Goal: Information Seeking & Learning: Learn about a topic

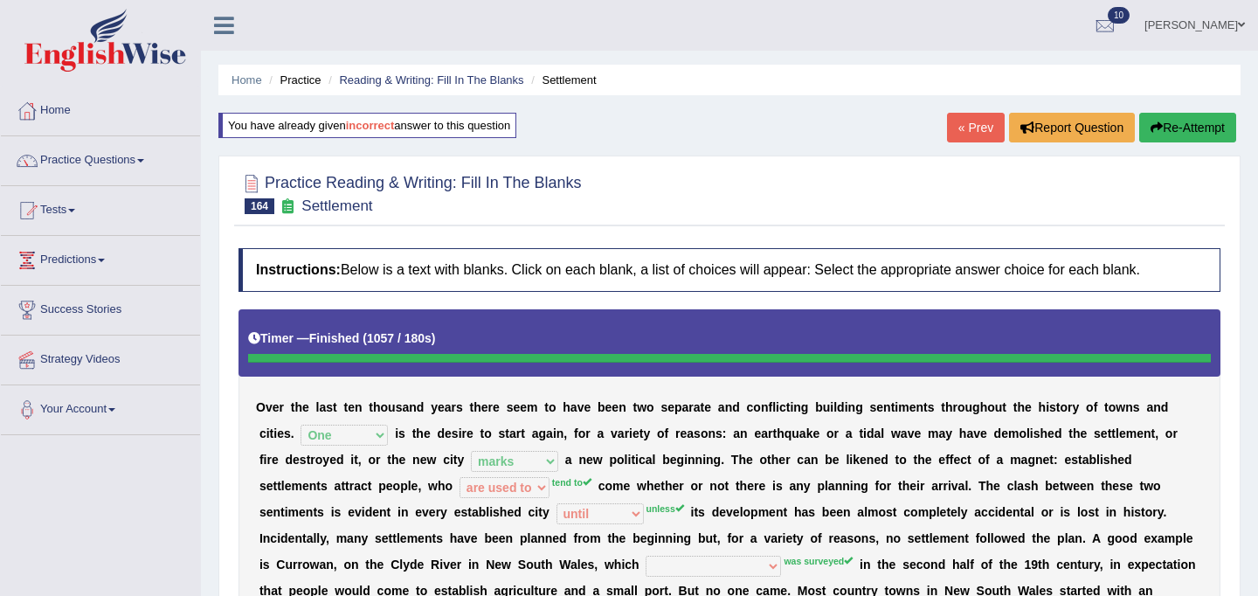
select select "One"
select select "marks"
select select "are used to"
select select "until"
click at [244, 79] on link "Home" at bounding box center [246, 79] width 31 height 13
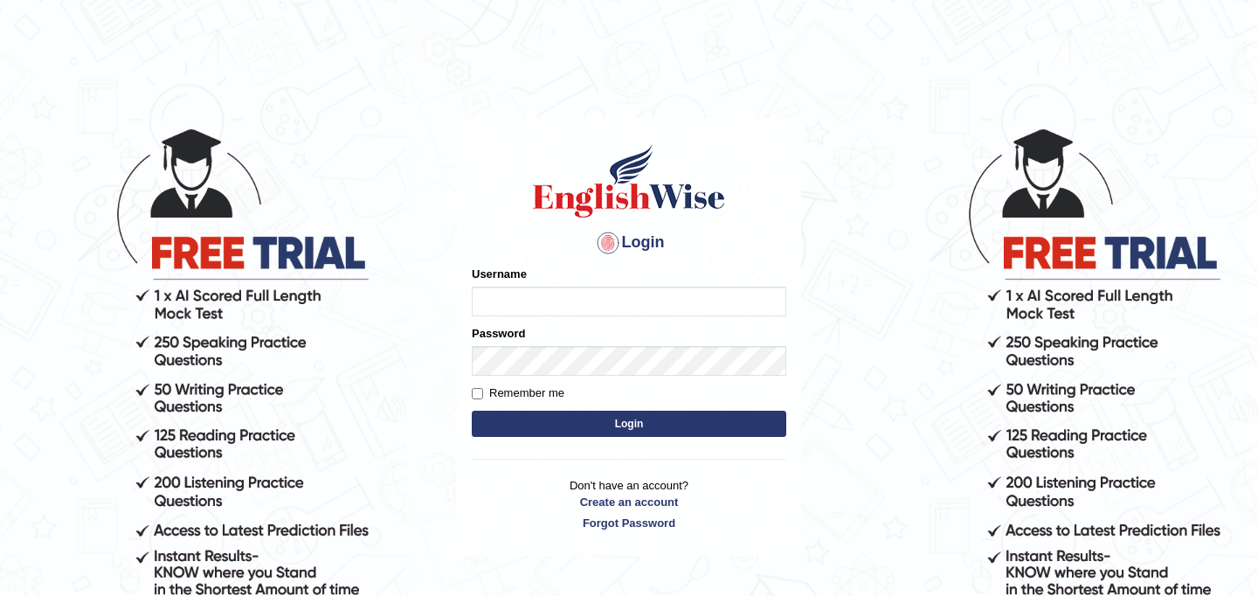
type input "JyotiJ"
click at [614, 430] on button "Login" at bounding box center [629, 423] width 314 height 26
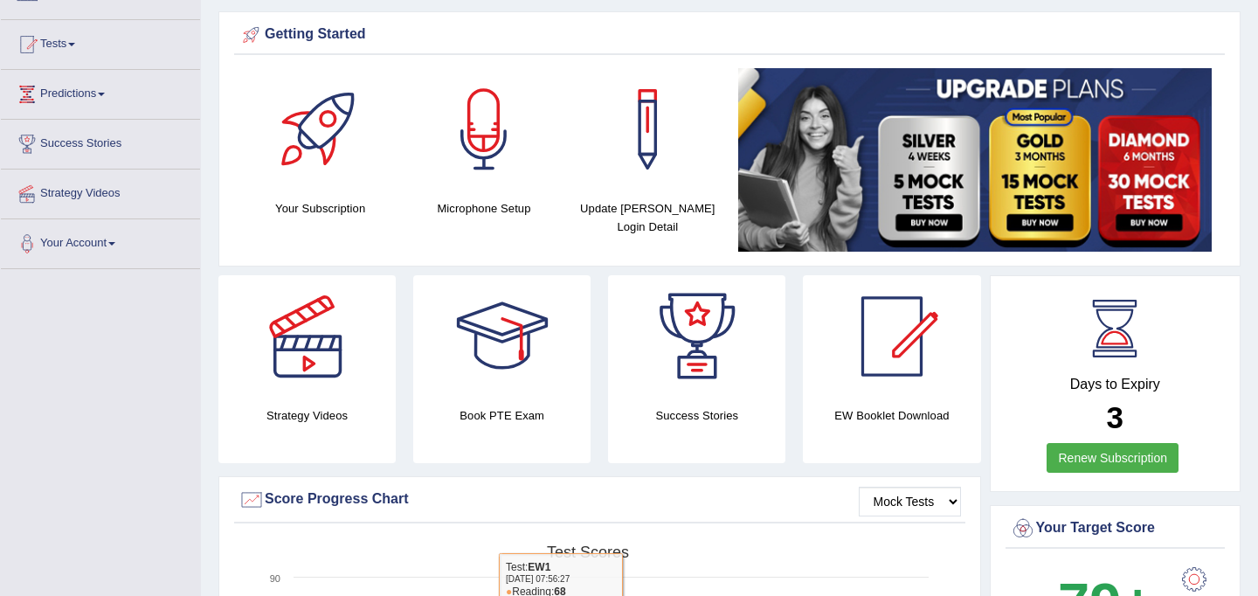
scroll to position [73, 0]
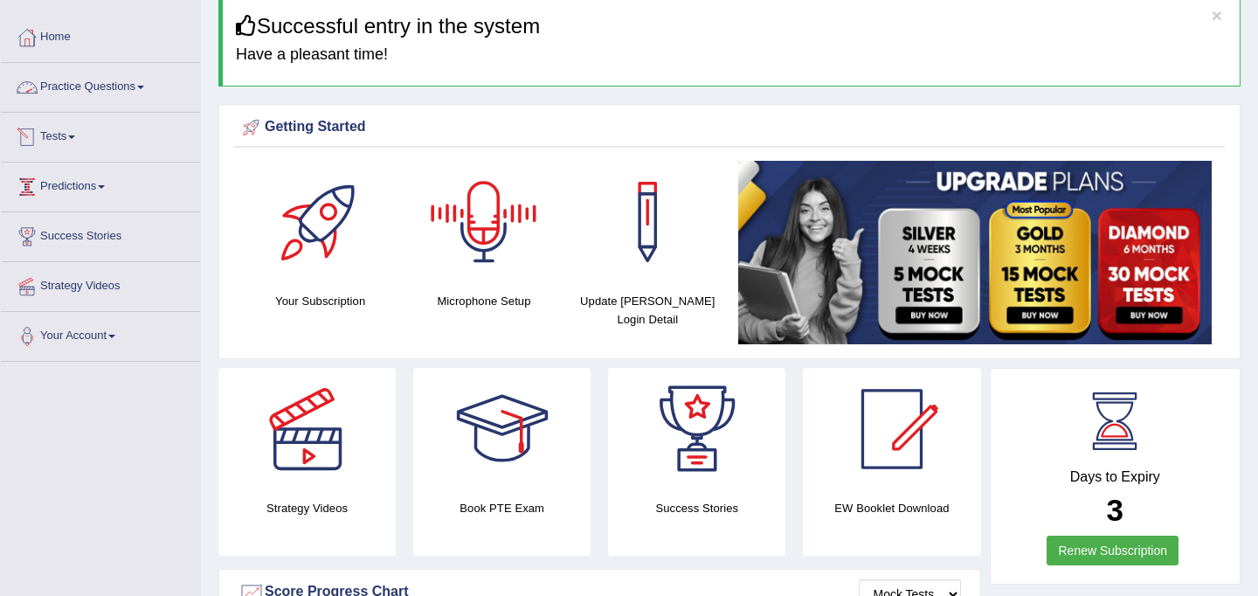
click at [118, 90] on link "Practice Questions" at bounding box center [100, 85] width 199 height 44
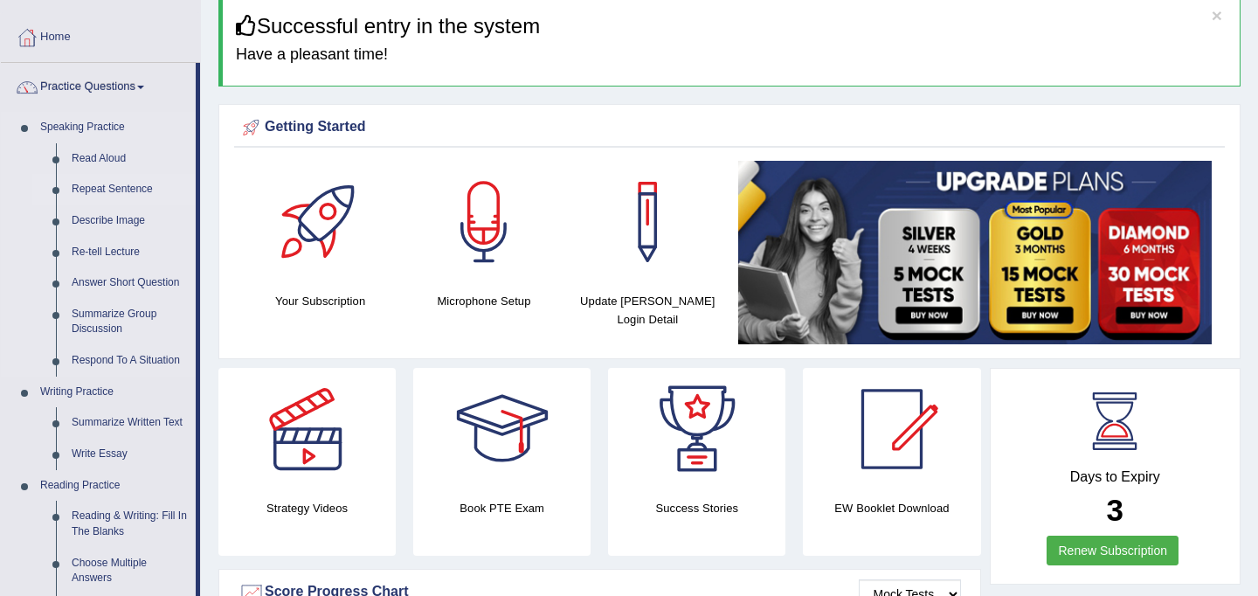
click at [114, 188] on link "Repeat Sentence" at bounding box center [130, 189] width 132 height 31
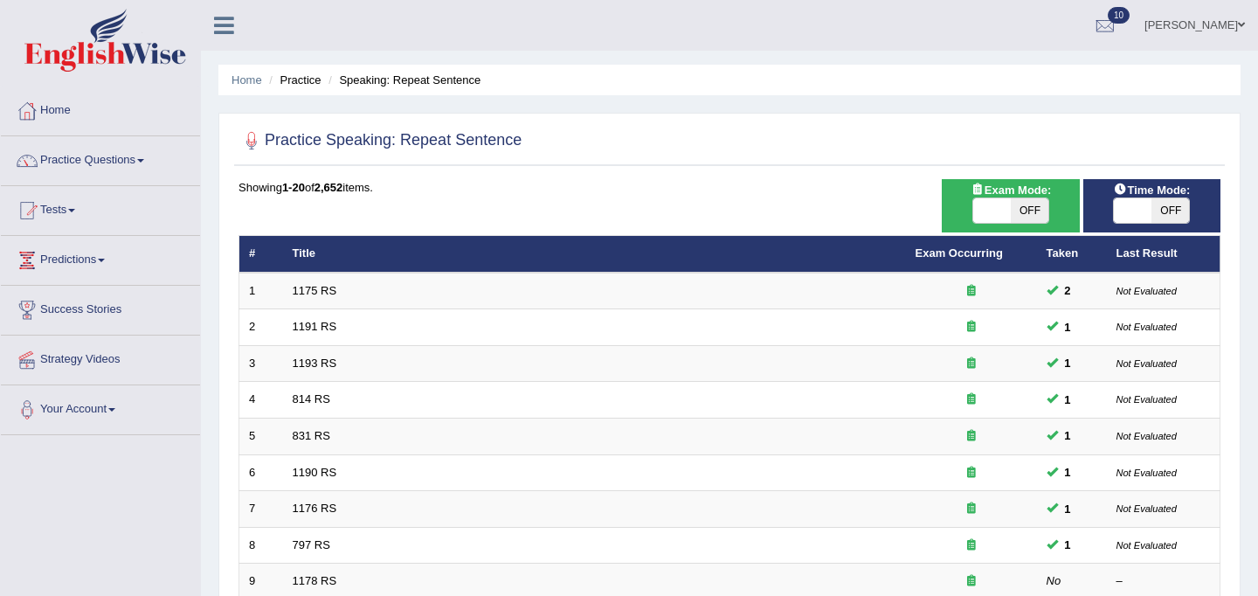
click at [1024, 207] on span "OFF" at bounding box center [1029, 210] width 38 height 24
checkbox input "true"
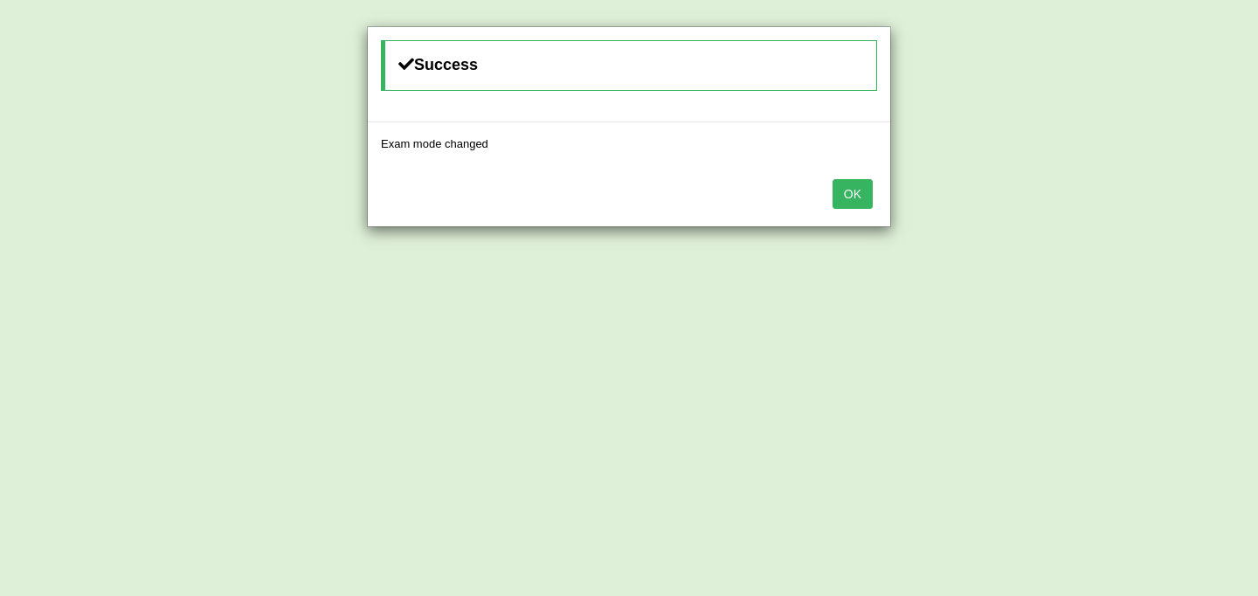
click at [841, 191] on button "OK" at bounding box center [852, 194] width 40 height 30
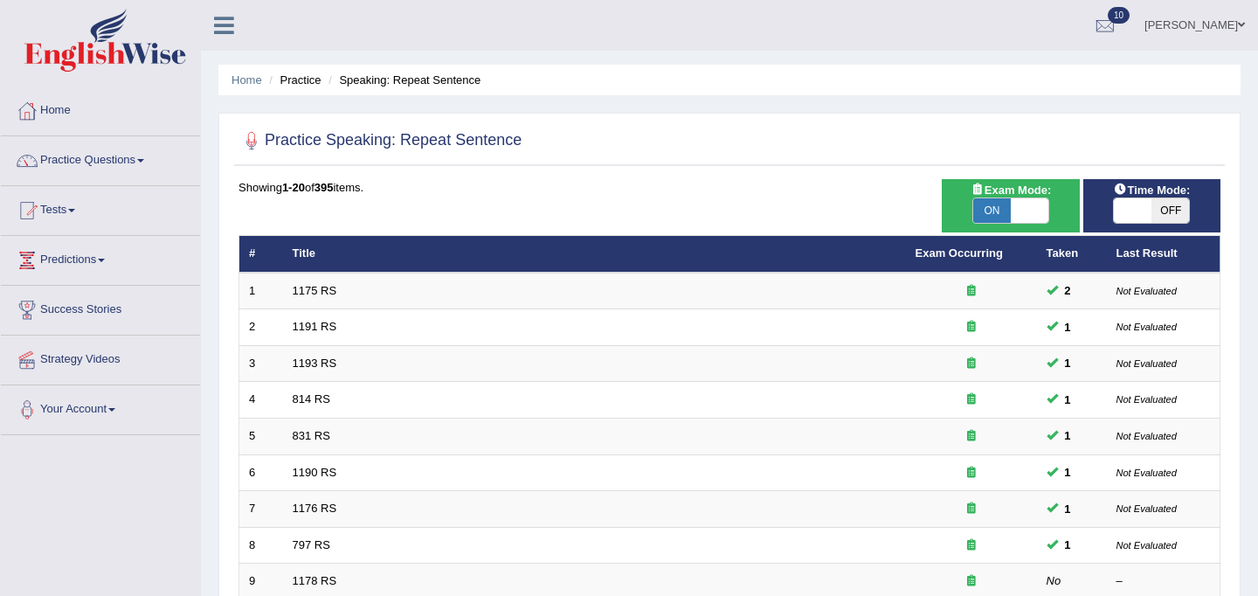
click at [1157, 206] on span "OFF" at bounding box center [1170, 210] width 38 height 24
checkbox input "true"
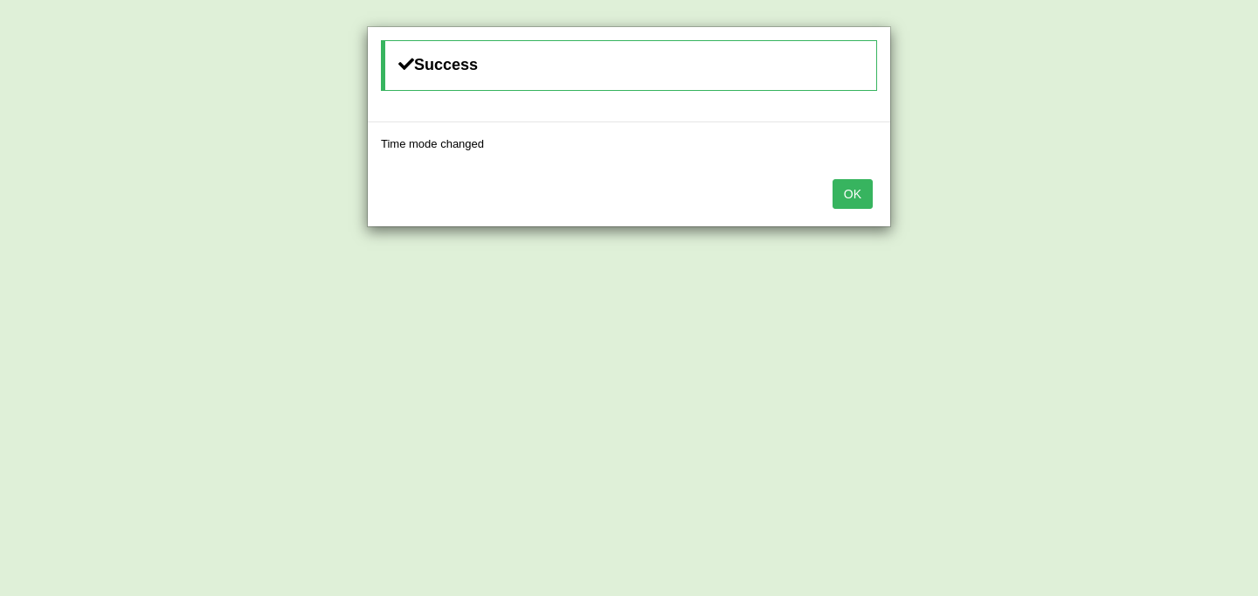
click at [860, 203] on button "OK" at bounding box center [852, 194] width 40 height 30
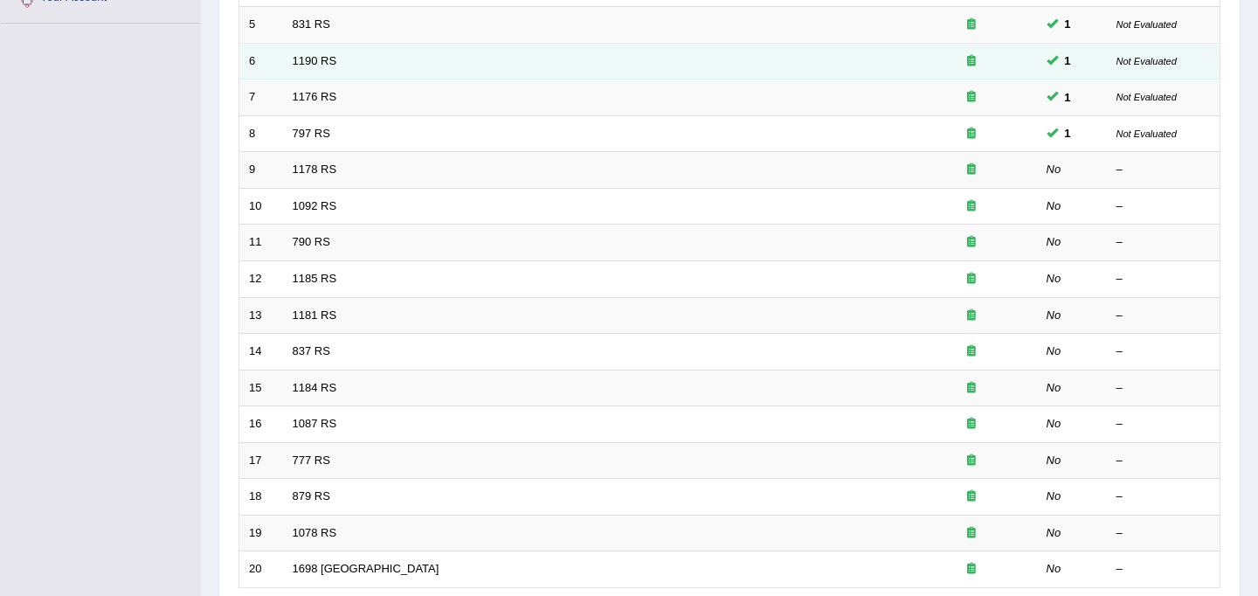
scroll to position [561, 0]
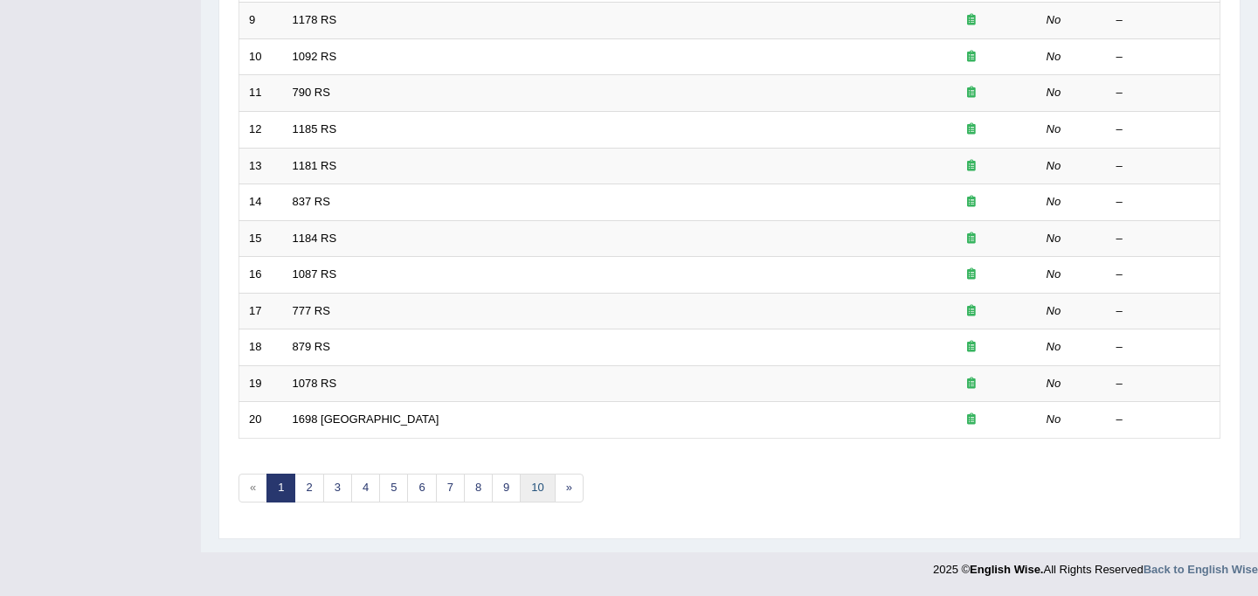
click at [531, 490] on link "10" at bounding box center [537, 487] width 35 height 29
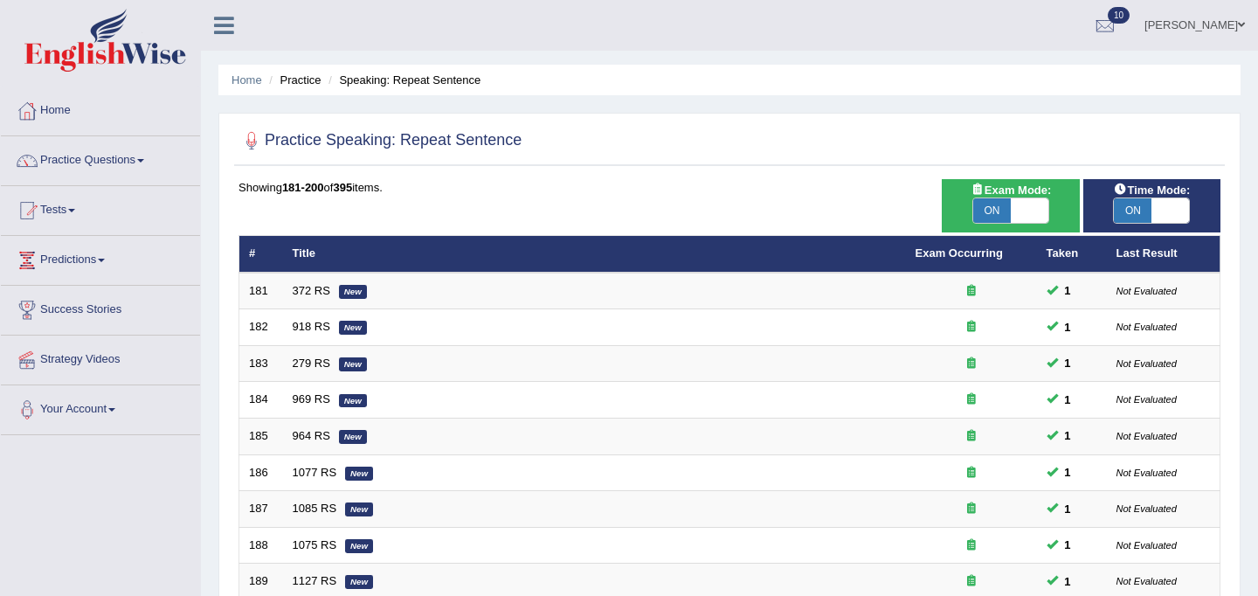
scroll to position [561, 0]
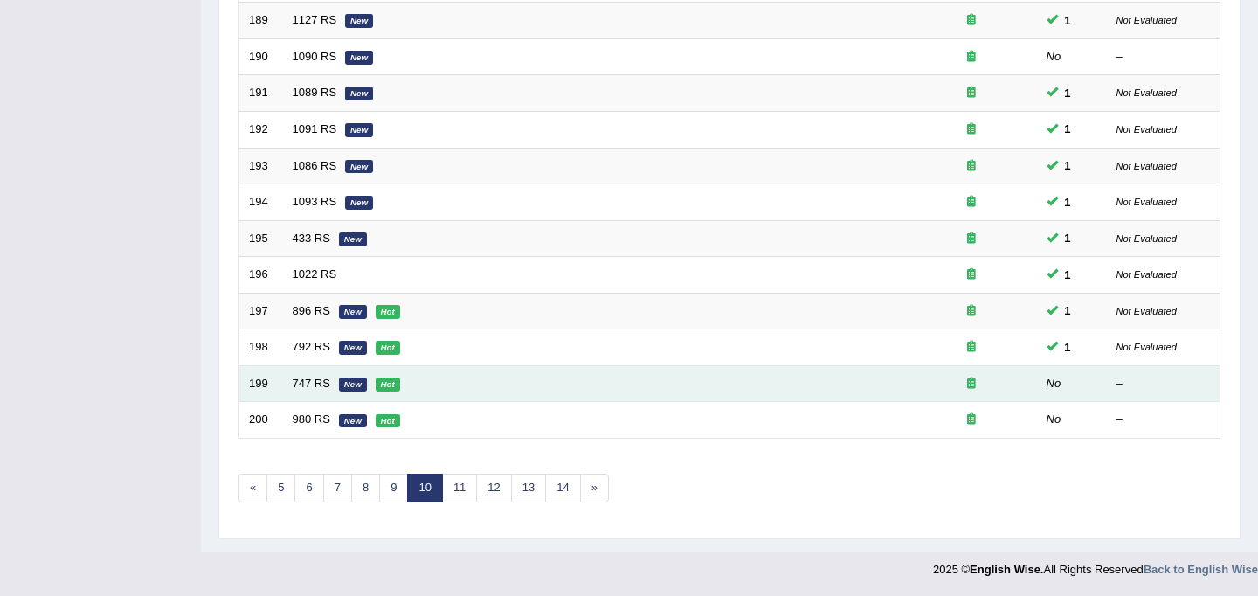
click at [350, 390] on em "New" at bounding box center [353, 384] width 28 height 14
click at [297, 381] on link "747 RS" at bounding box center [312, 382] width 38 height 13
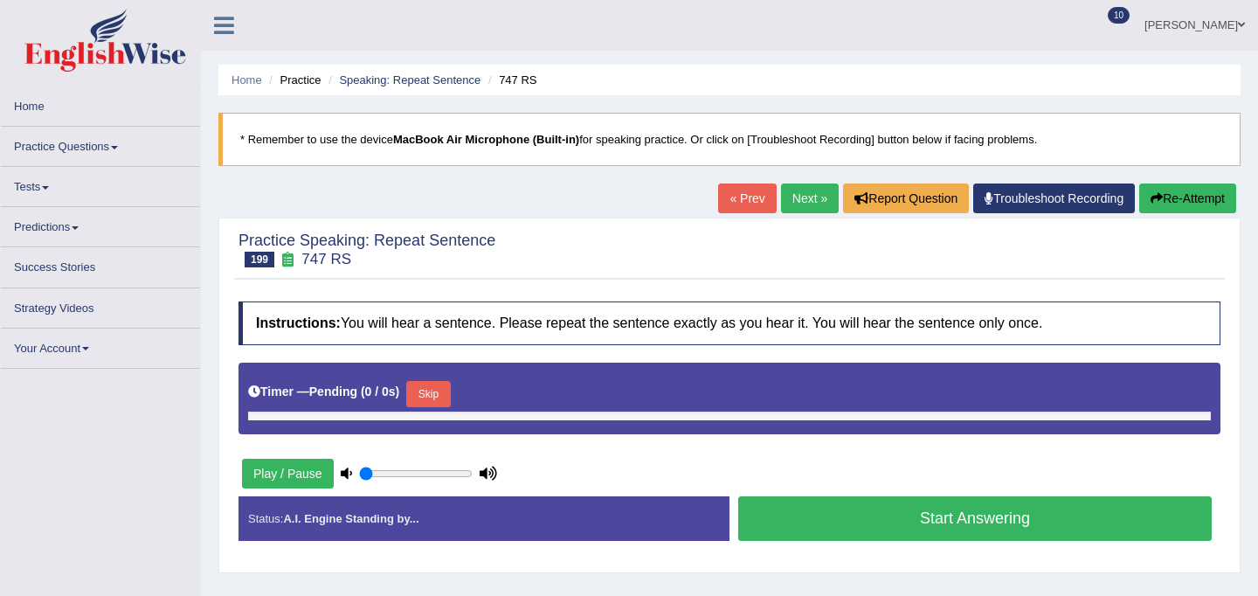
type input "0.45"
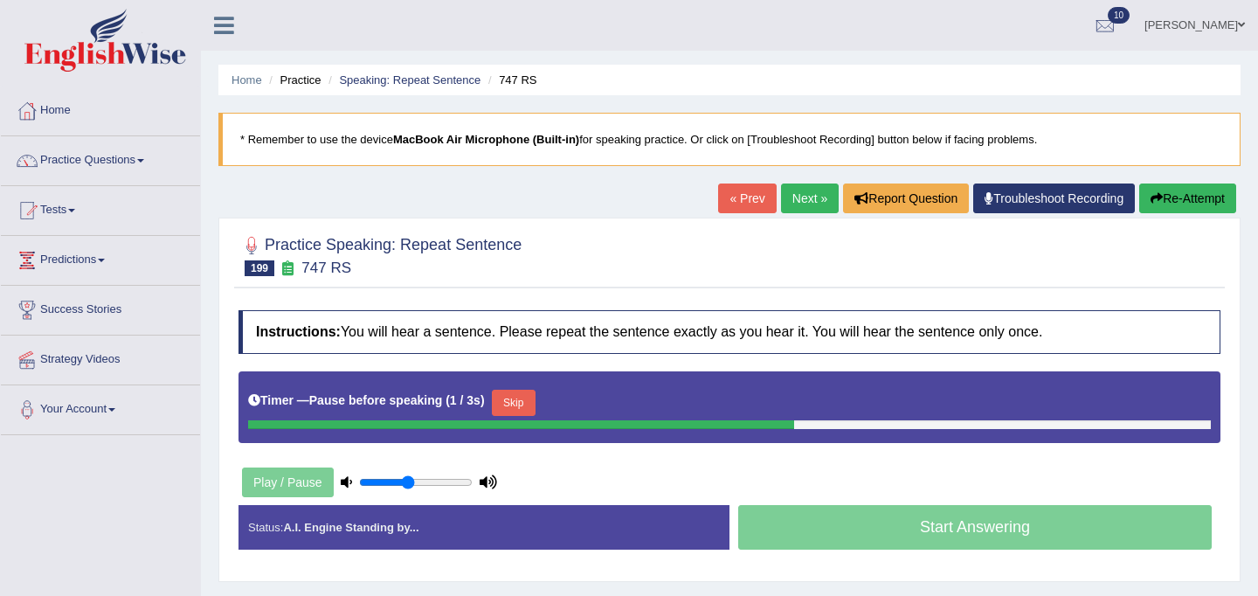
click at [524, 407] on button "Skip" at bounding box center [514, 403] width 44 height 26
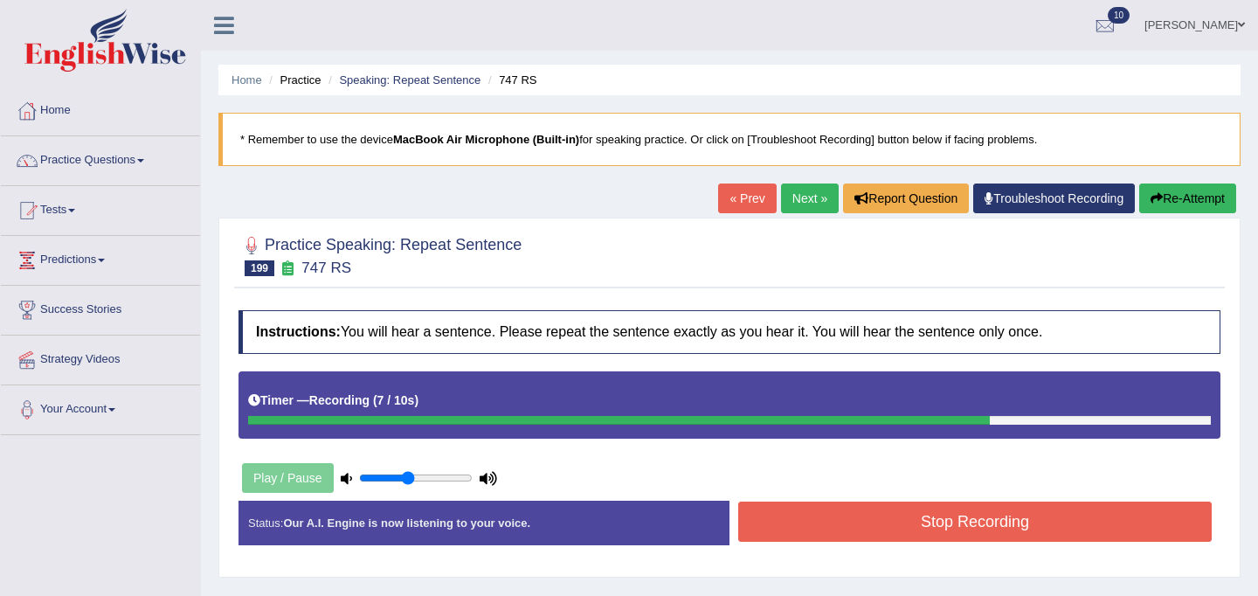
click at [892, 509] on button "Stop Recording" at bounding box center [974, 521] width 473 height 40
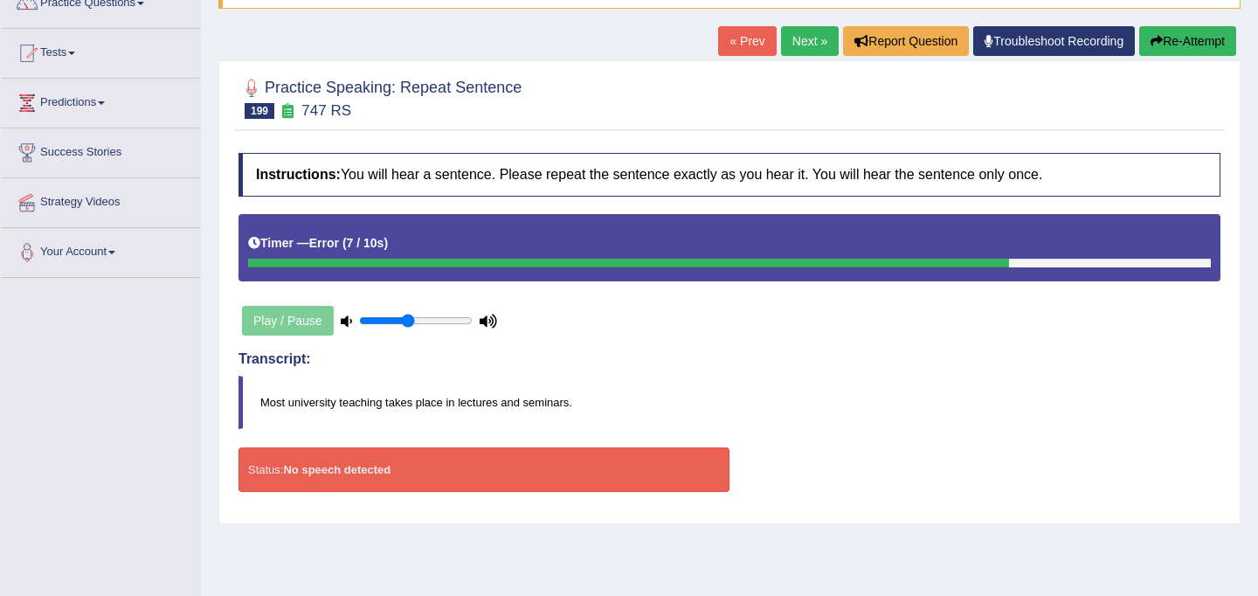
scroll to position [161, 0]
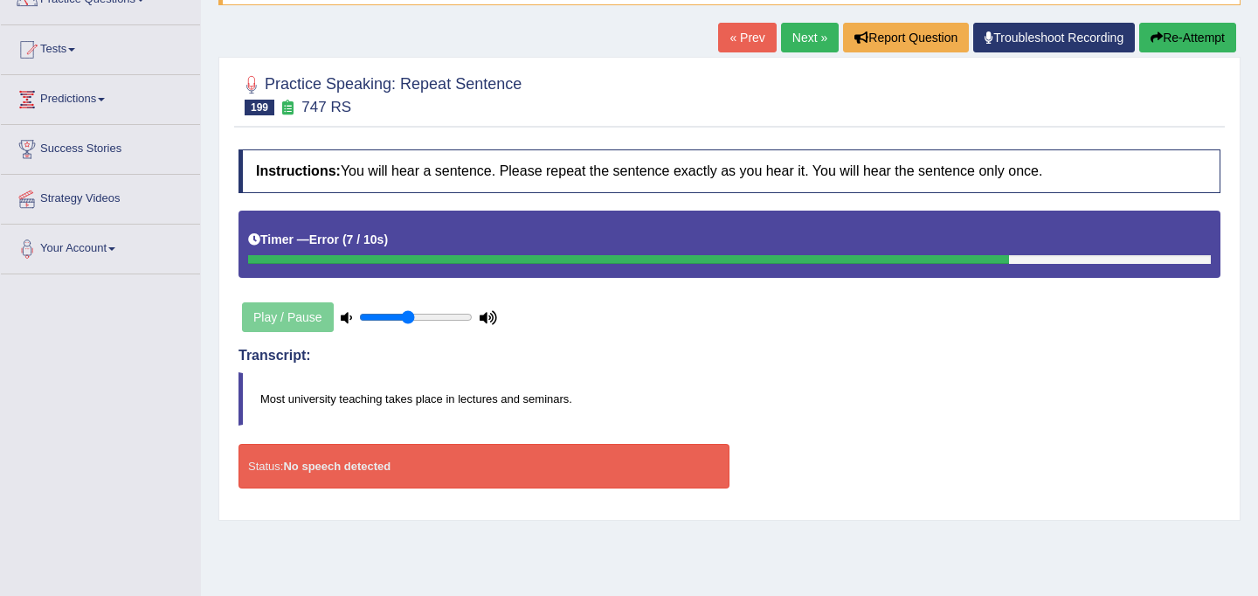
click at [802, 29] on link "Next »" at bounding box center [810, 38] width 58 height 30
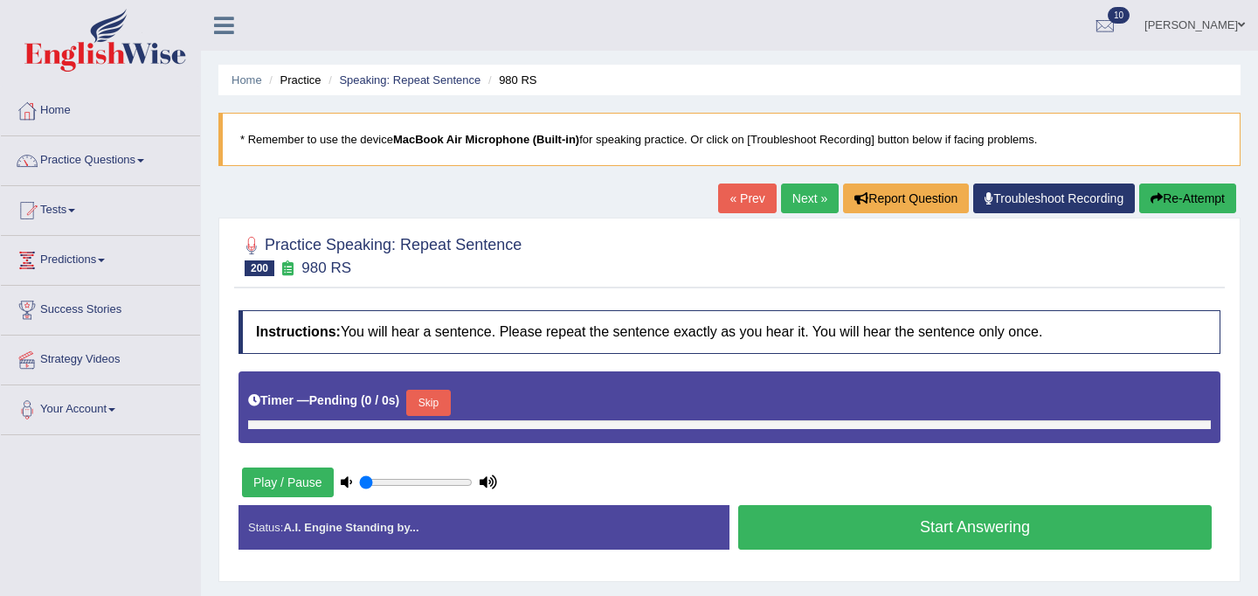
type input "0.45"
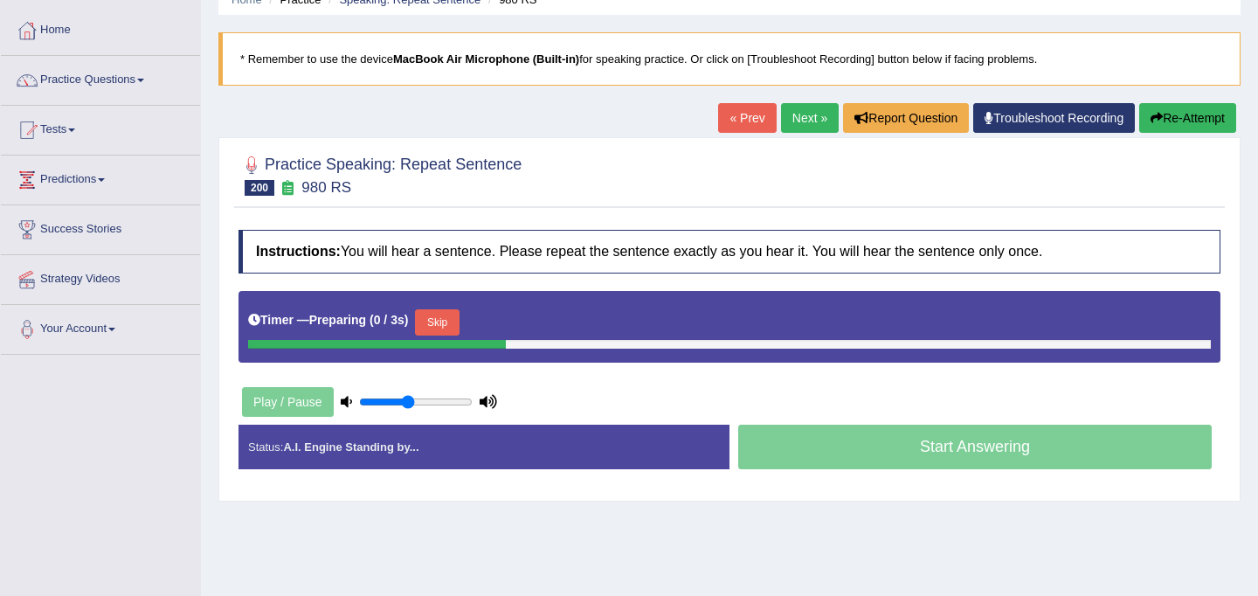
scroll to position [84, 0]
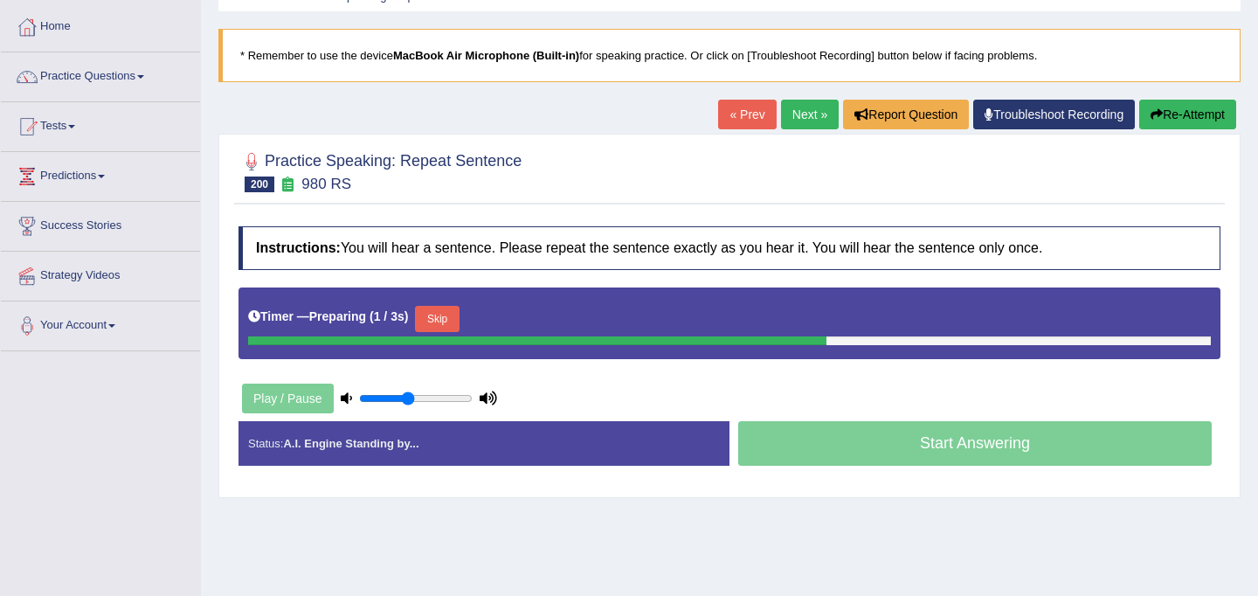
click at [459, 323] on button "Skip" at bounding box center [437, 319] width 44 height 26
click at [532, 321] on button "Skip" at bounding box center [514, 319] width 44 height 26
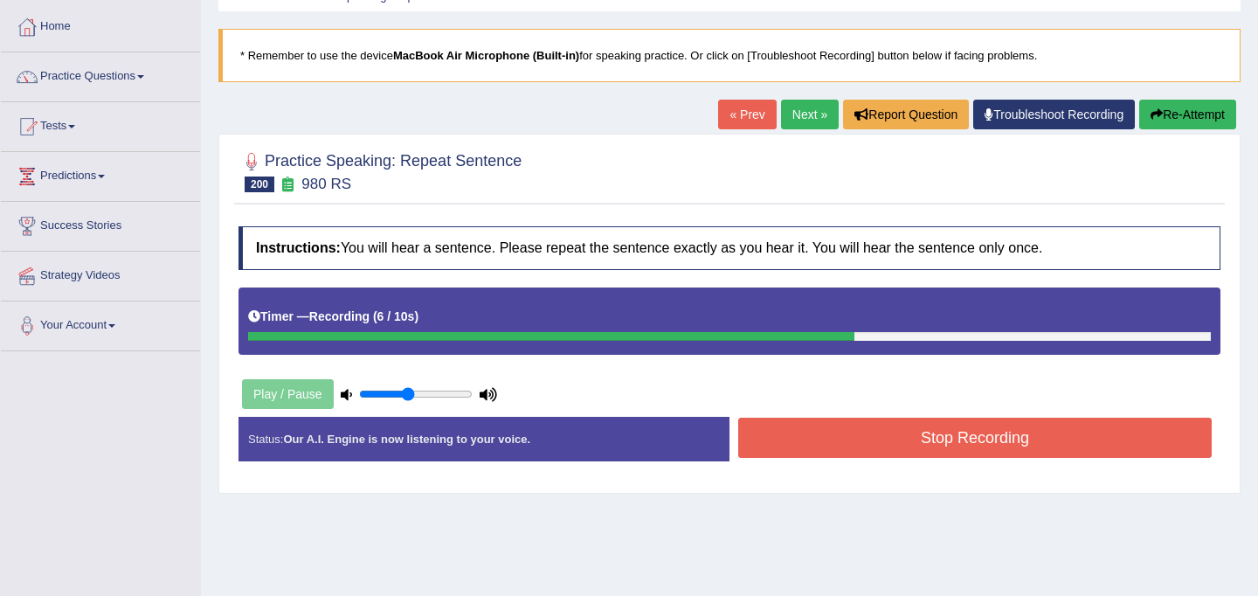
click at [915, 431] on button "Stop Recording" at bounding box center [974, 437] width 473 height 40
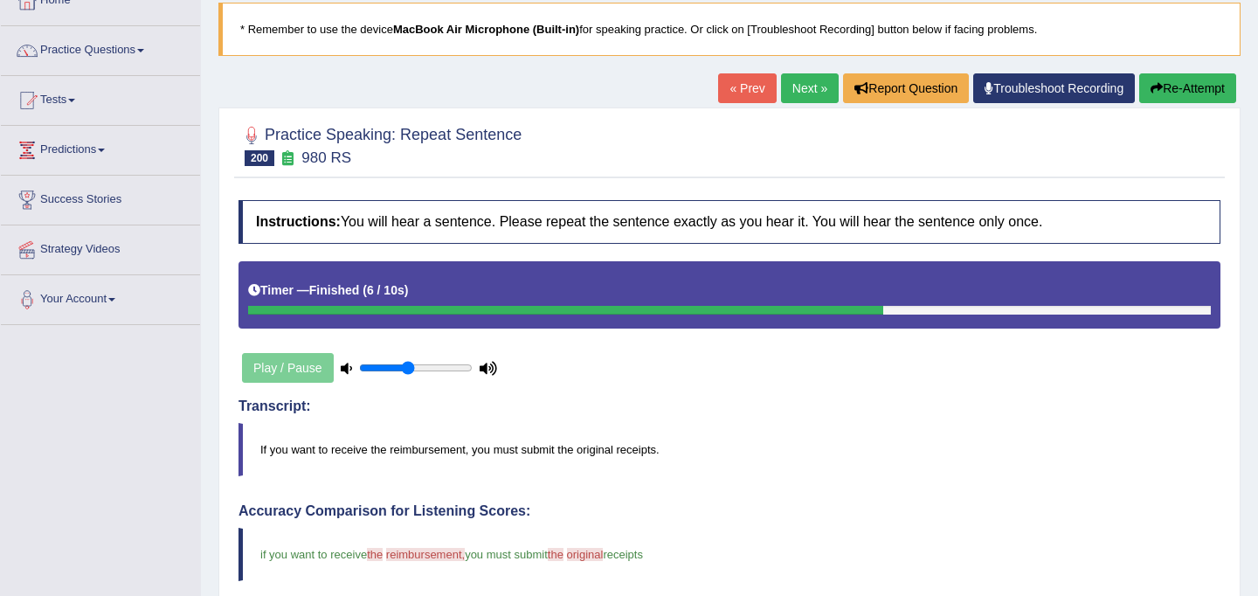
scroll to position [95, 0]
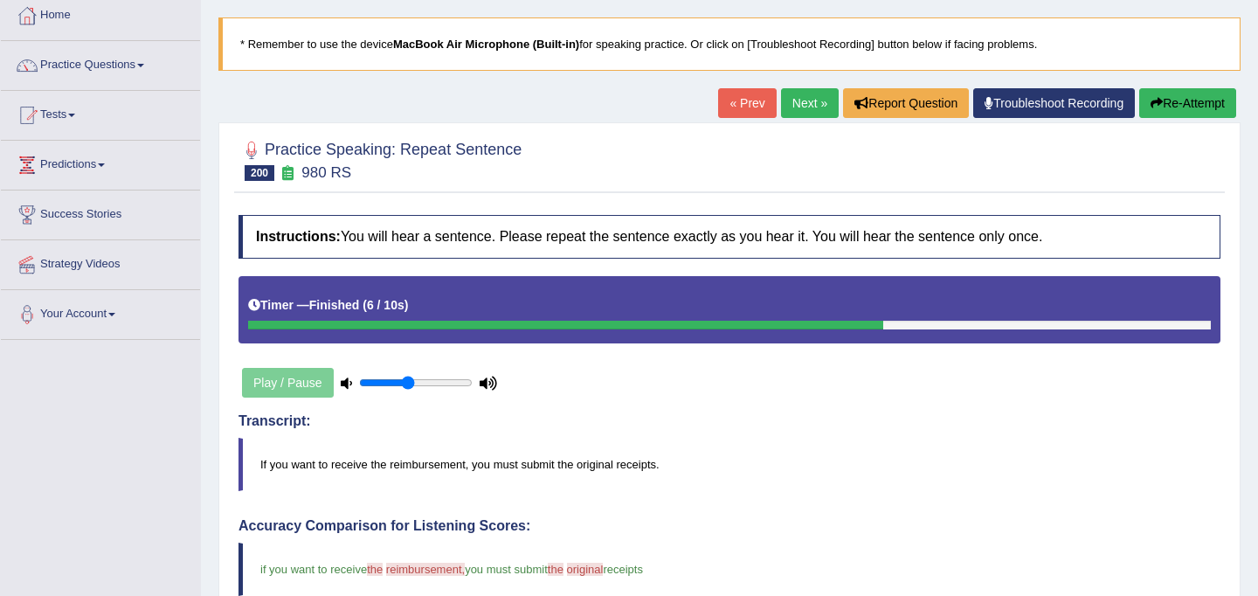
click at [811, 93] on link "Next »" at bounding box center [810, 103] width 58 height 30
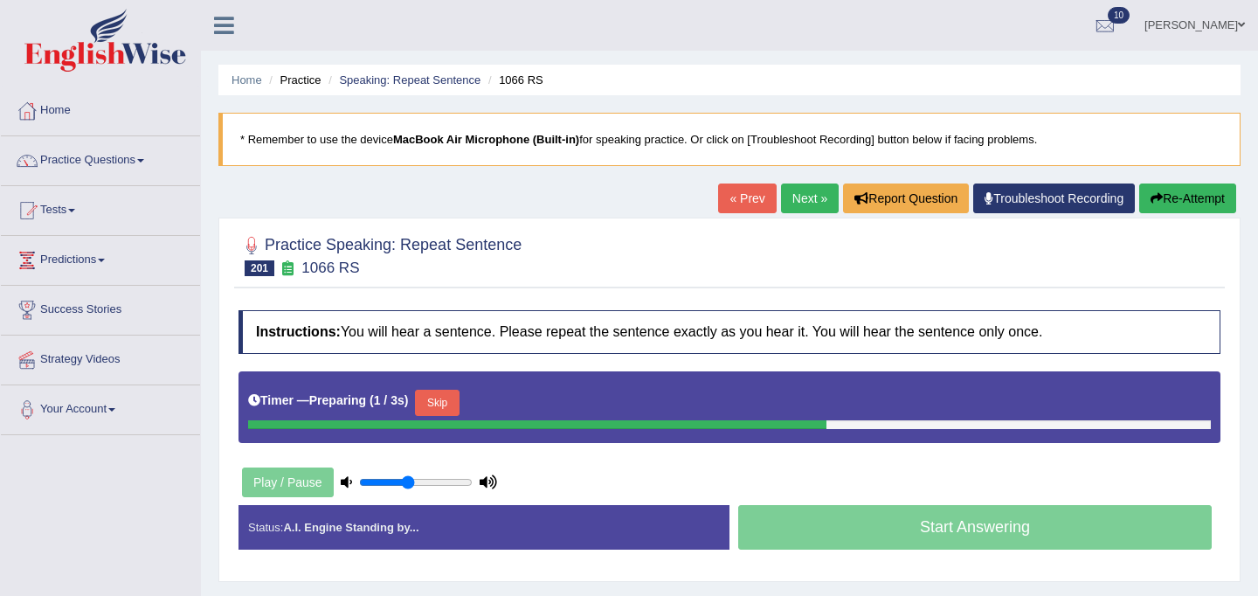
click at [451, 408] on button "Skip" at bounding box center [437, 403] width 44 height 26
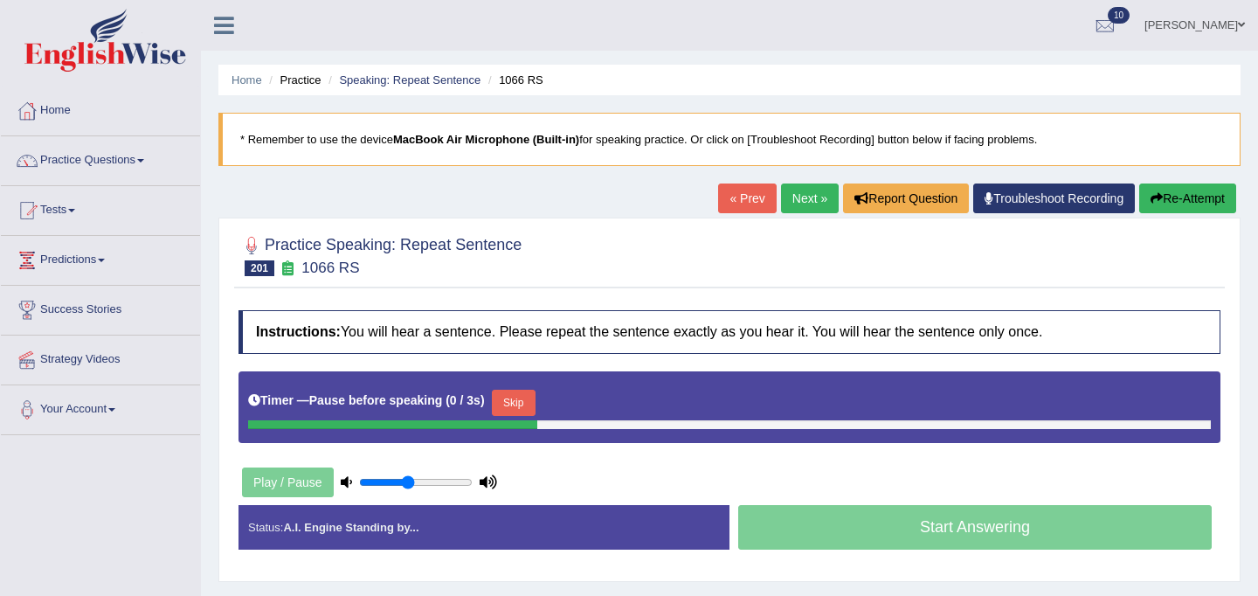
click at [530, 394] on button "Skip" at bounding box center [514, 403] width 44 height 26
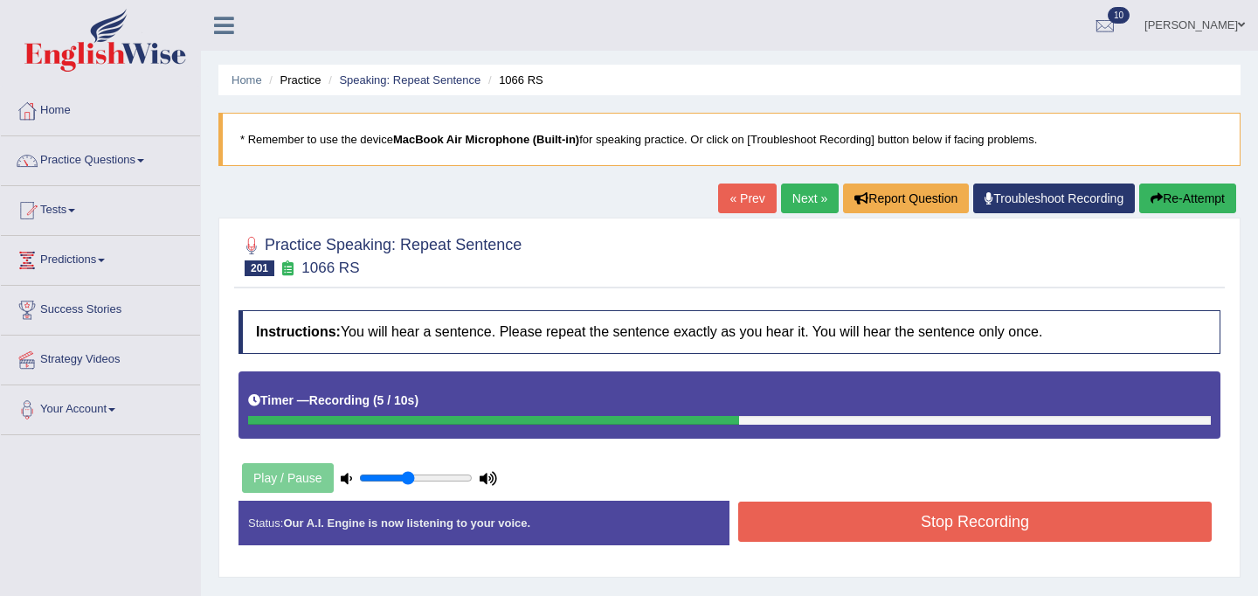
click at [902, 521] on button "Stop Recording" at bounding box center [974, 521] width 473 height 40
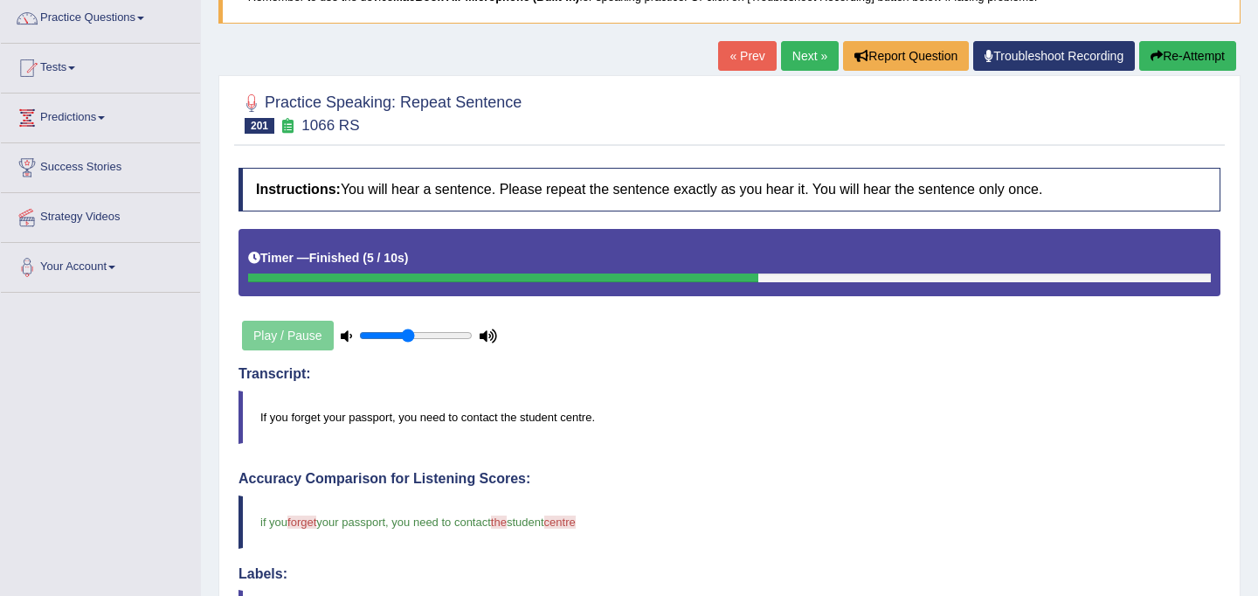
scroll to position [122, 0]
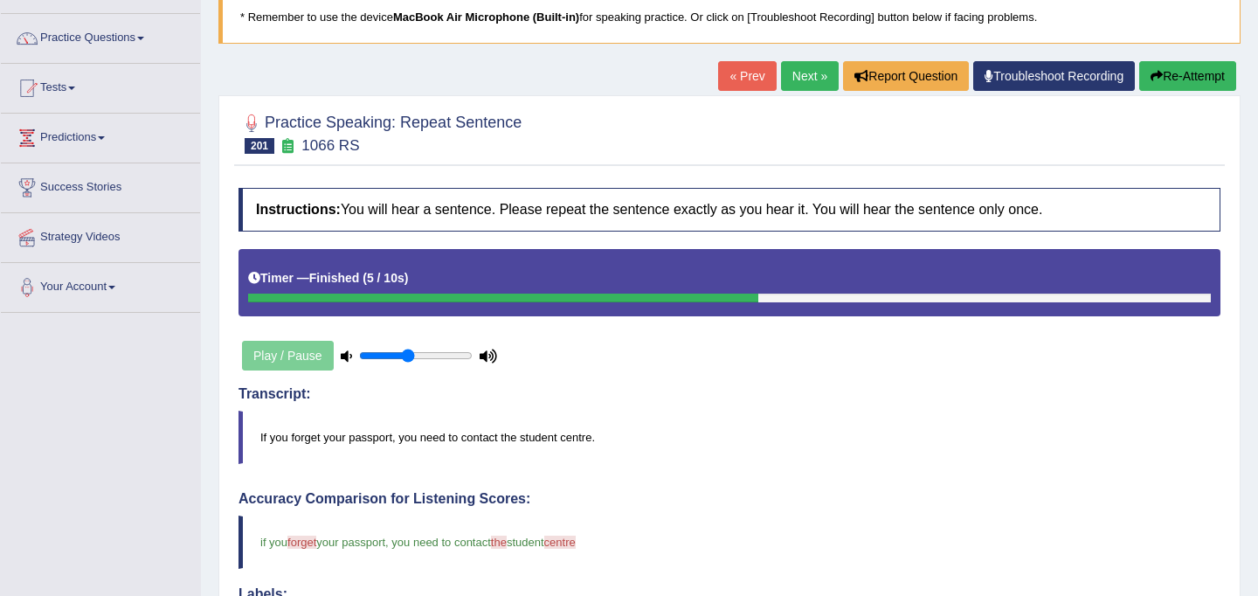
click at [797, 72] on link "Next »" at bounding box center [810, 76] width 58 height 30
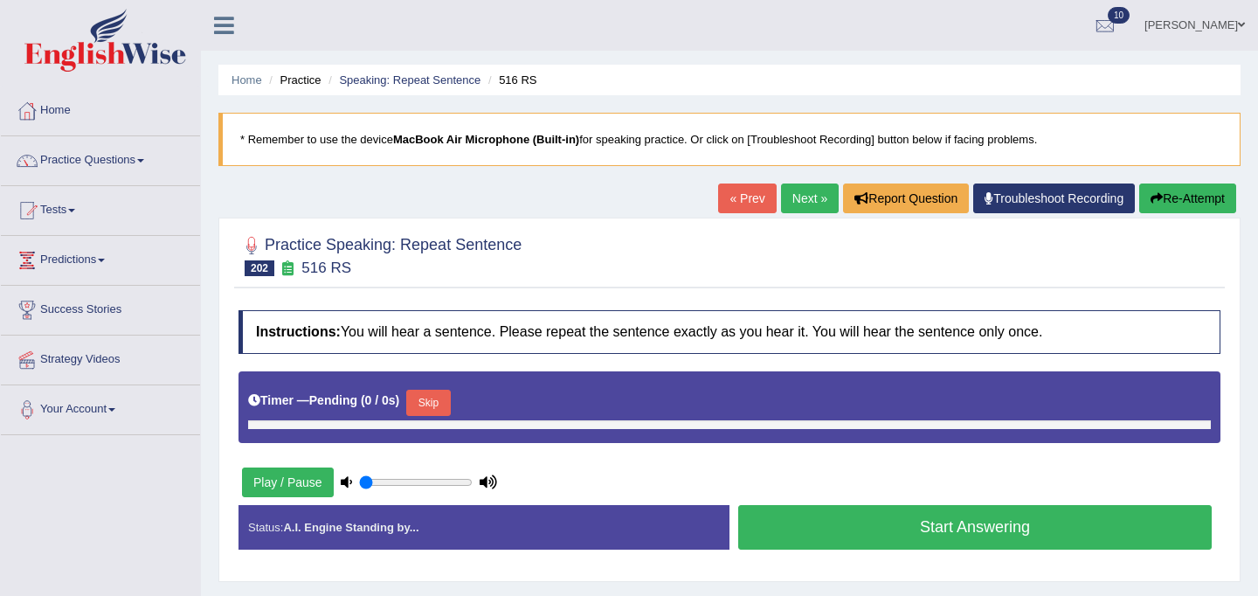
type input "0.45"
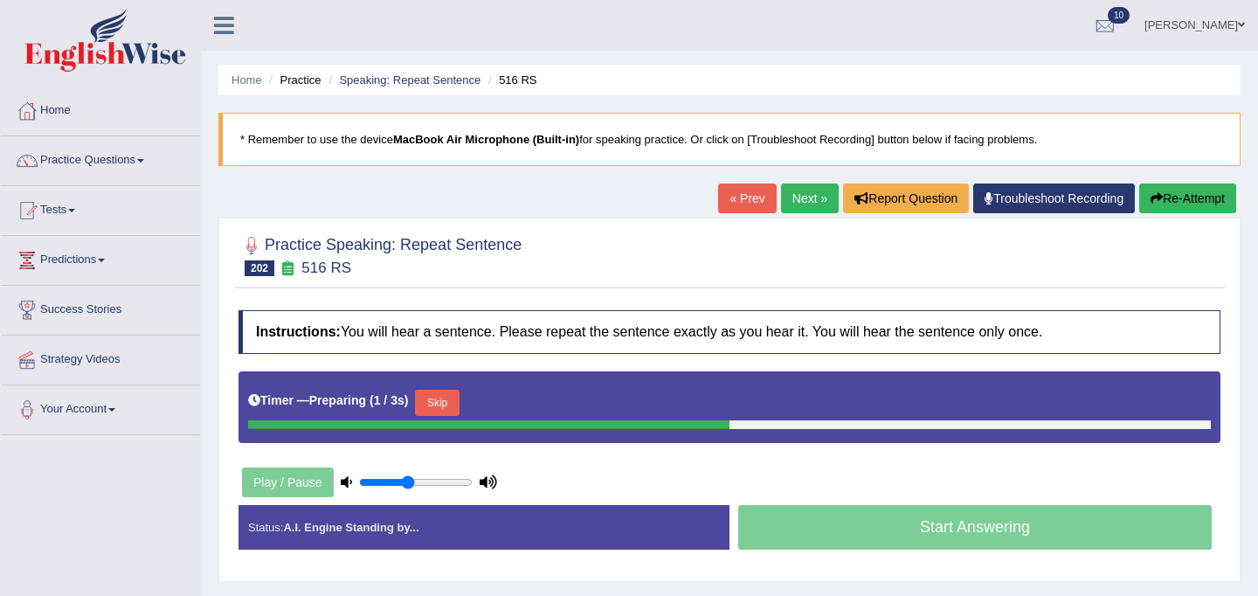
click at [445, 400] on button "Skip" at bounding box center [437, 403] width 44 height 26
click at [531, 398] on button "Skip" at bounding box center [514, 403] width 44 height 26
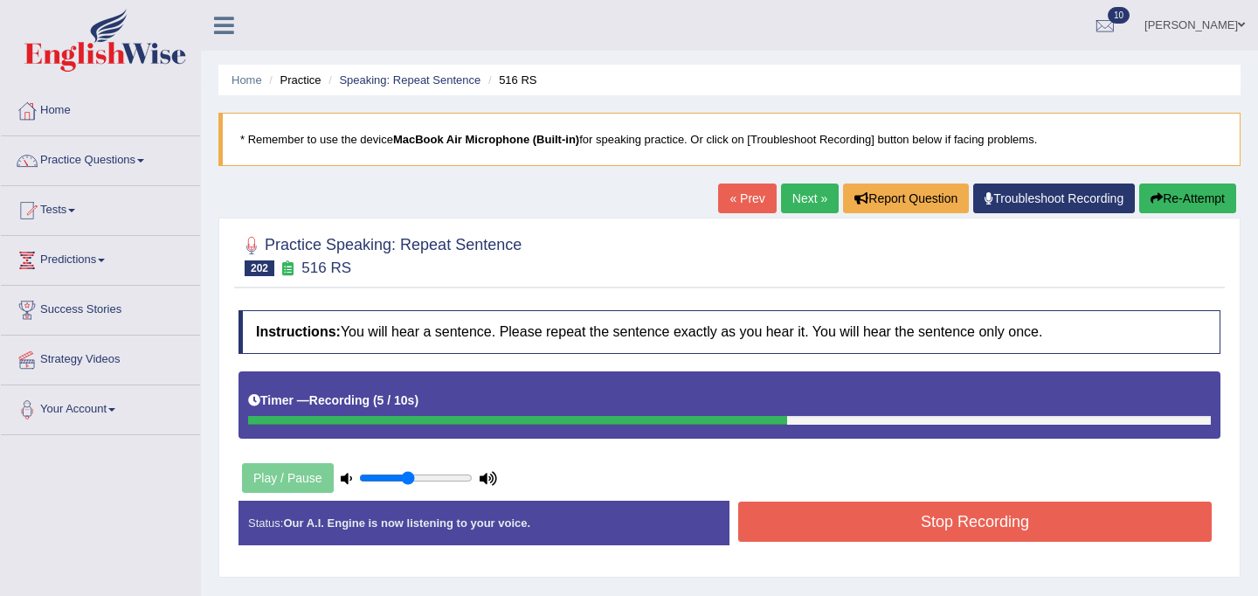
click at [900, 526] on button "Stop Recording" at bounding box center [974, 521] width 473 height 40
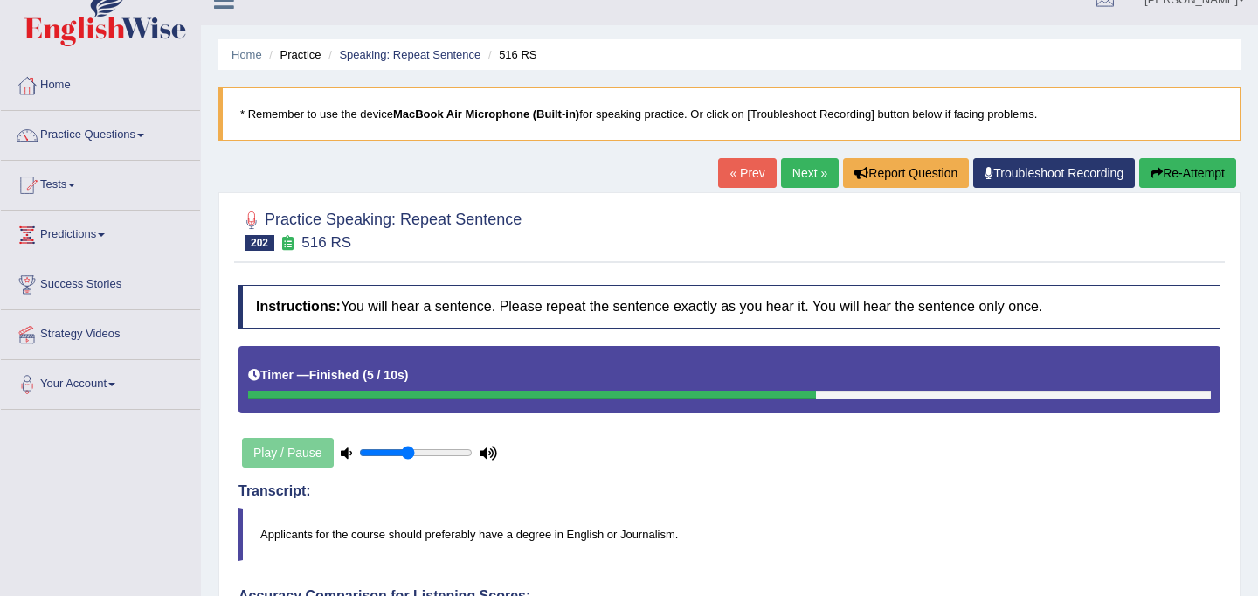
scroll to position [20, 0]
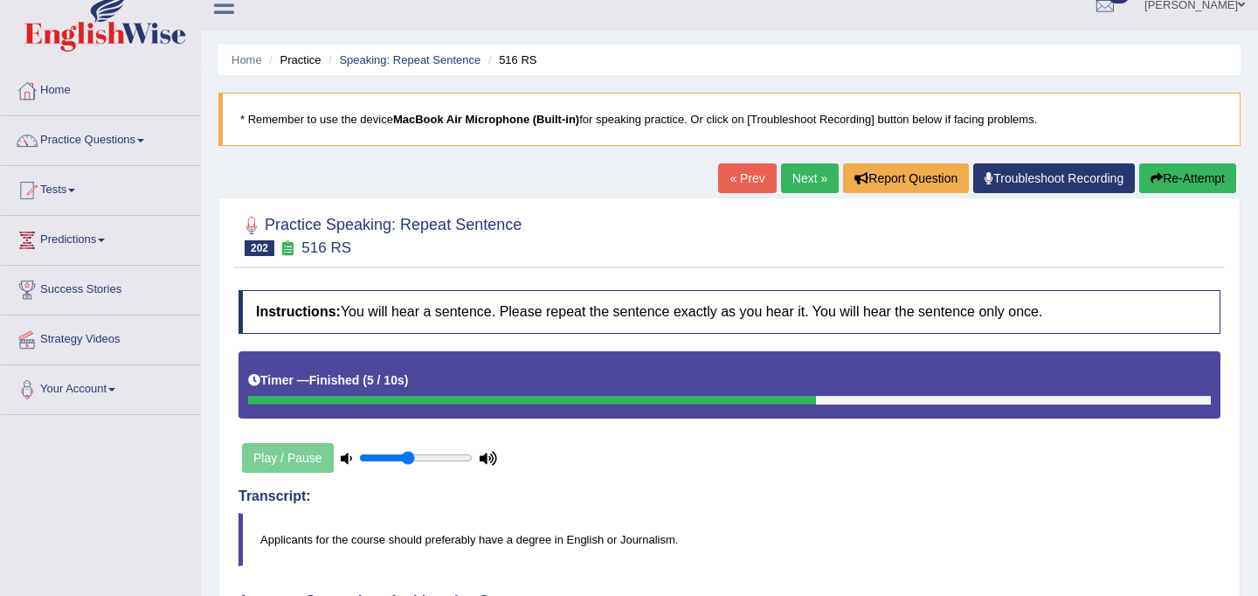
click at [799, 181] on link "Next »" at bounding box center [810, 178] width 58 height 30
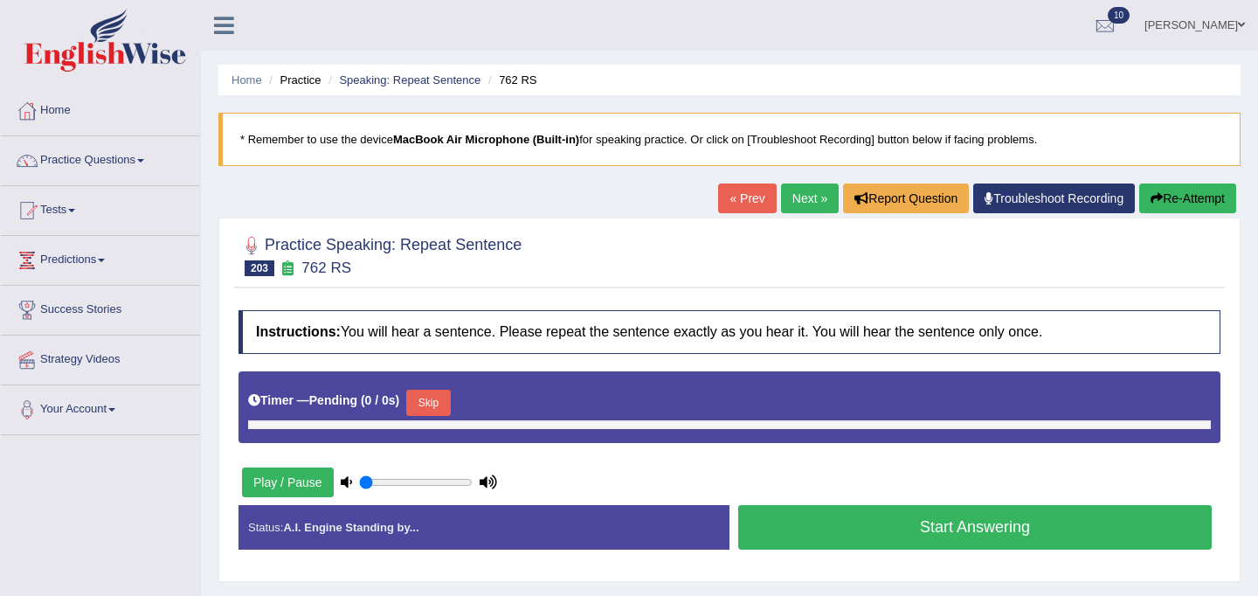
type input "0.45"
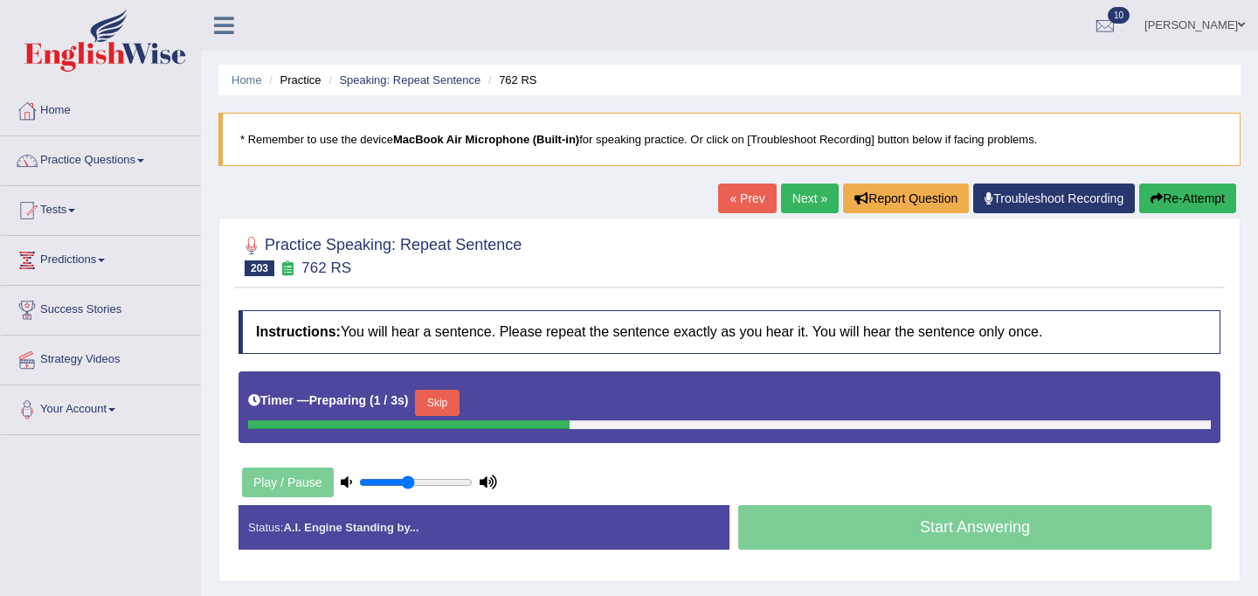
click at [446, 401] on button "Skip" at bounding box center [437, 403] width 44 height 26
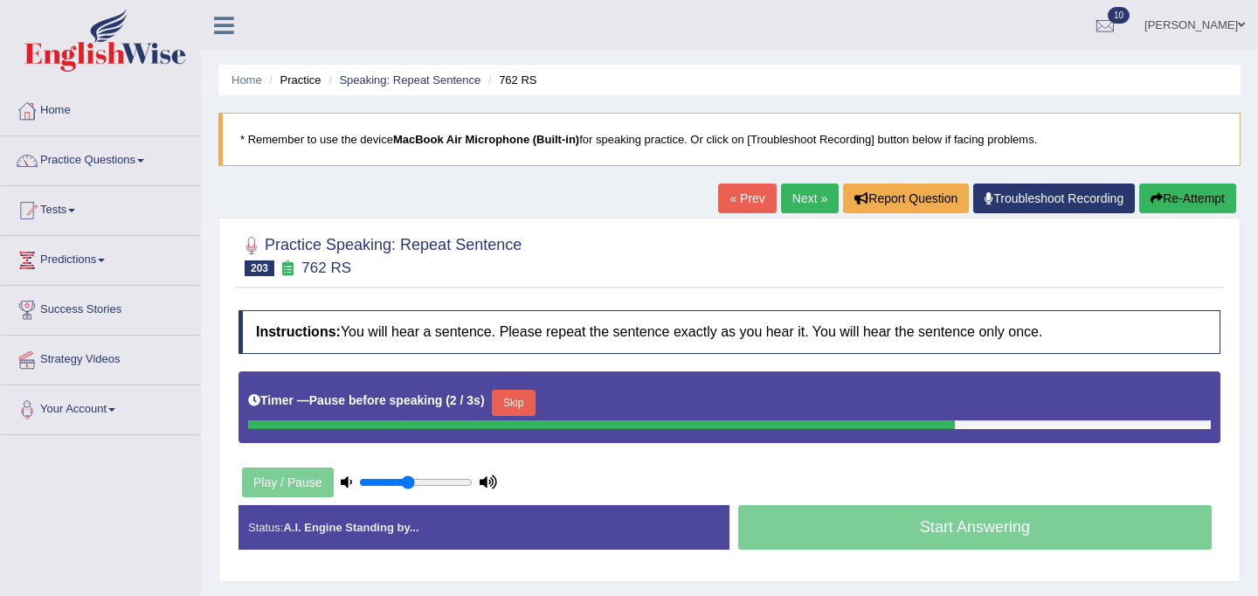
click at [524, 401] on button "Skip" at bounding box center [514, 403] width 44 height 26
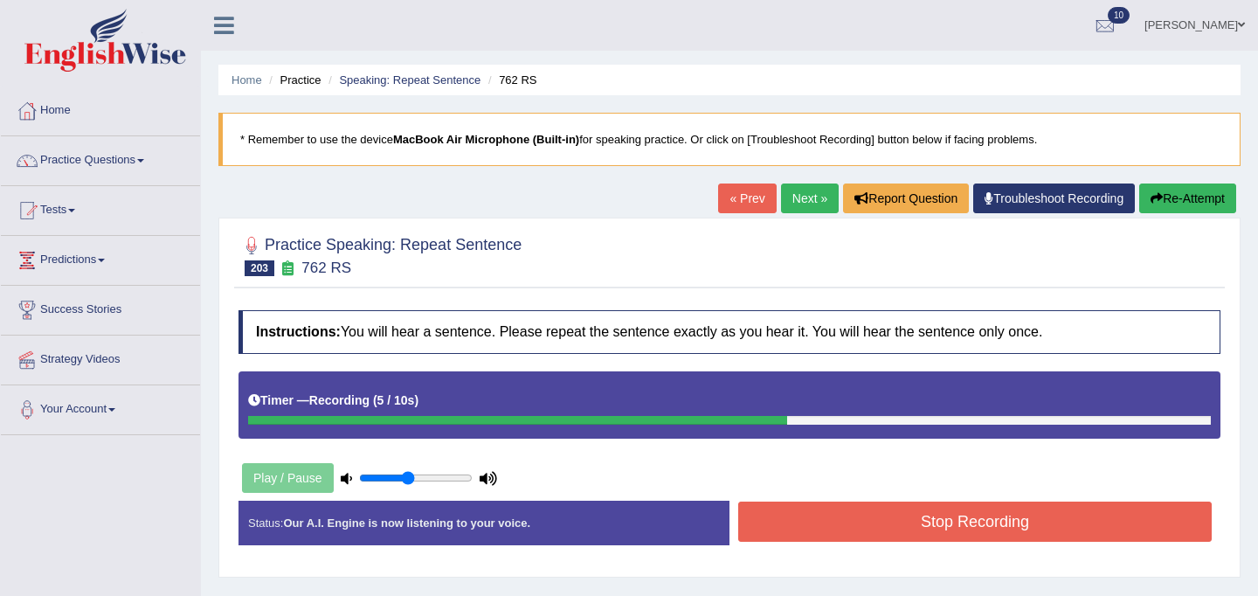
click at [934, 515] on button "Stop Recording" at bounding box center [974, 521] width 473 height 40
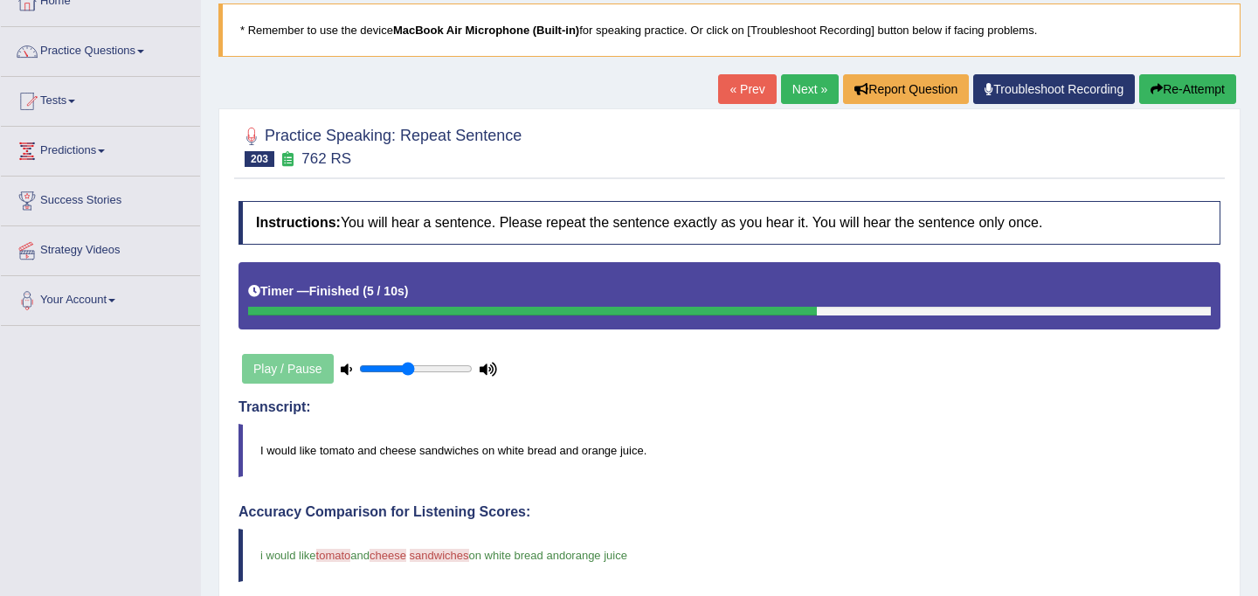
scroll to position [107, 0]
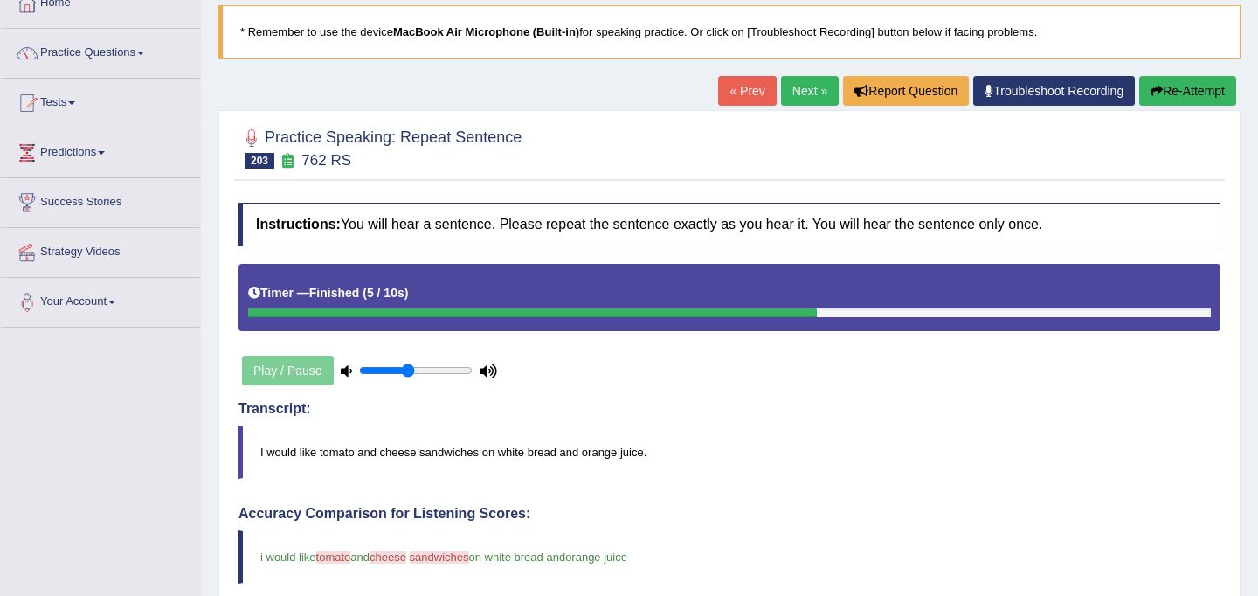
click at [788, 89] on link "Next »" at bounding box center [810, 91] width 58 height 30
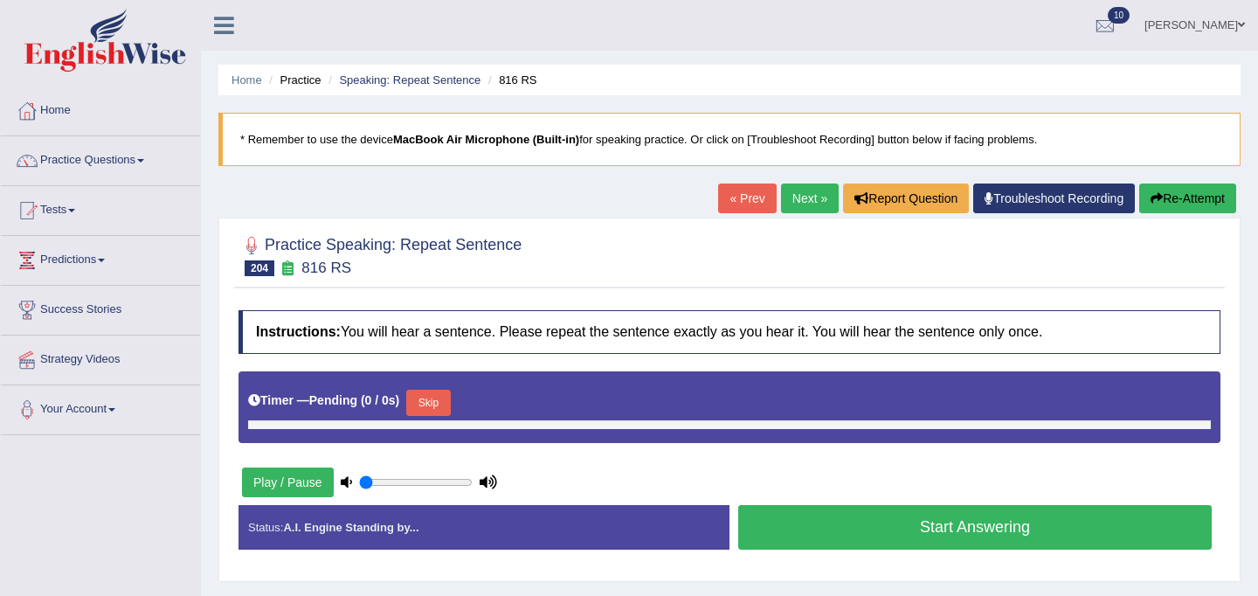
type input "0.45"
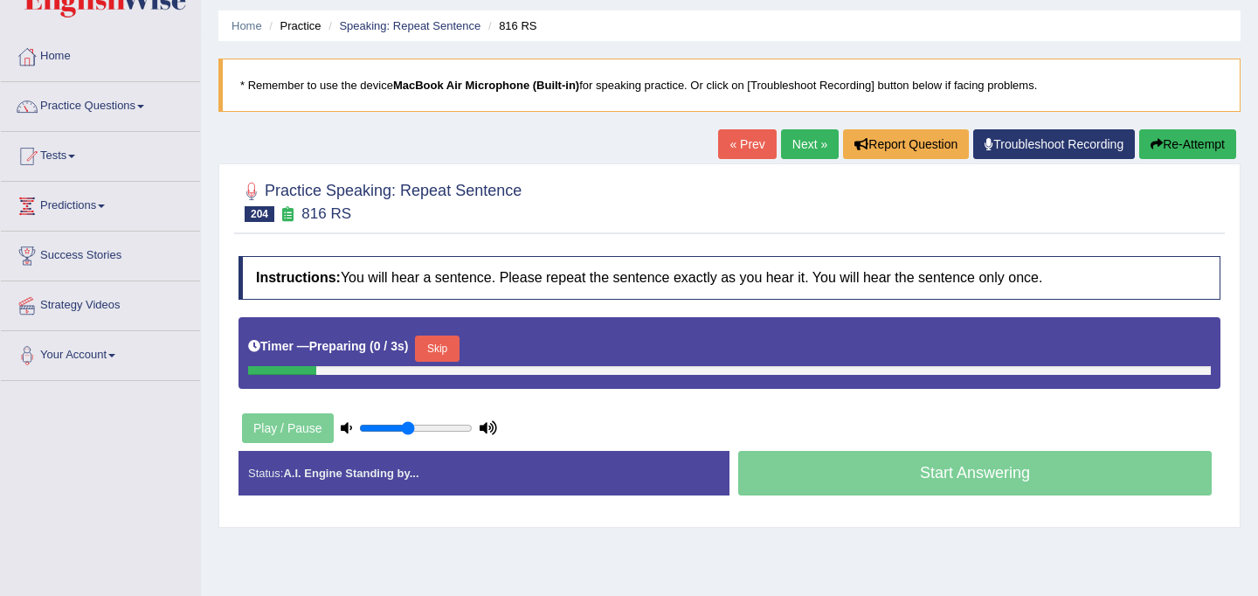
scroll to position [62, 0]
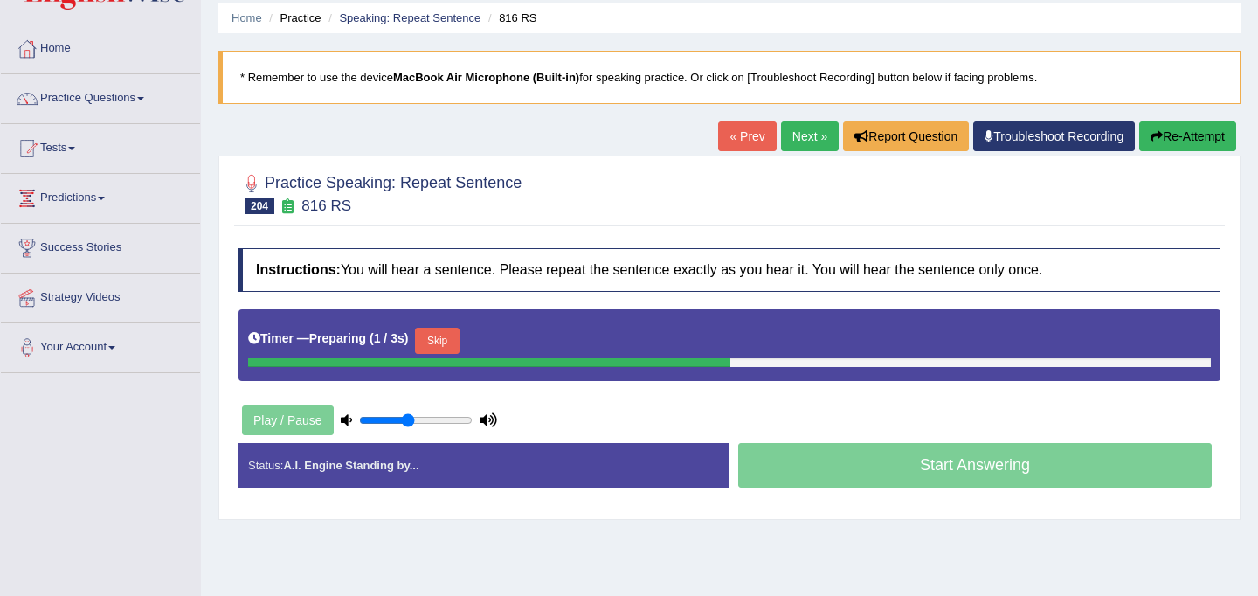
click at [454, 343] on button "Skip" at bounding box center [437, 341] width 44 height 26
click at [531, 347] on button "Skip" at bounding box center [514, 341] width 44 height 26
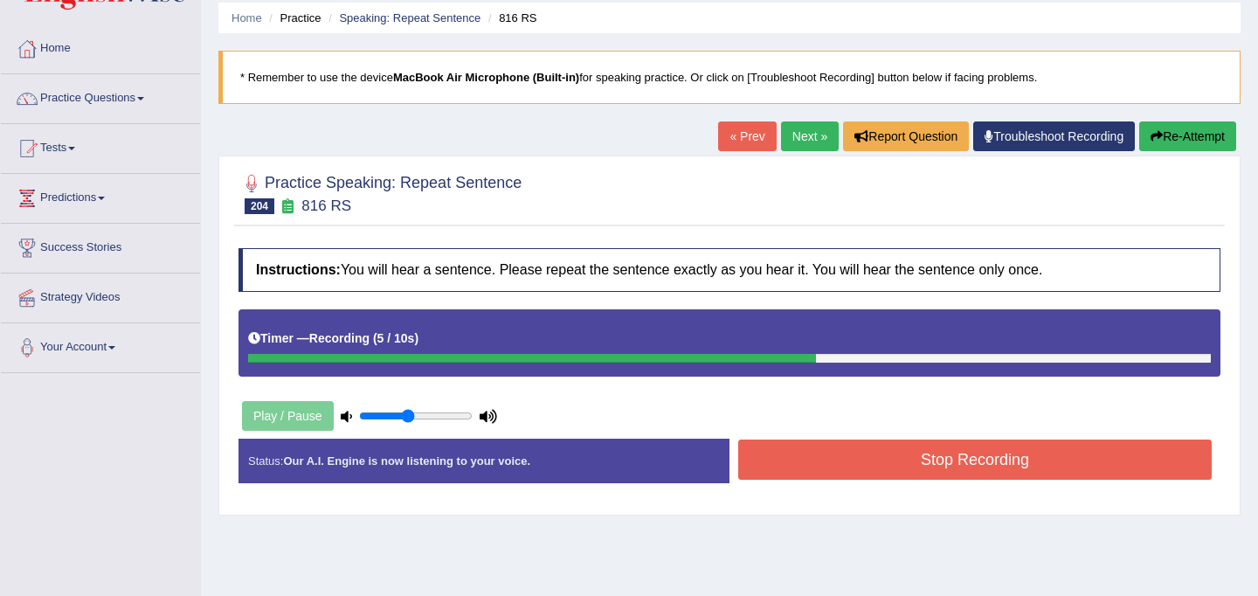
click at [844, 453] on button "Stop Recording" at bounding box center [974, 459] width 473 height 40
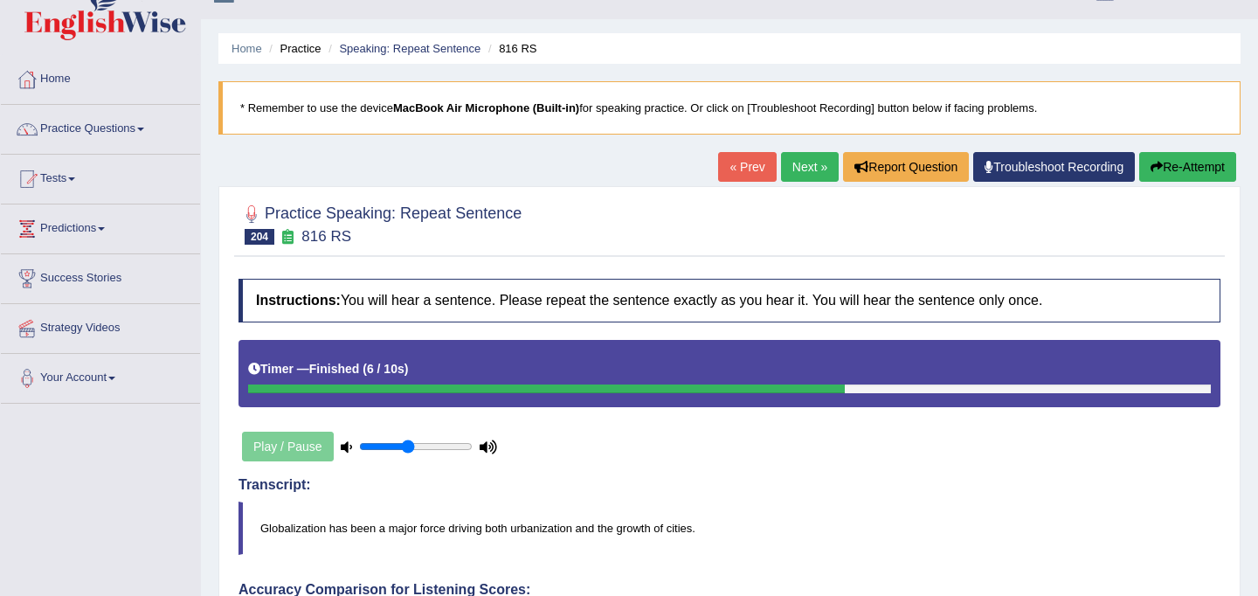
scroll to position [4, 0]
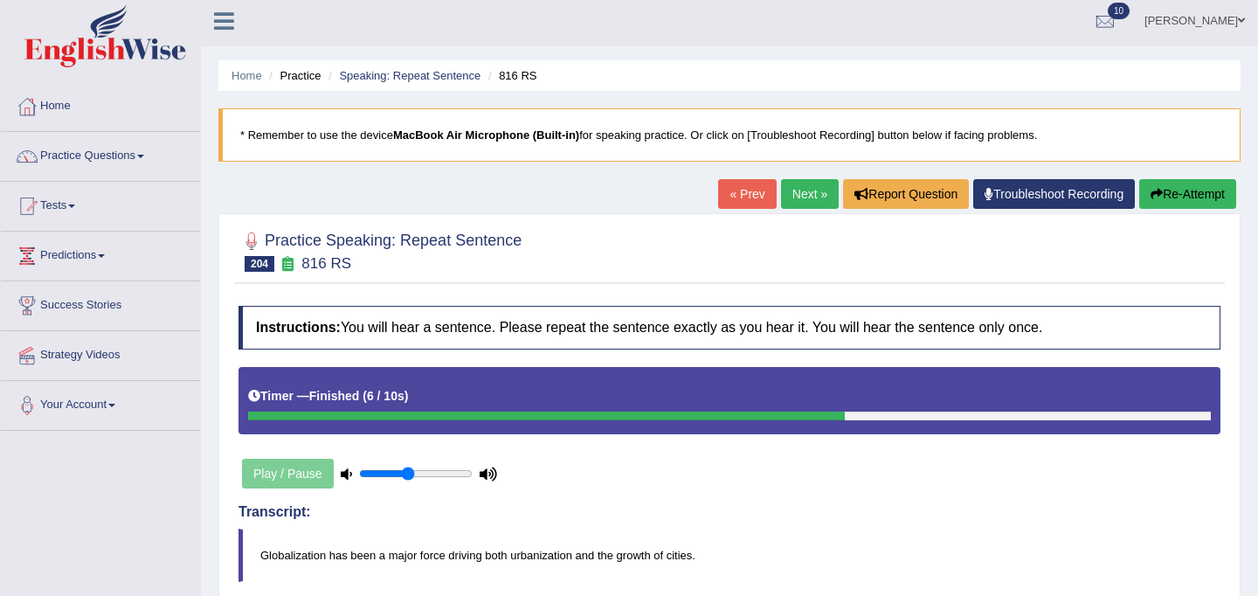
click at [787, 188] on link "Next »" at bounding box center [810, 194] width 58 height 30
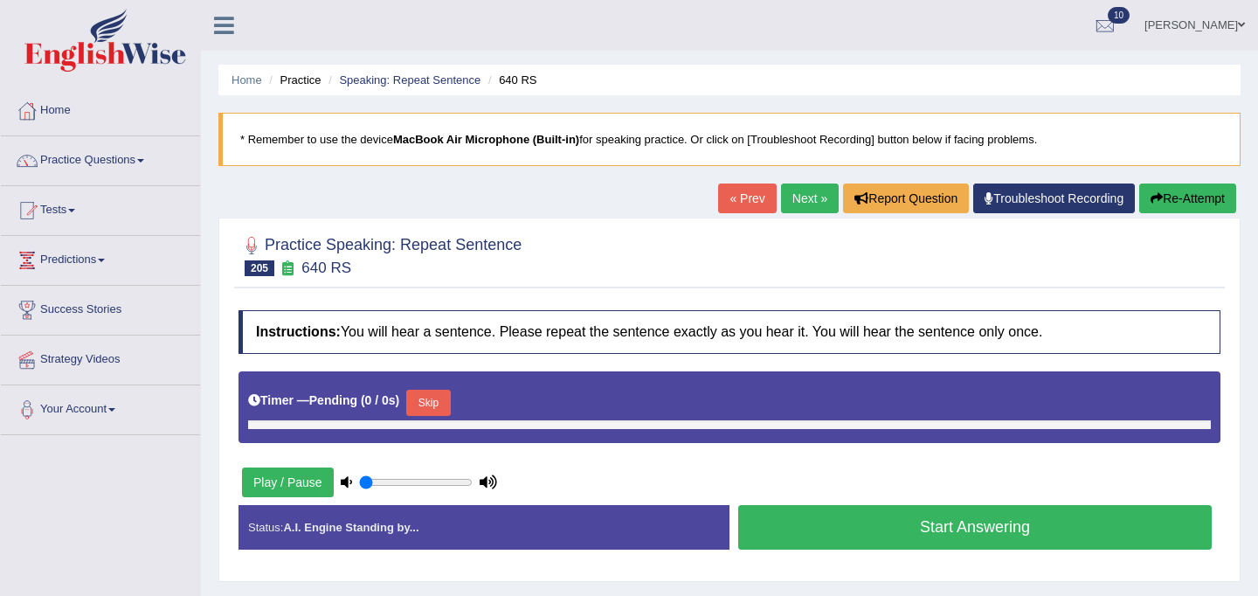
type input "0.45"
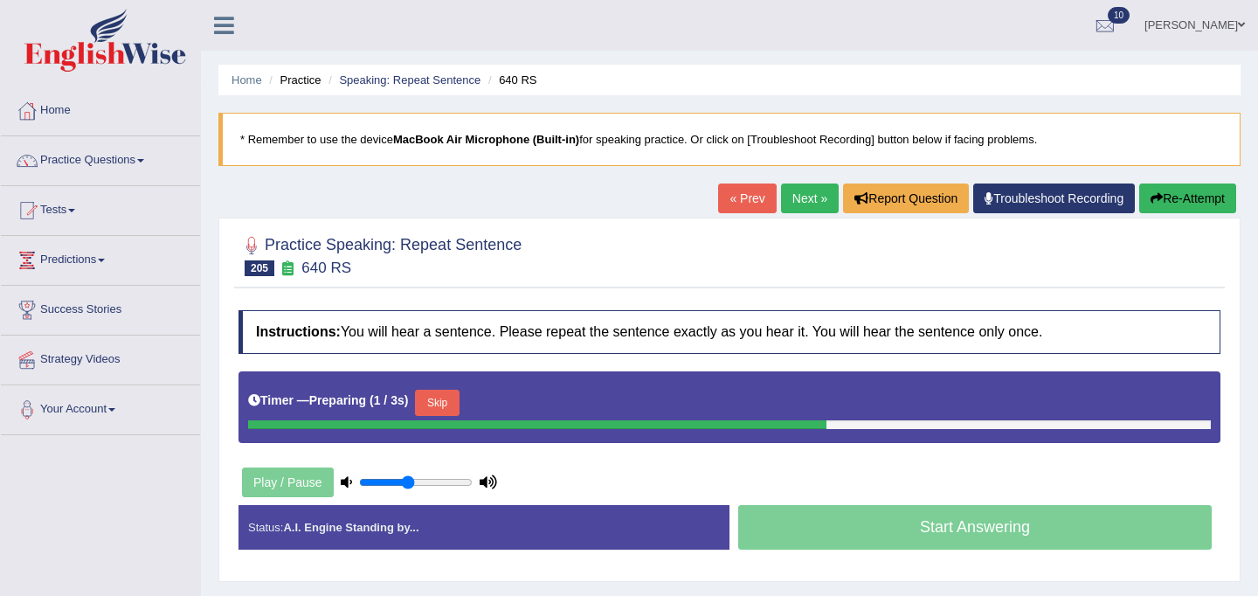
click at [456, 401] on button "Skip" at bounding box center [437, 403] width 44 height 26
click at [516, 404] on button "Skip" at bounding box center [514, 403] width 44 height 26
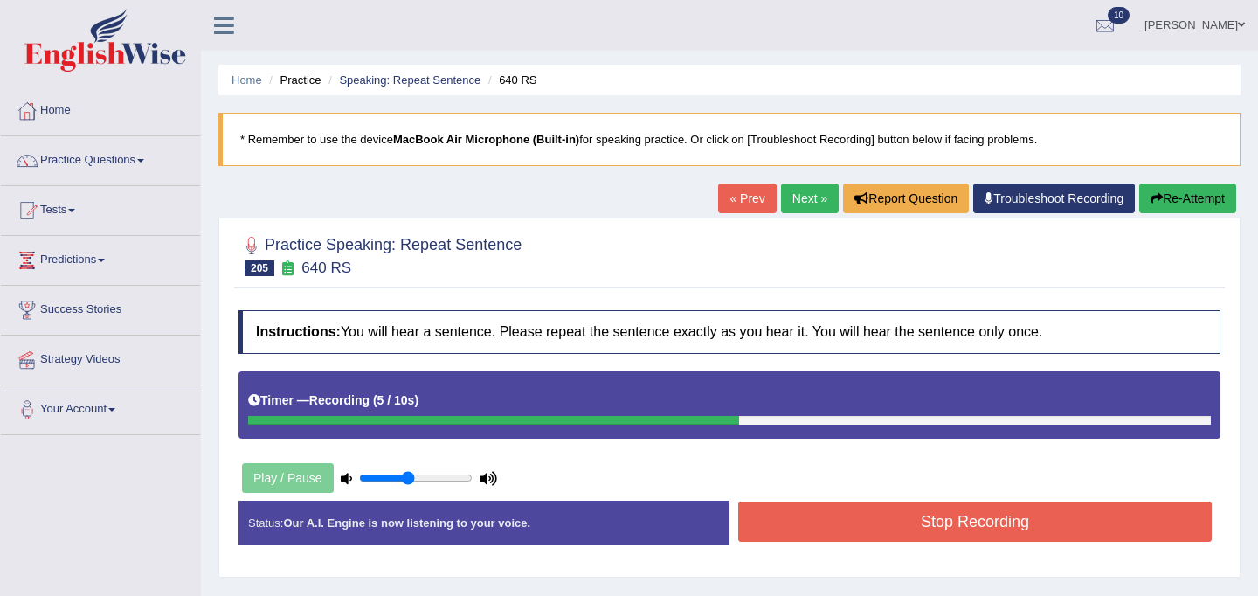
click at [862, 518] on button "Stop Recording" at bounding box center [974, 521] width 473 height 40
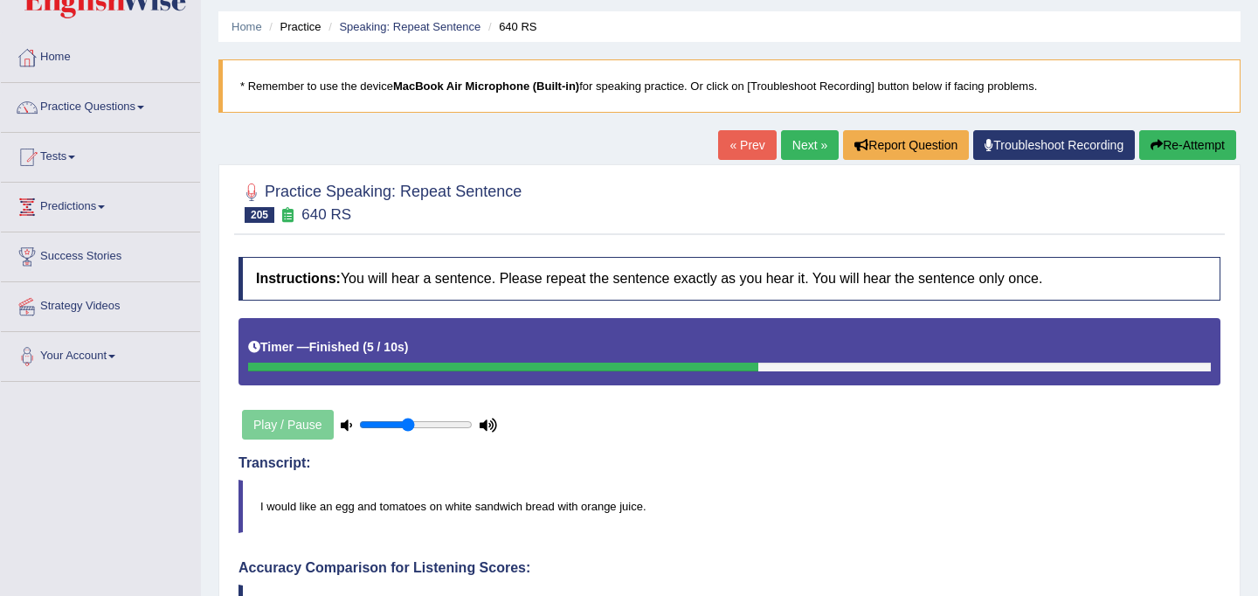
scroll to position [22, 0]
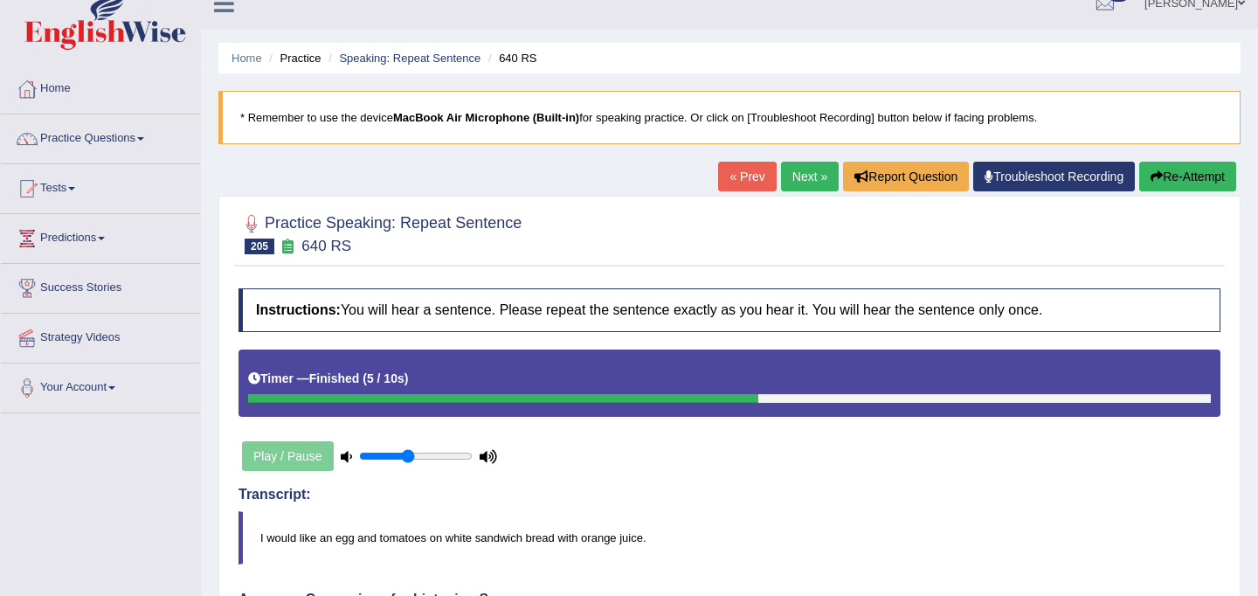
click at [797, 176] on link "Next »" at bounding box center [810, 177] width 58 height 30
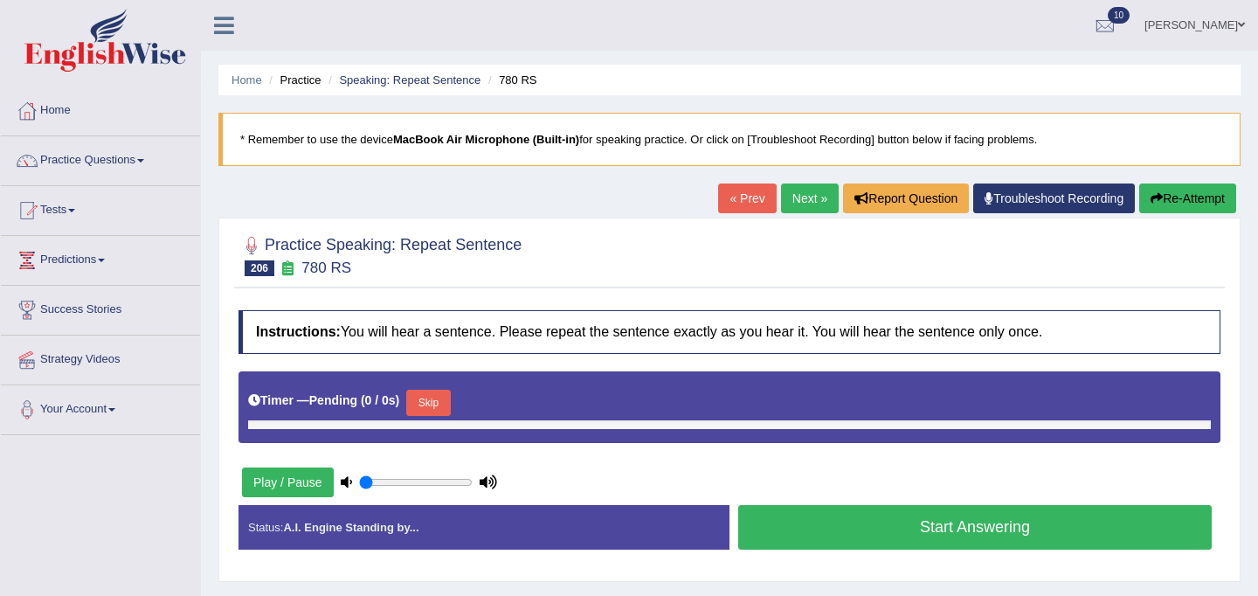
type input "0.45"
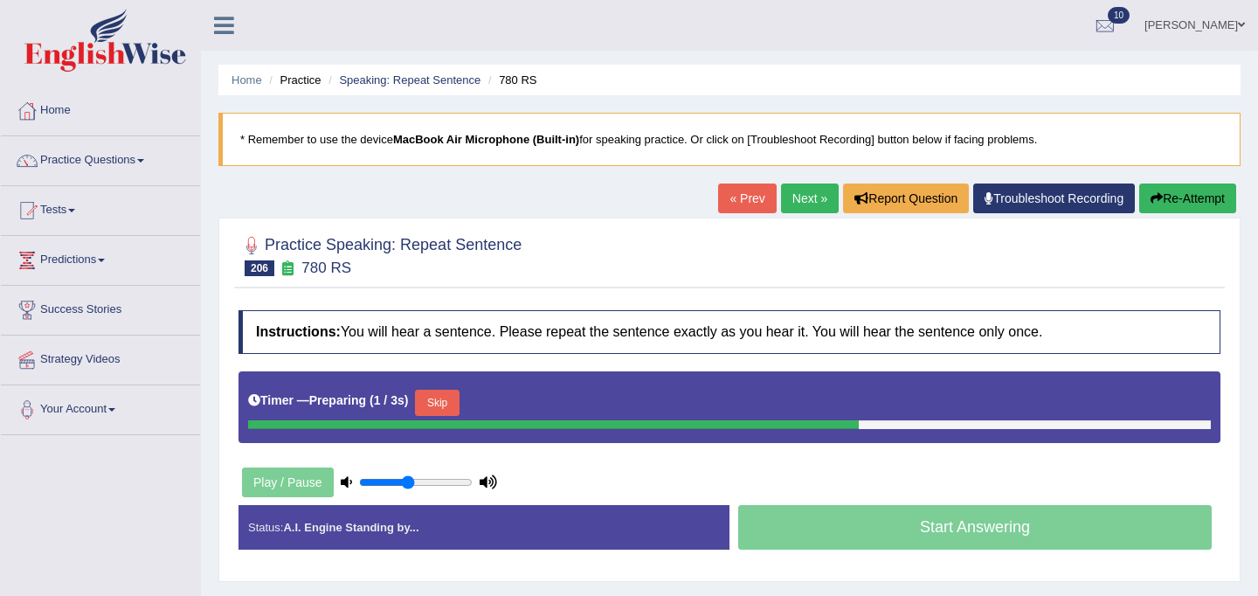
click at [451, 408] on button "Skip" at bounding box center [437, 403] width 44 height 26
click at [527, 404] on button "Skip" at bounding box center [514, 403] width 44 height 26
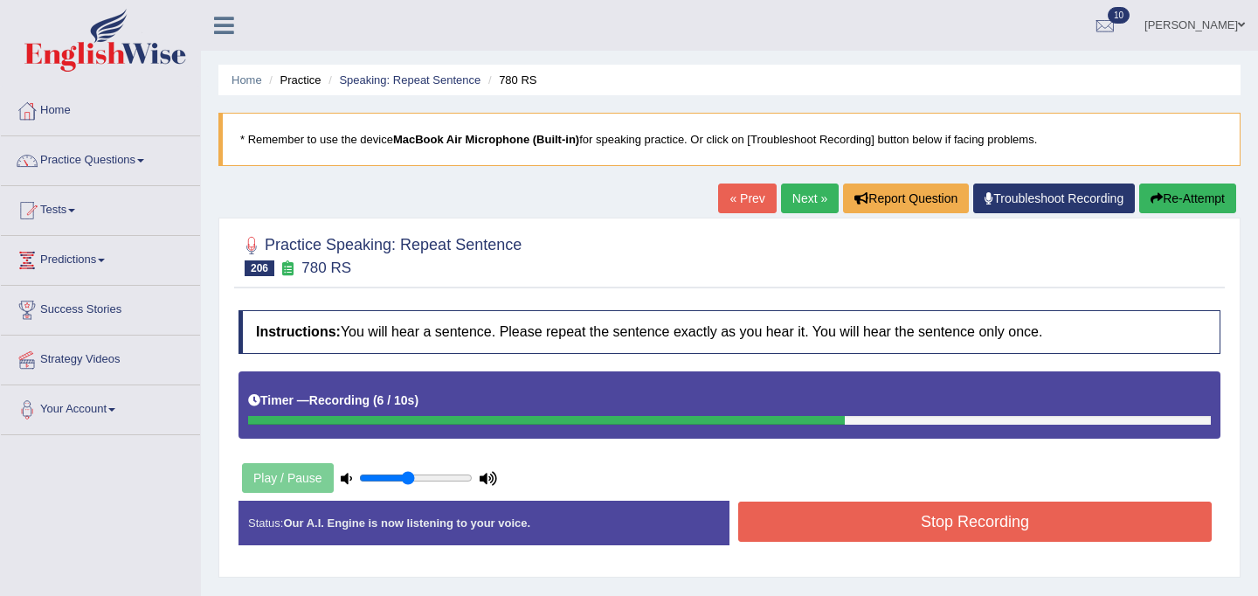
click at [900, 532] on button "Stop Recording" at bounding box center [974, 521] width 473 height 40
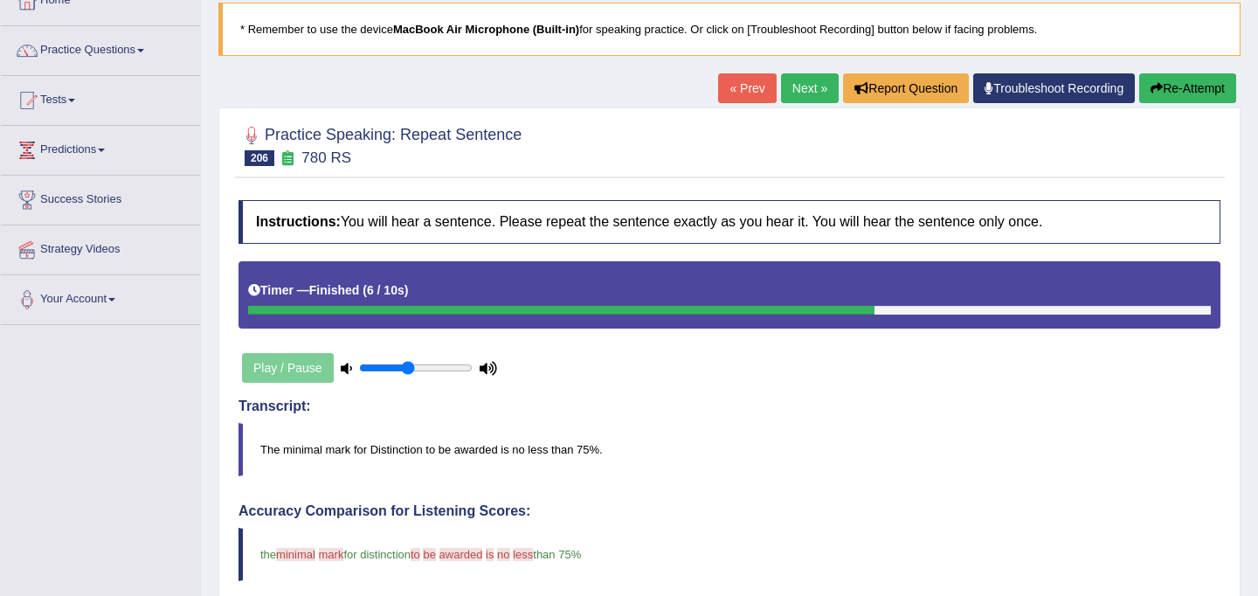
scroll to position [46, 0]
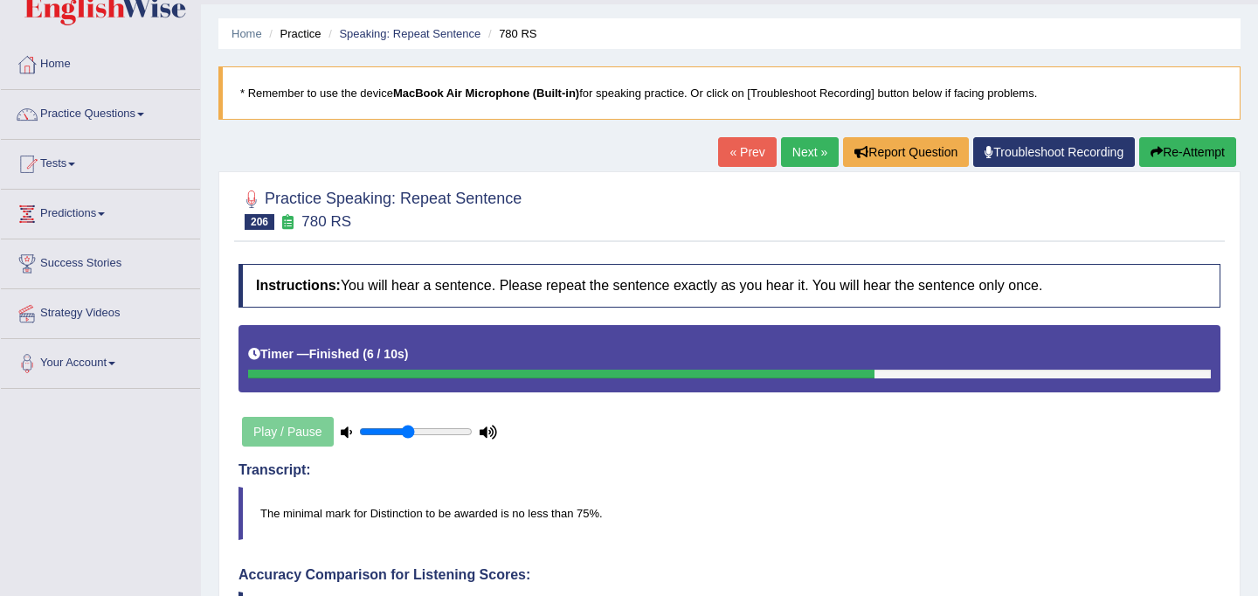
click at [803, 146] on link "Next »" at bounding box center [810, 152] width 58 height 30
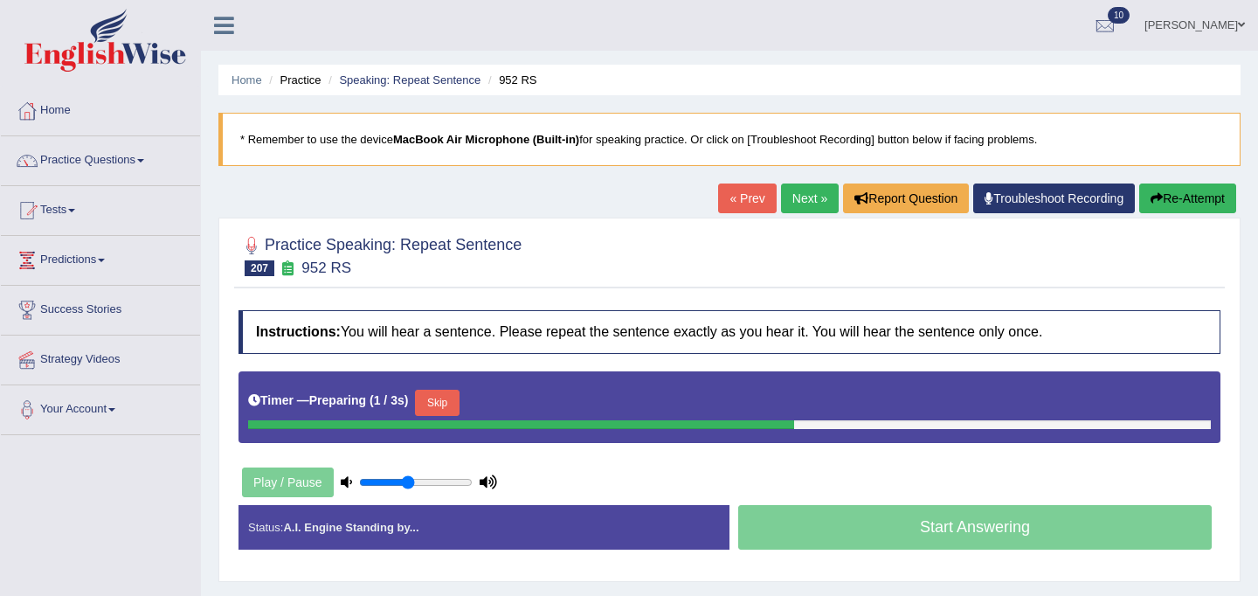
click at [441, 394] on button "Skip" at bounding box center [437, 403] width 44 height 26
click at [522, 400] on button "Skip" at bounding box center [514, 403] width 44 height 26
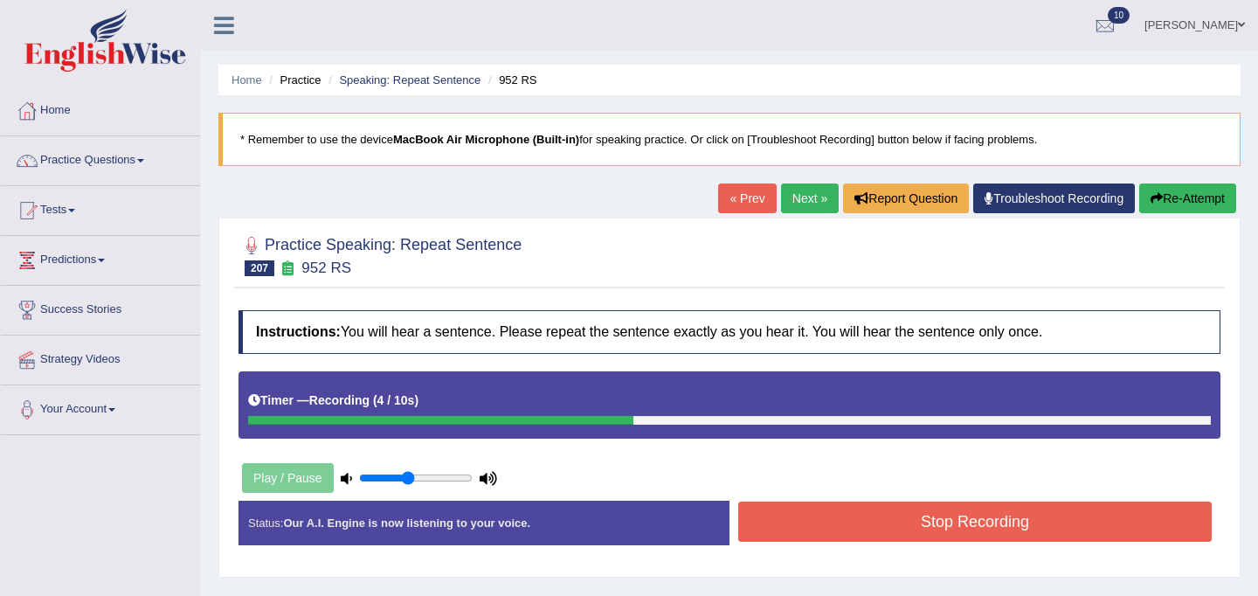
click at [826, 521] on button "Stop Recording" at bounding box center [974, 521] width 473 height 40
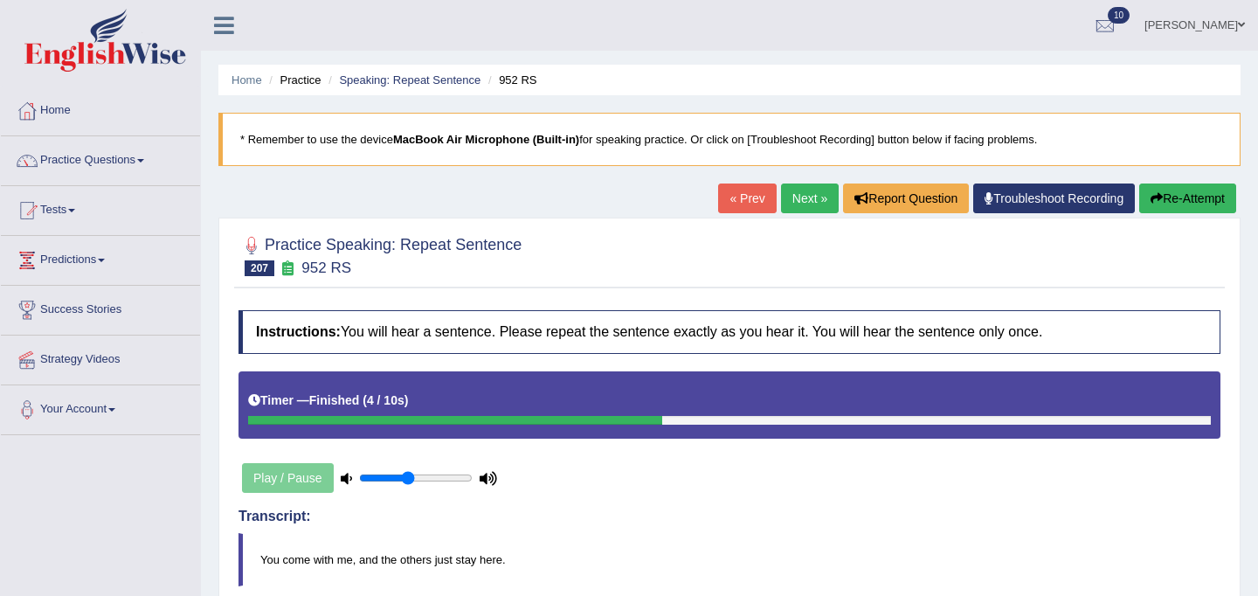
click at [798, 189] on link "Next »" at bounding box center [810, 198] width 58 height 30
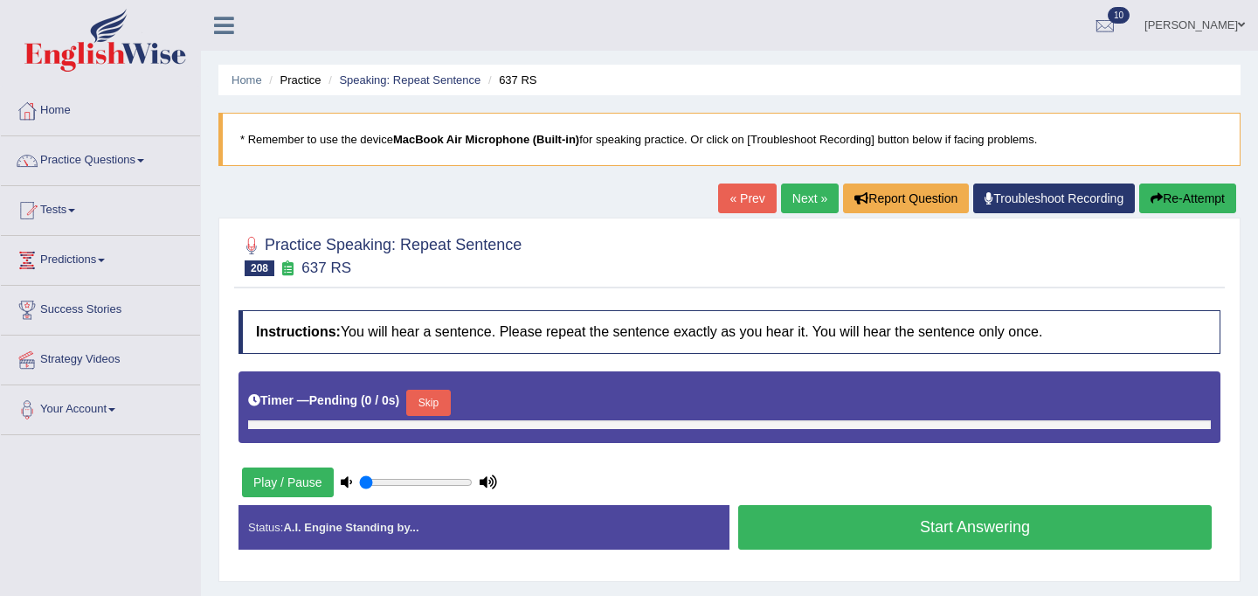
type input "0.45"
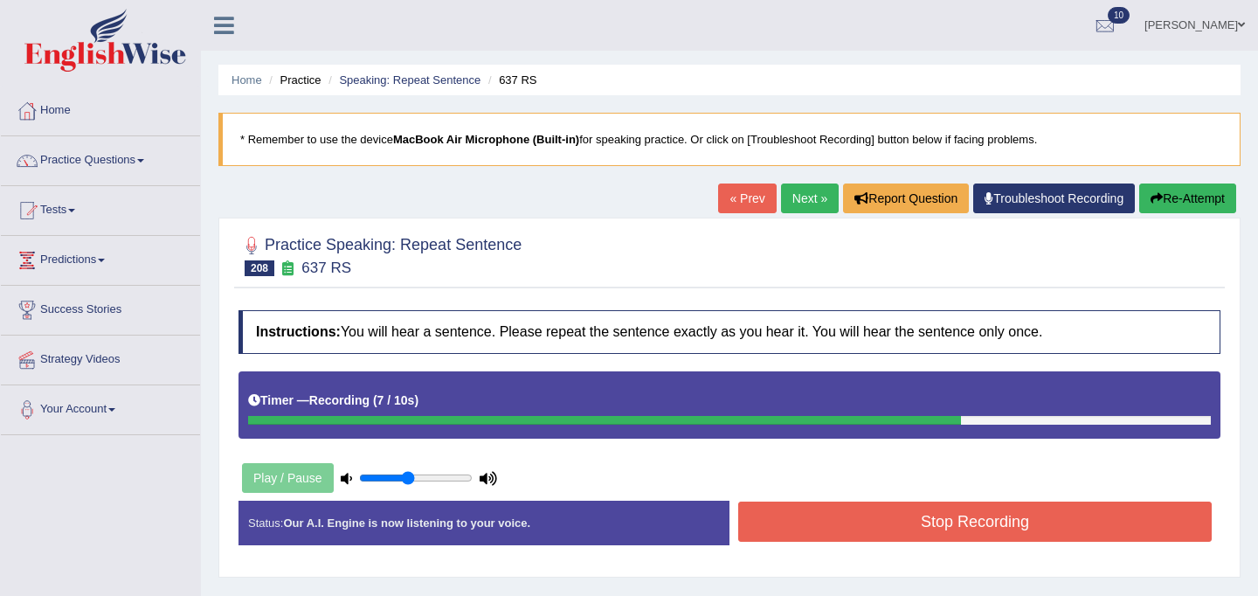
click at [900, 503] on button "Stop Recording" at bounding box center [974, 521] width 473 height 40
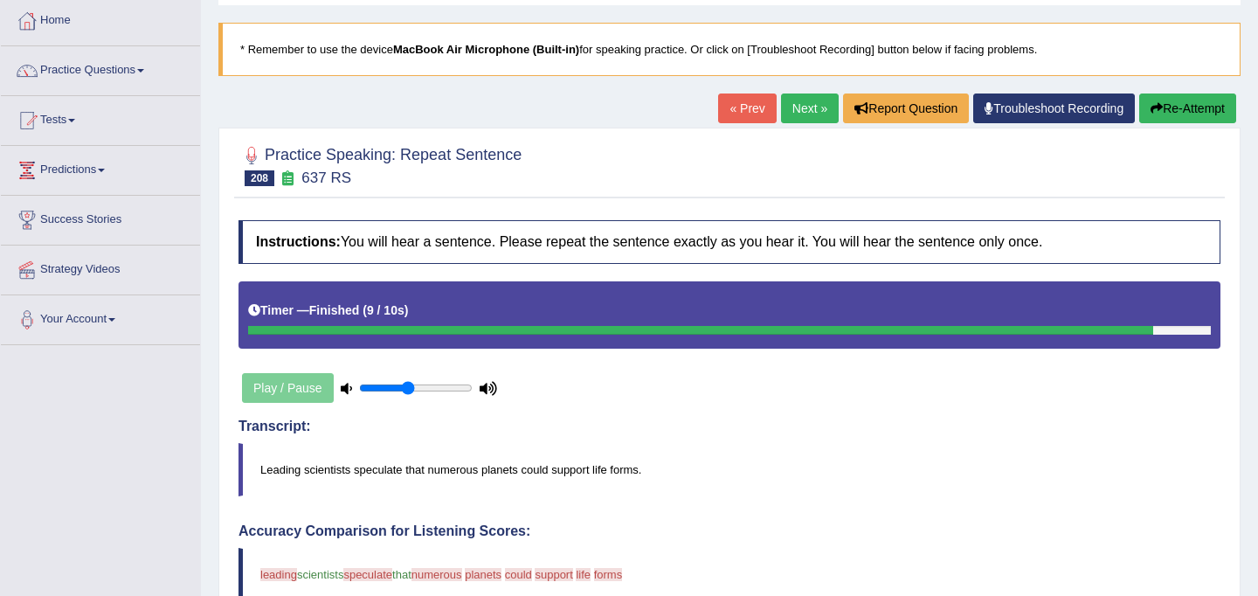
scroll to position [15, 0]
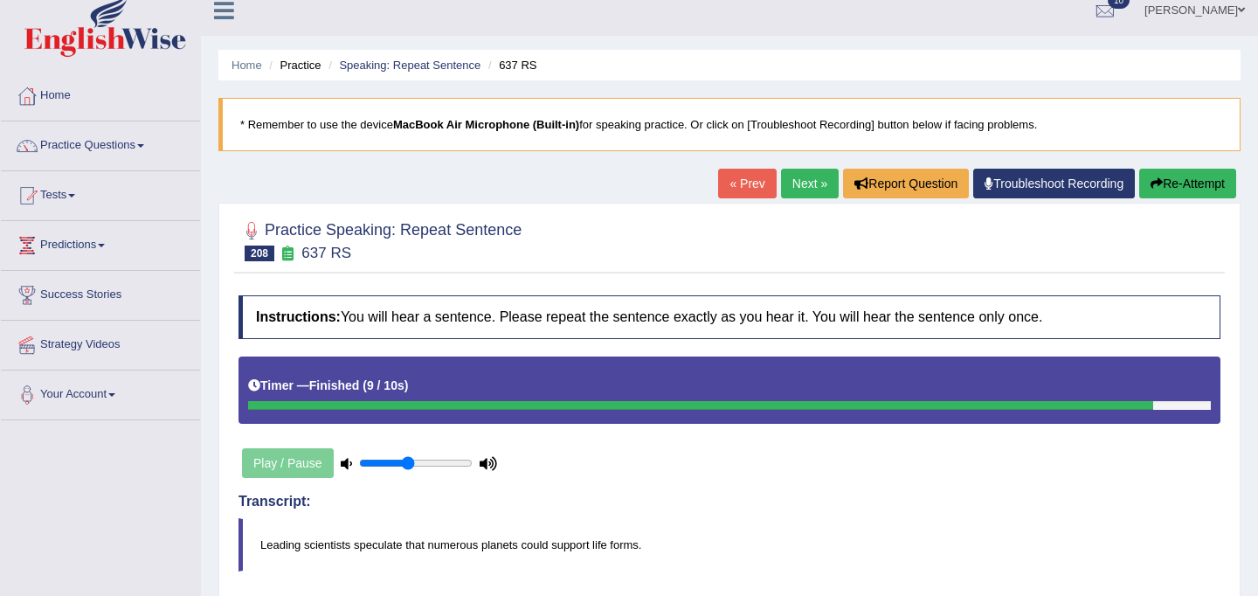
click at [1166, 182] on button "Re-Attempt" at bounding box center [1187, 184] width 97 height 30
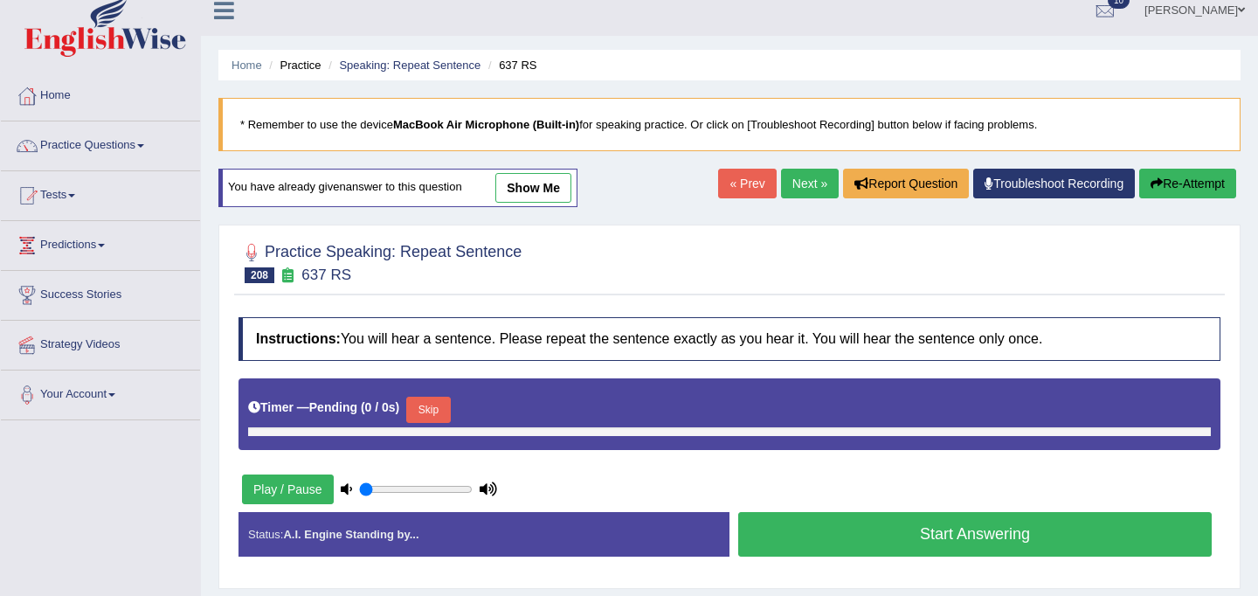
type input "0.45"
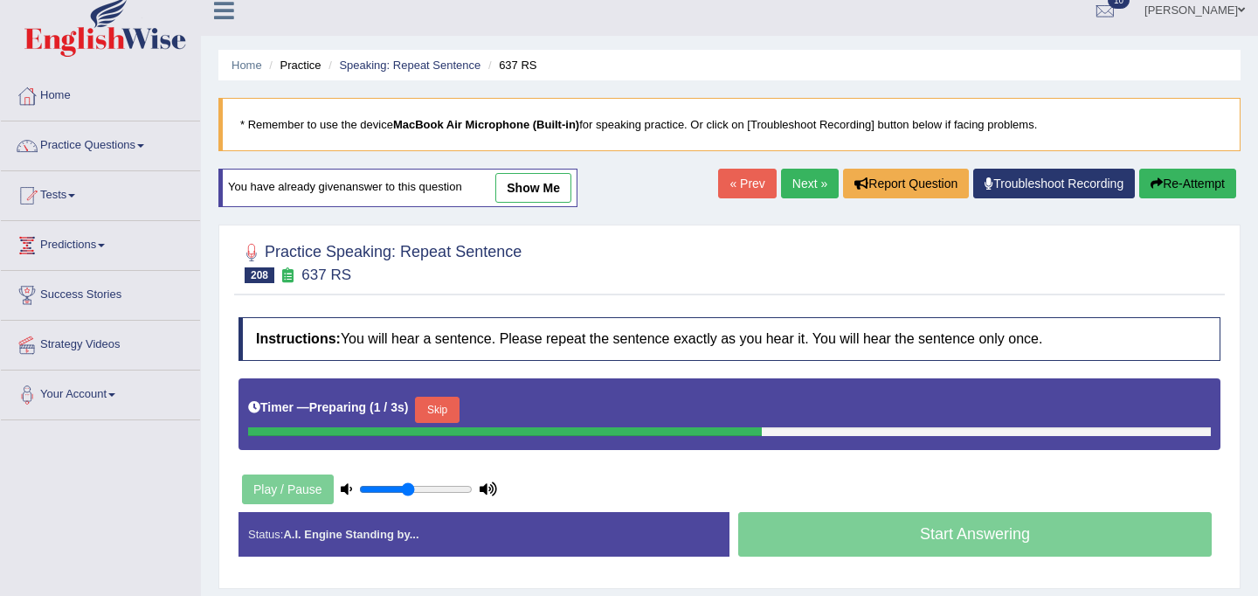
click at [439, 414] on button "Skip" at bounding box center [437, 409] width 44 height 26
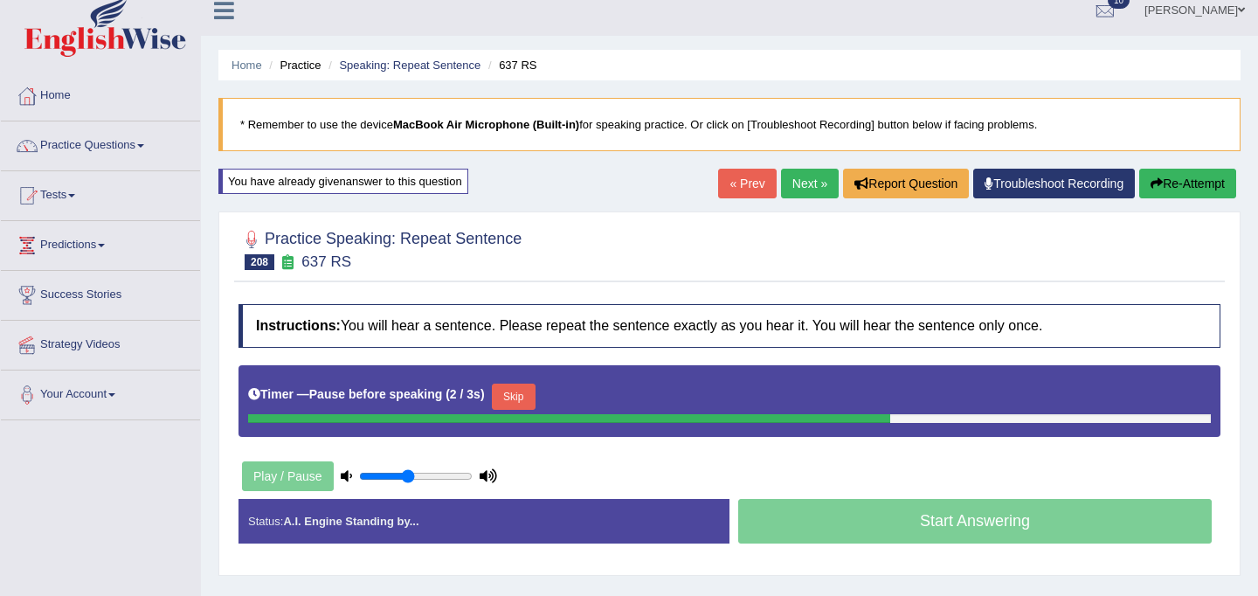
click at [535, 389] on button "Skip" at bounding box center [514, 396] width 44 height 26
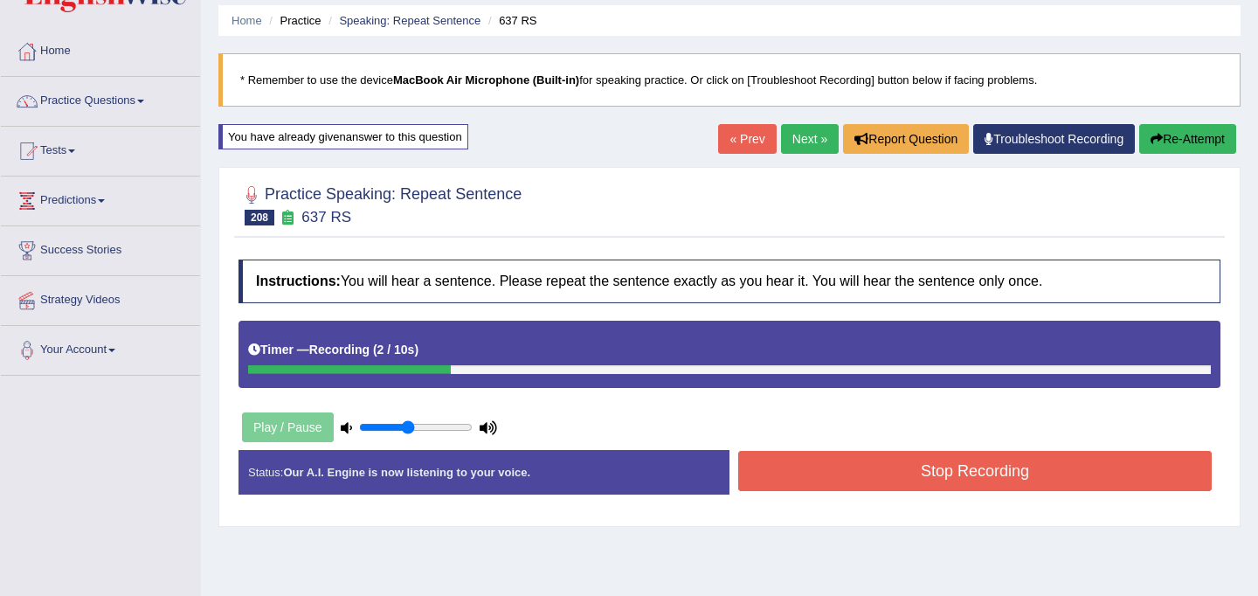
scroll to position [62, 0]
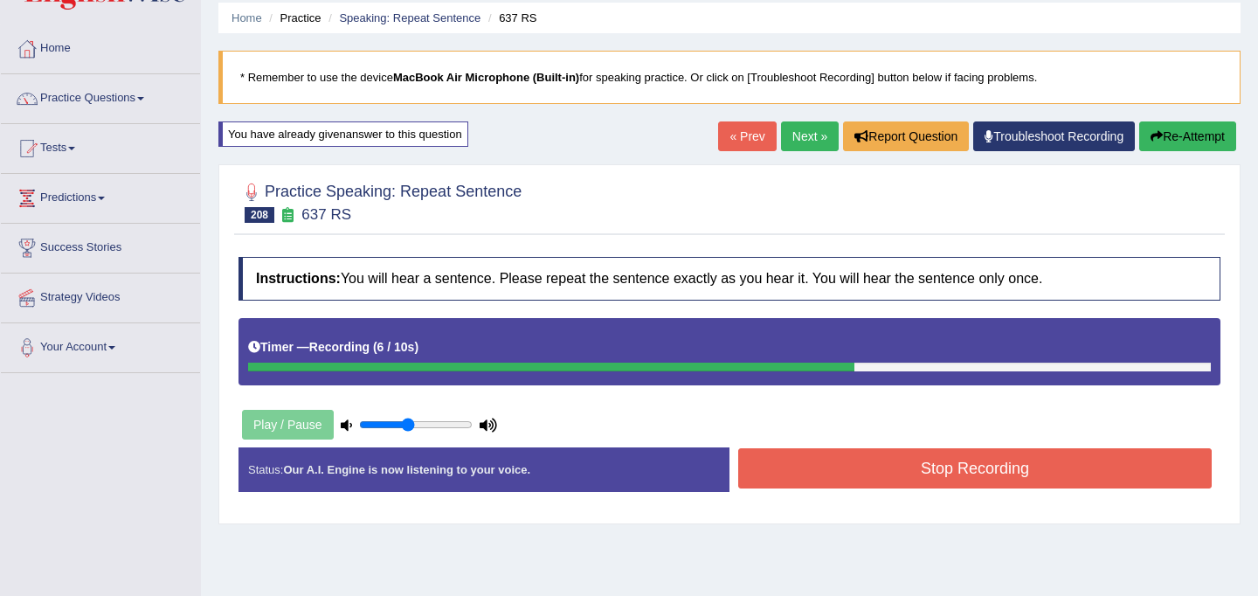
click at [1017, 467] on button "Stop Recording" at bounding box center [974, 468] width 473 height 40
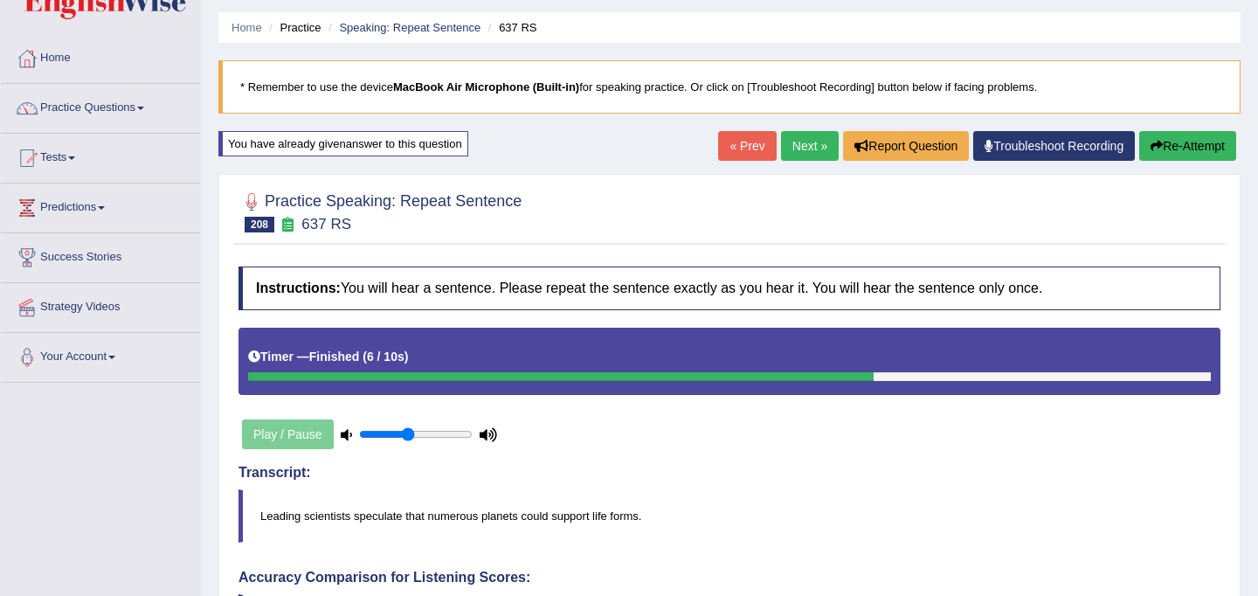
scroll to position [34, 0]
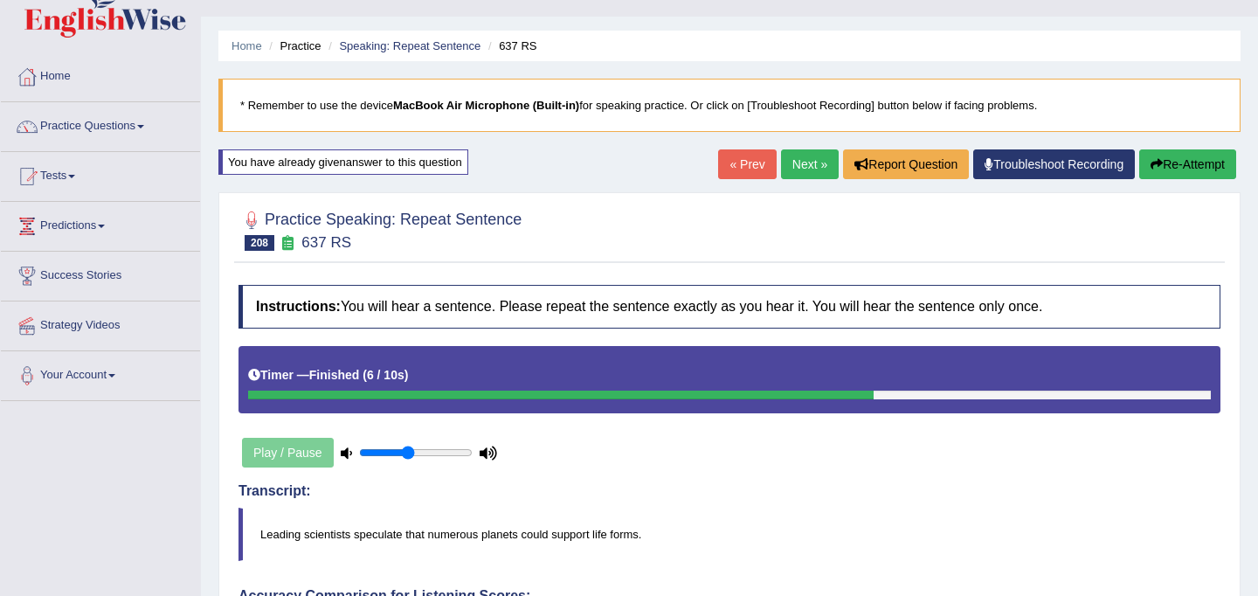
click at [793, 166] on link "Next »" at bounding box center [810, 164] width 58 height 30
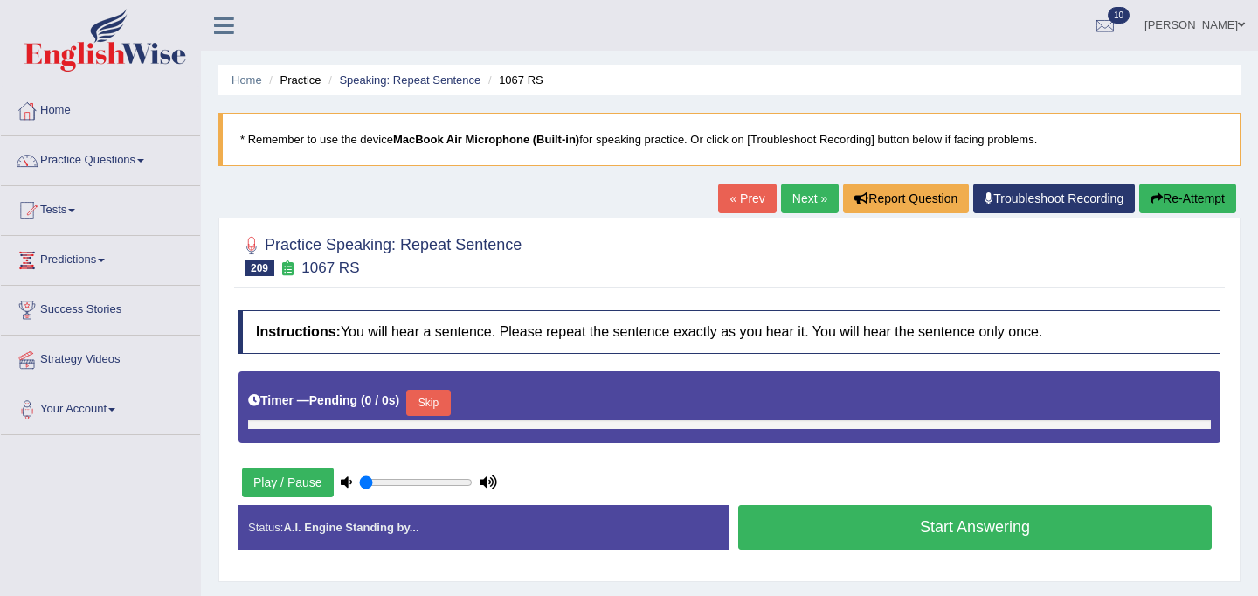
type input "0.45"
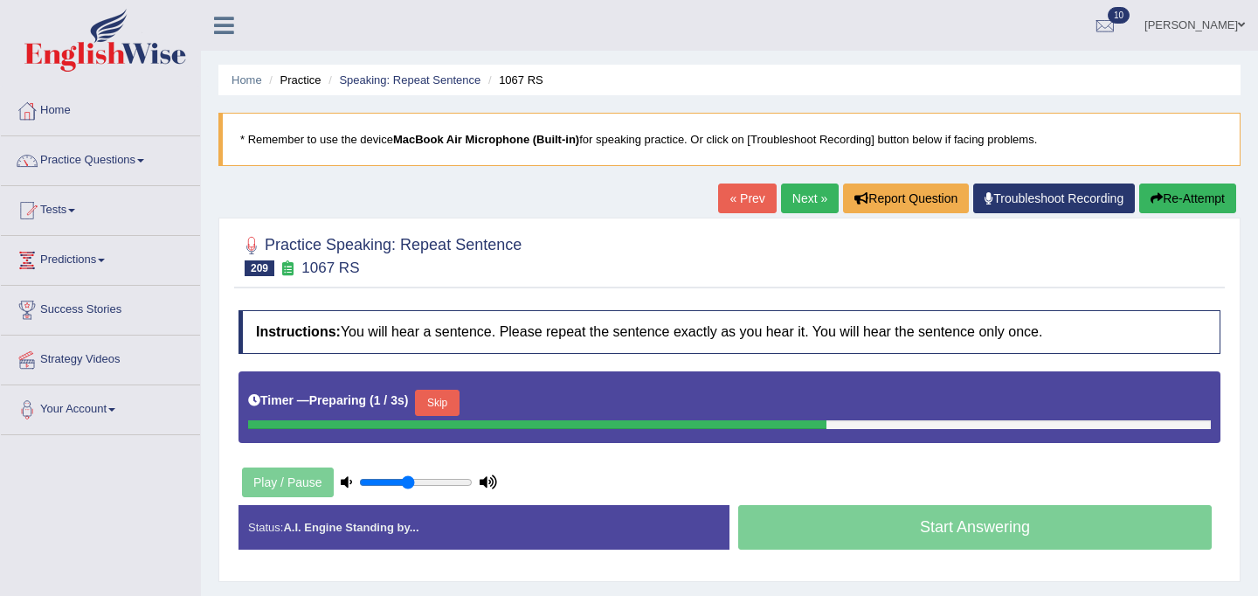
click at [451, 390] on button "Skip" at bounding box center [437, 403] width 44 height 26
click at [518, 398] on button "Skip" at bounding box center [514, 403] width 44 height 26
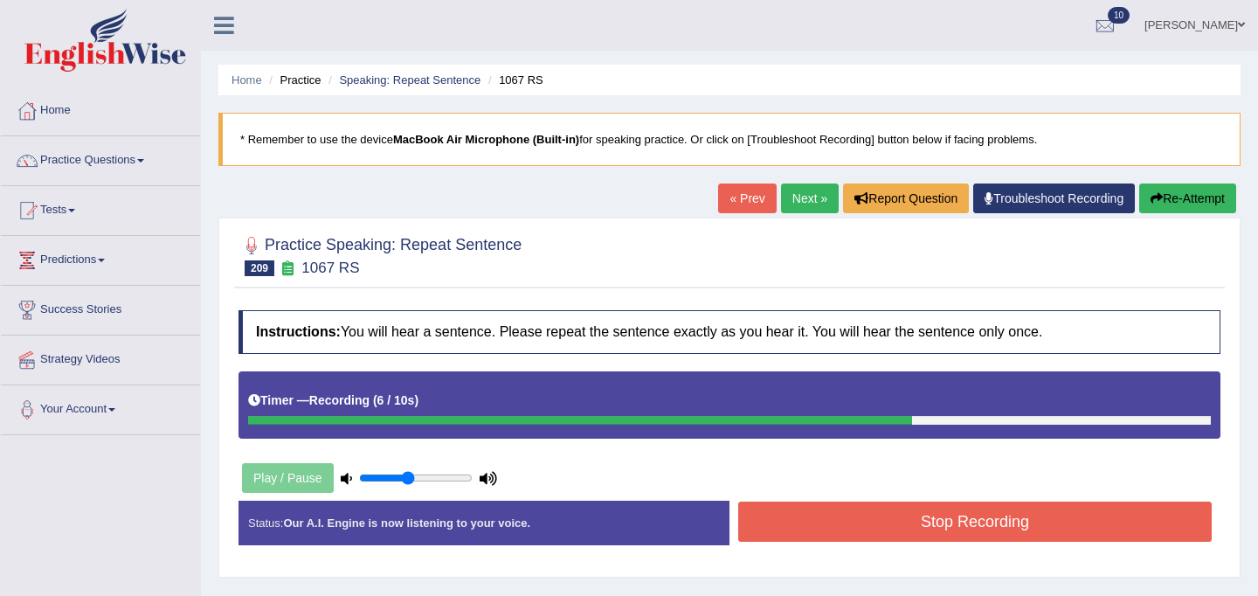
click at [931, 527] on button "Stop Recording" at bounding box center [974, 521] width 473 height 40
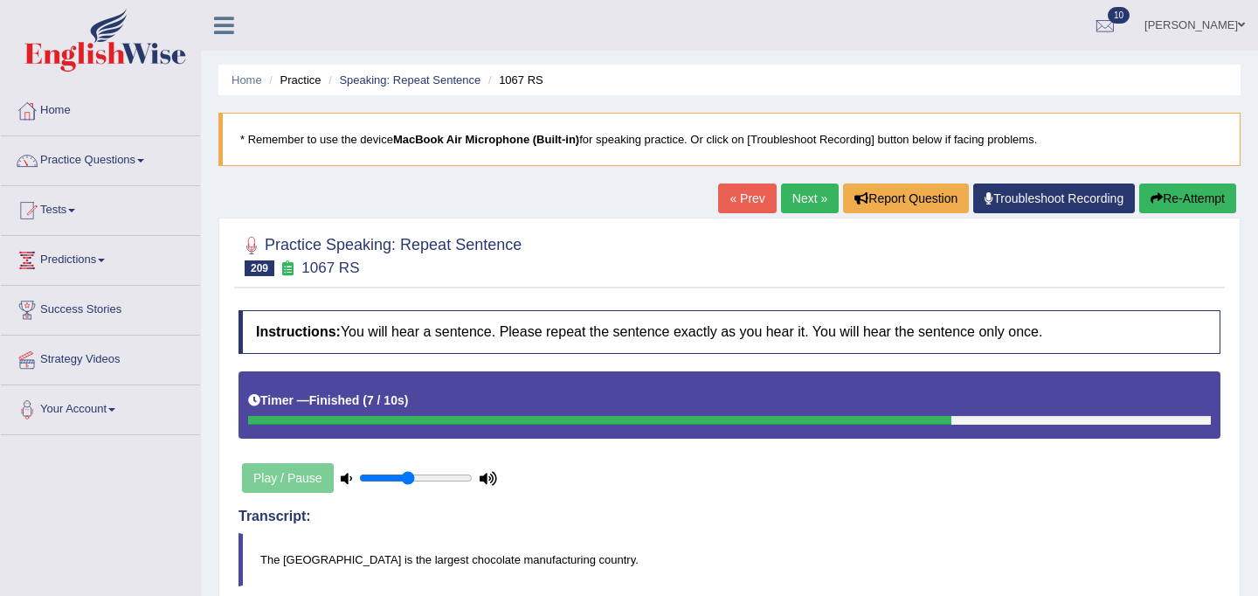
click at [800, 198] on link "Next »" at bounding box center [810, 198] width 58 height 30
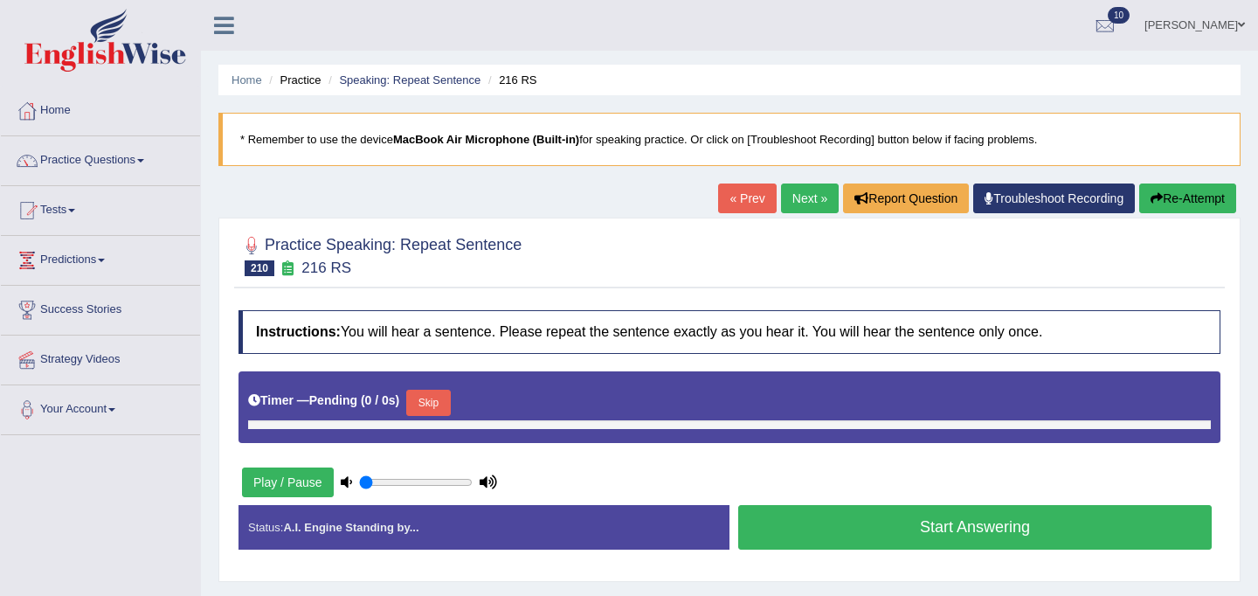
type input "0.45"
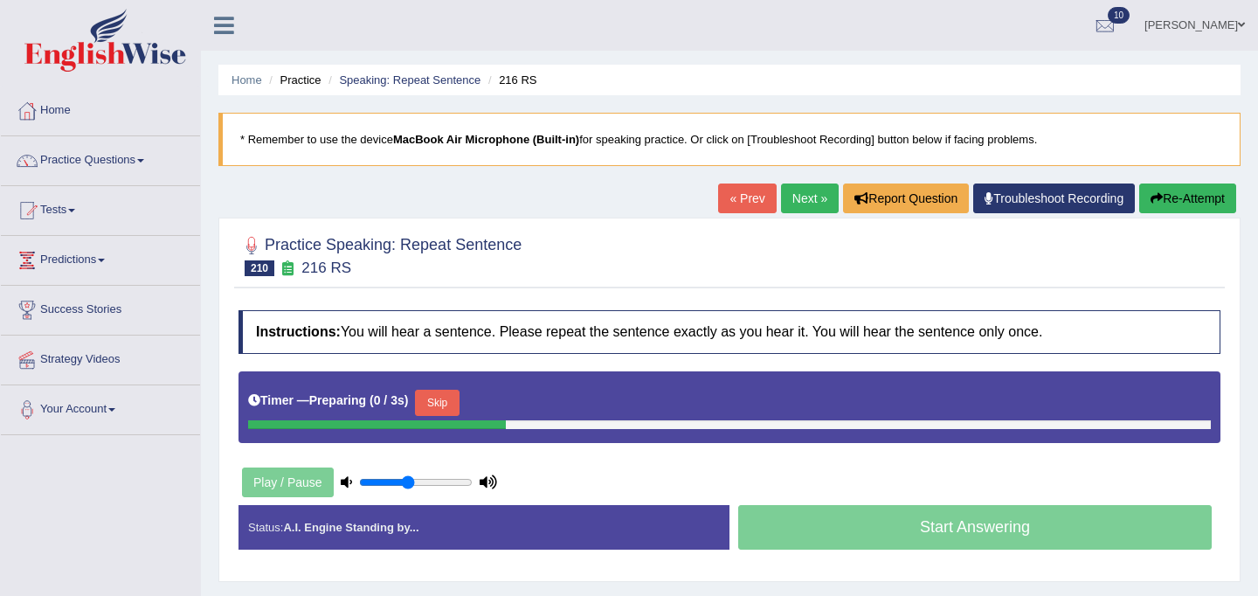
click at [459, 396] on button "Skip" at bounding box center [437, 403] width 44 height 26
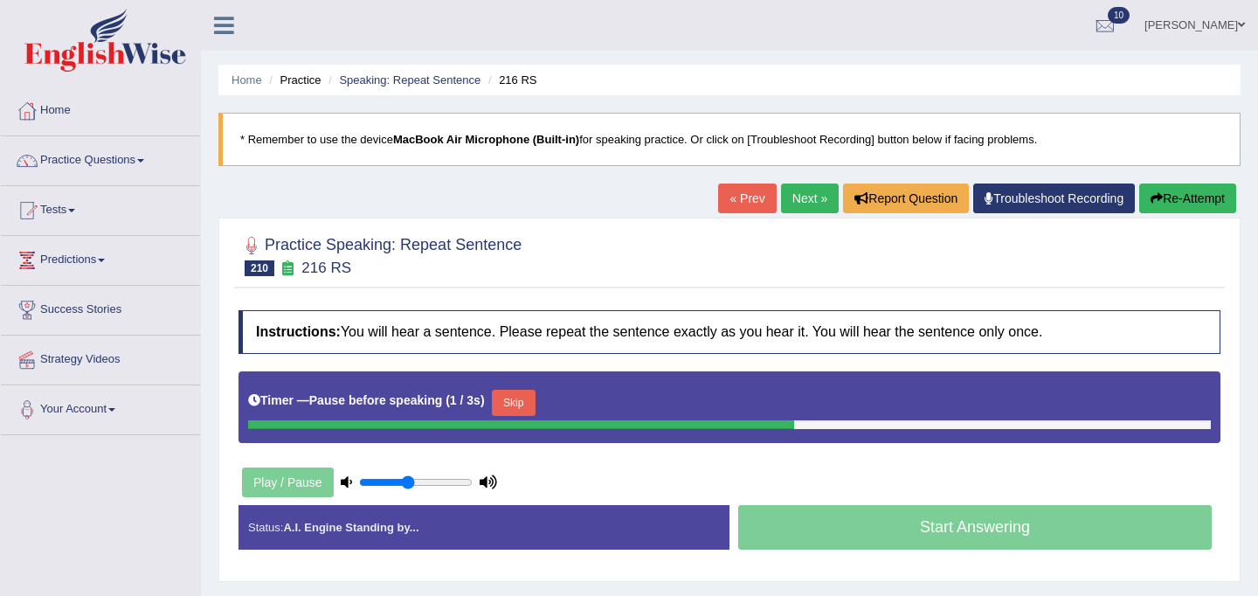
click at [535, 396] on button "Skip" at bounding box center [514, 403] width 44 height 26
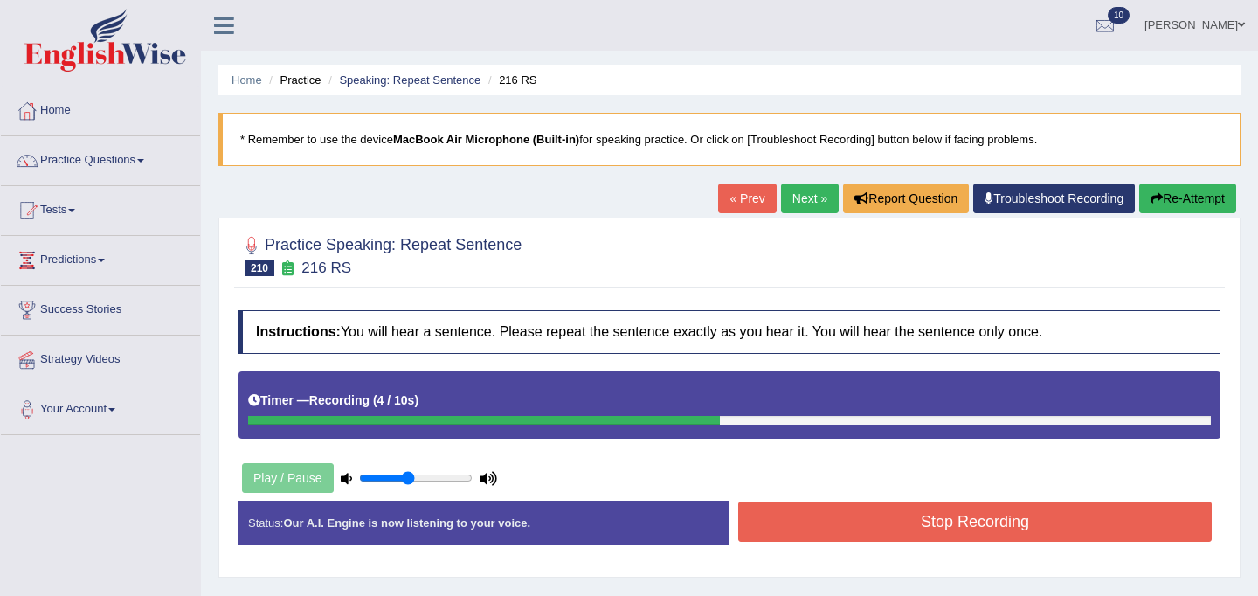
click at [876, 512] on button "Stop Recording" at bounding box center [974, 521] width 473 height 40
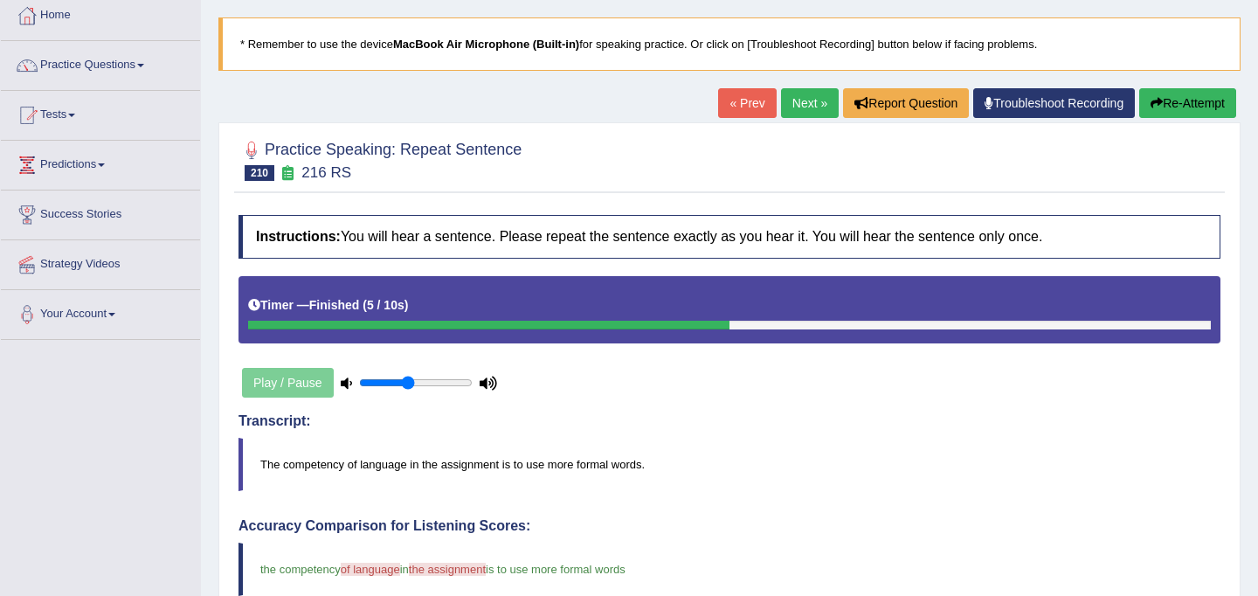
scroll to position [14, 0]
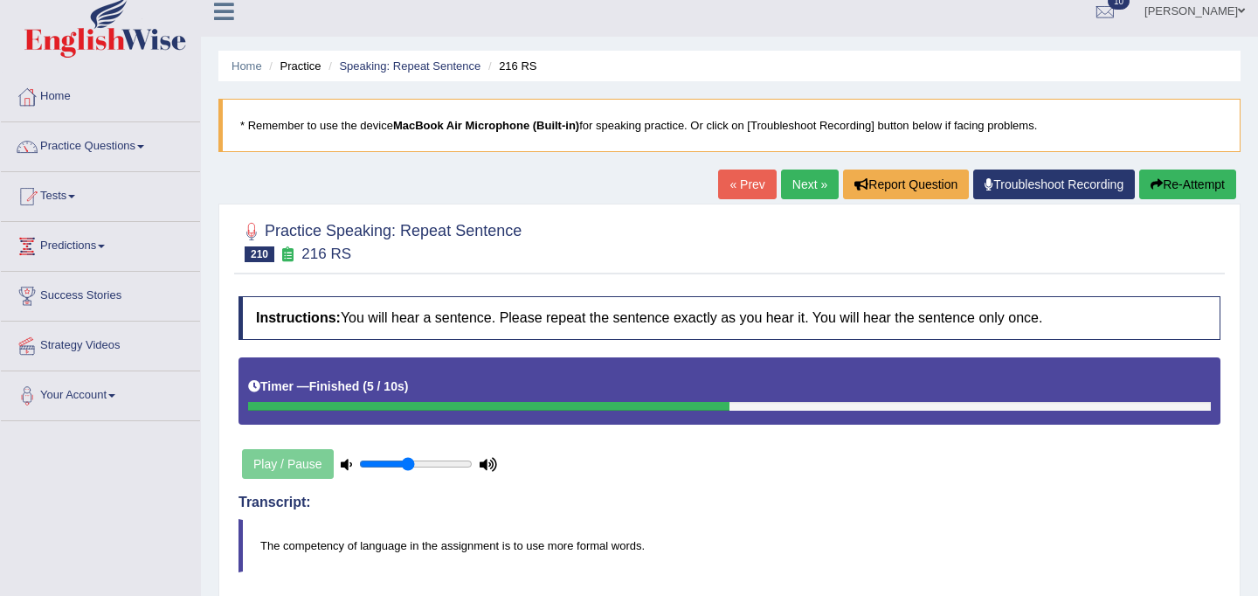
click at [806, 177] on link "Next »" at bounding box center [810, 184] width 58 height 30
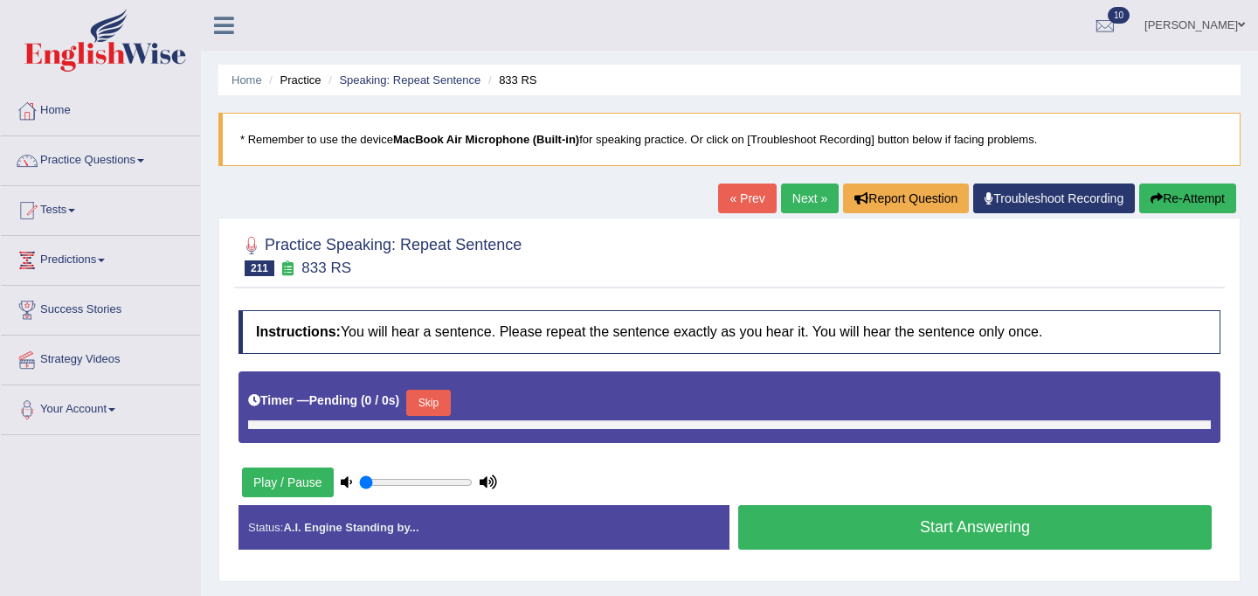
type input "0.45"
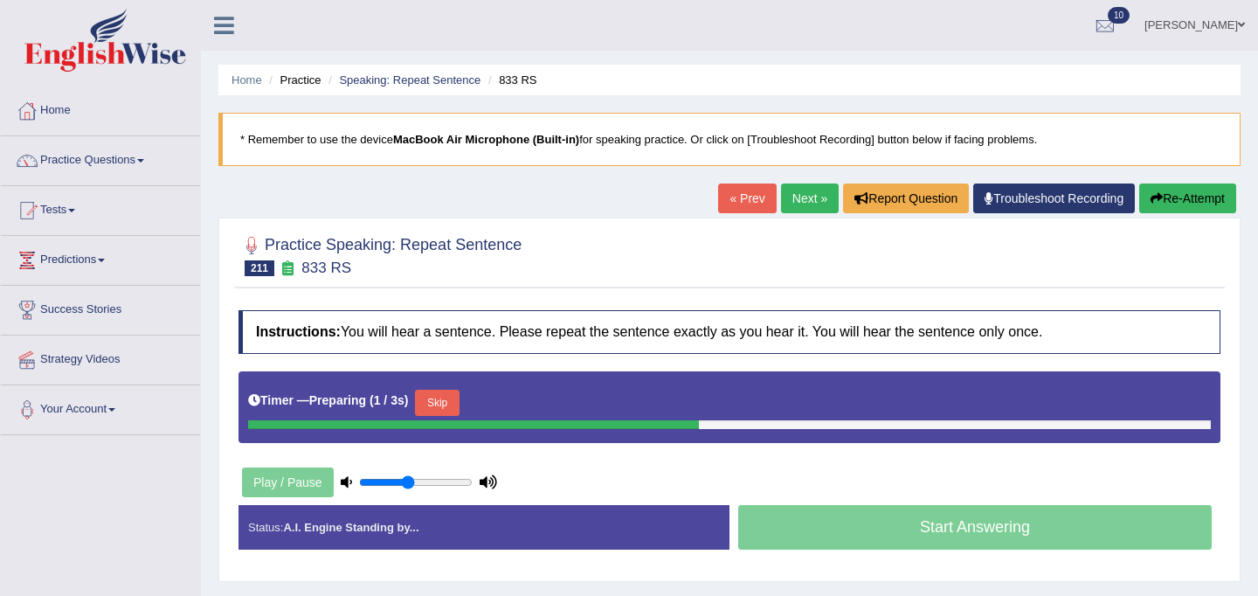
click at [438, 401] on button "Skip" at bounding box center [437, 403] width 44 height 26
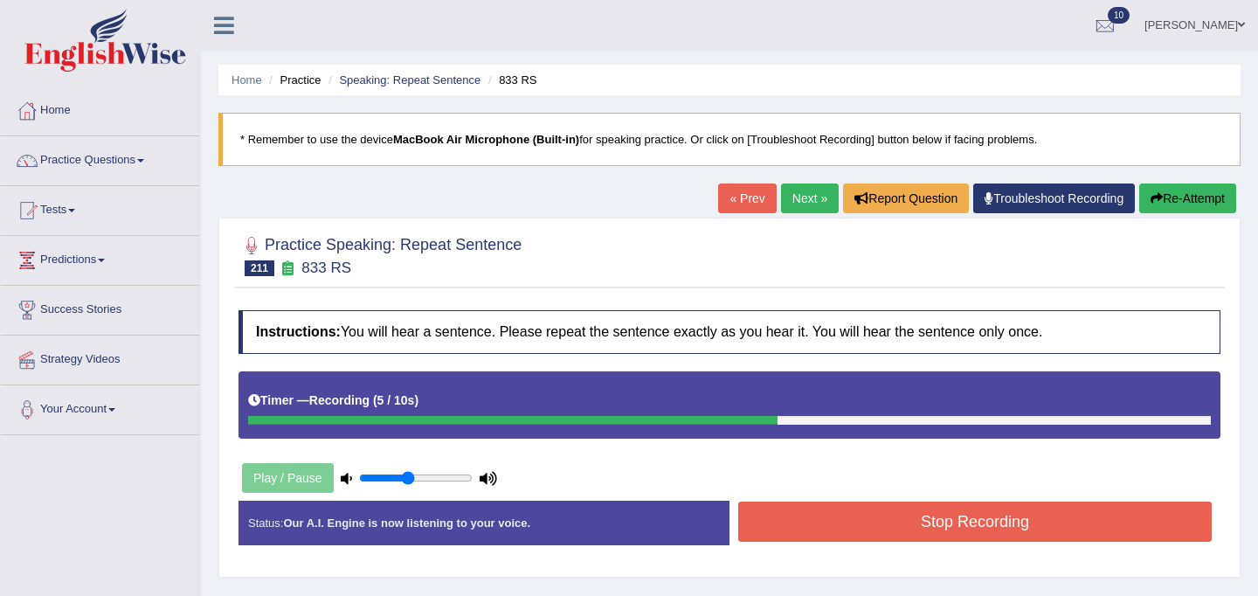
click at [890, 523] on button "Stop Recording" at bounding box center [974, 521] width 473 height 40
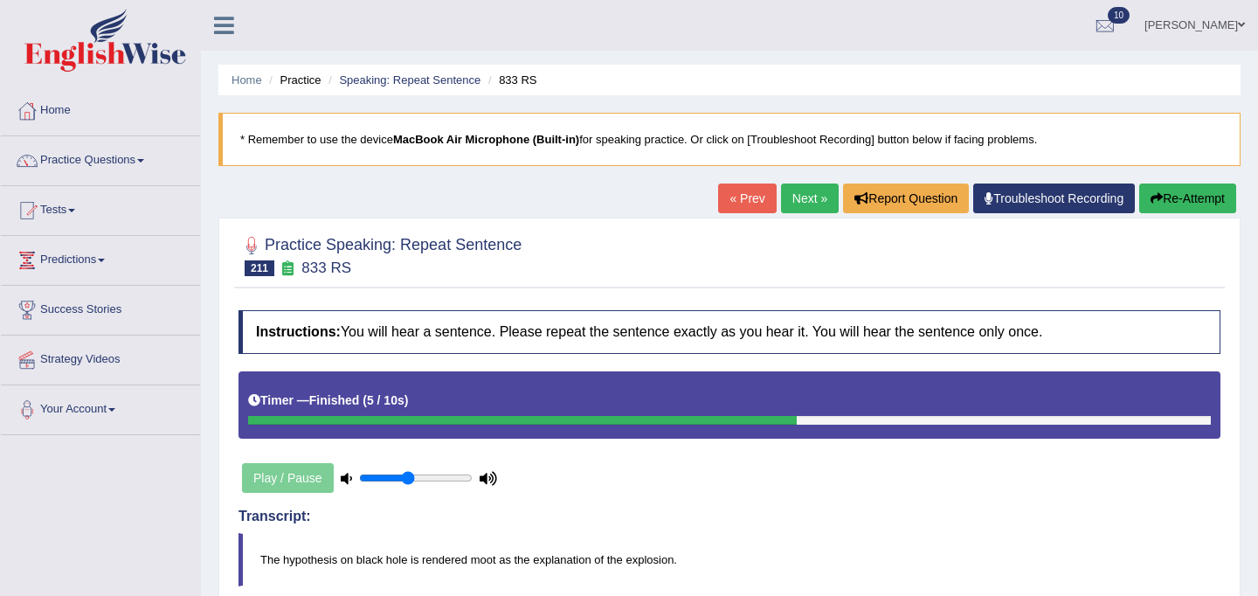
click at [1170, 201] on button "Re-Attempt" at bounding box center [1187, 198] width 97 height 30
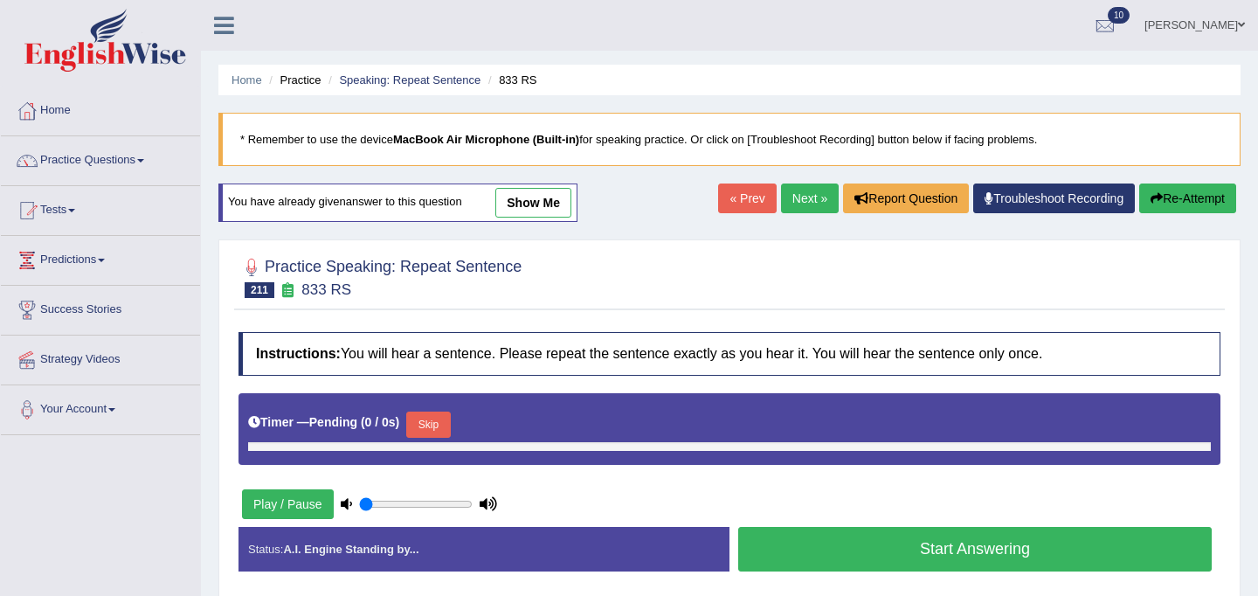
type input "0.45"
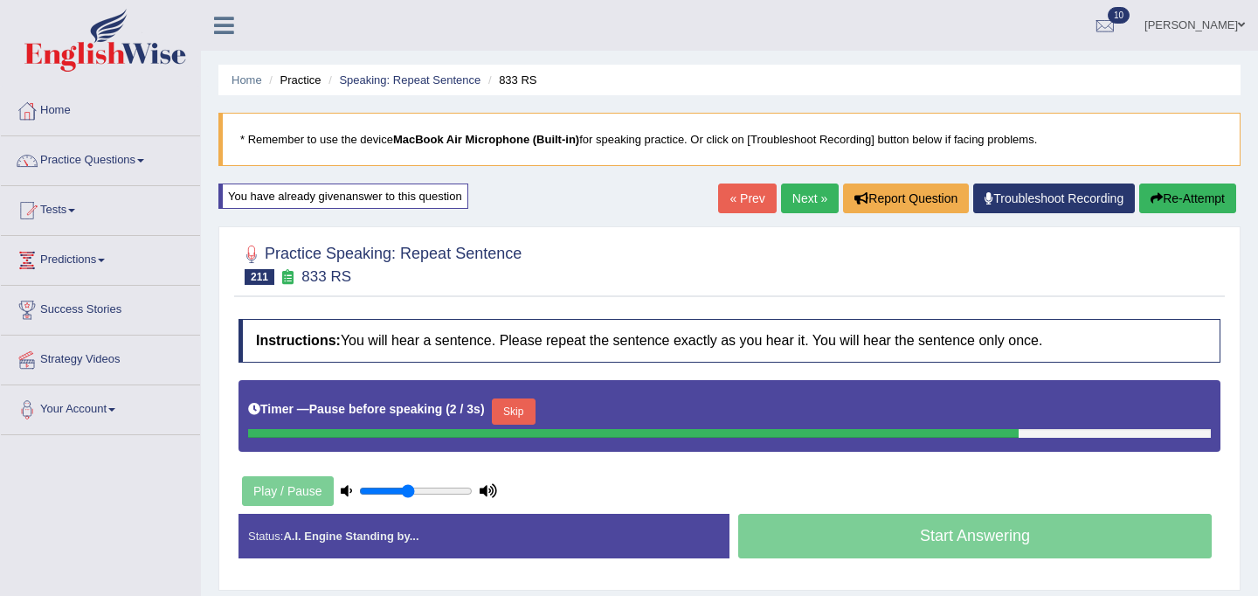
click at [535, 402] on button "Skip" at bounding box center [514, 411] width 44 height 26
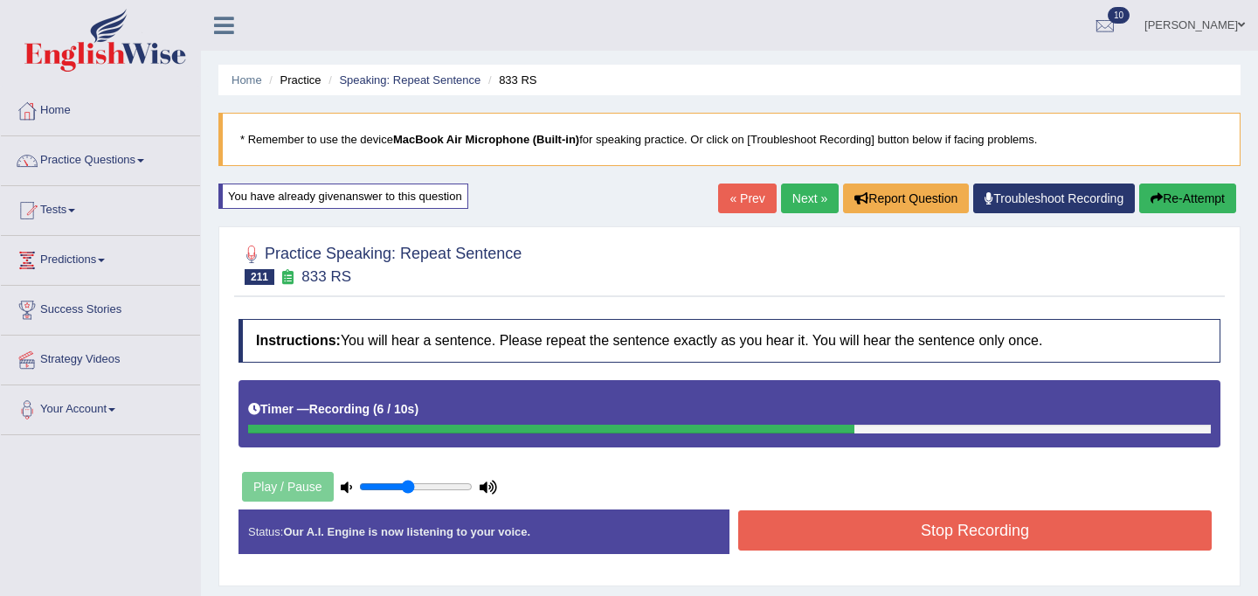
click at [897, 540] on button "Stop Recording" at bounding box center [974, 530] width 473 height 40
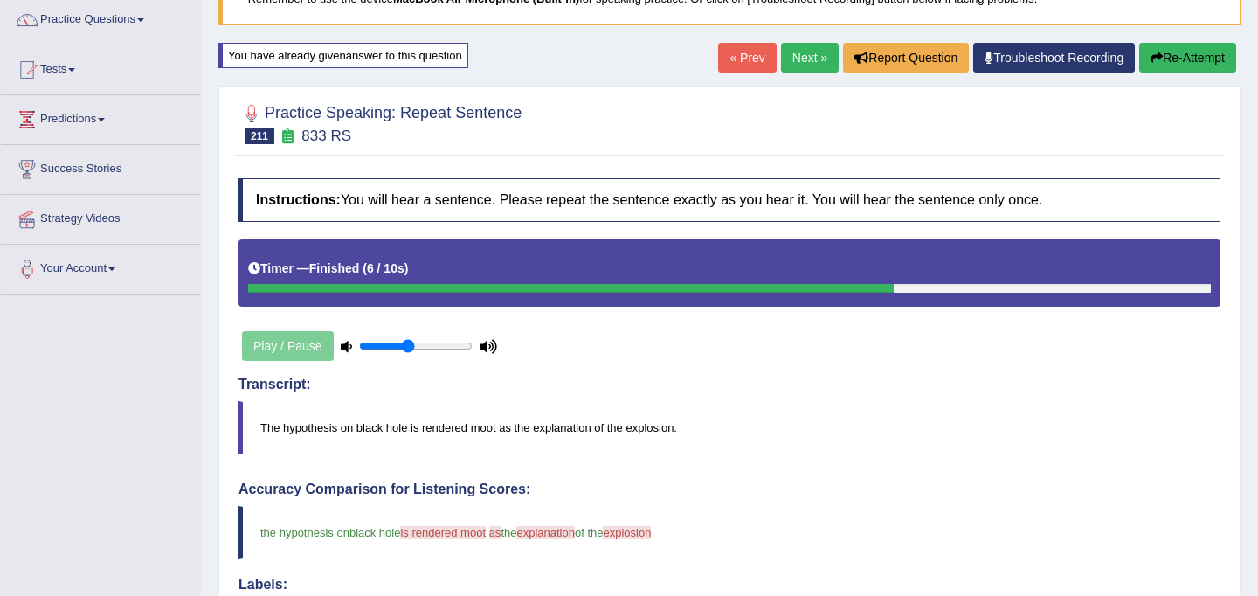
scroll to position [54, 0]
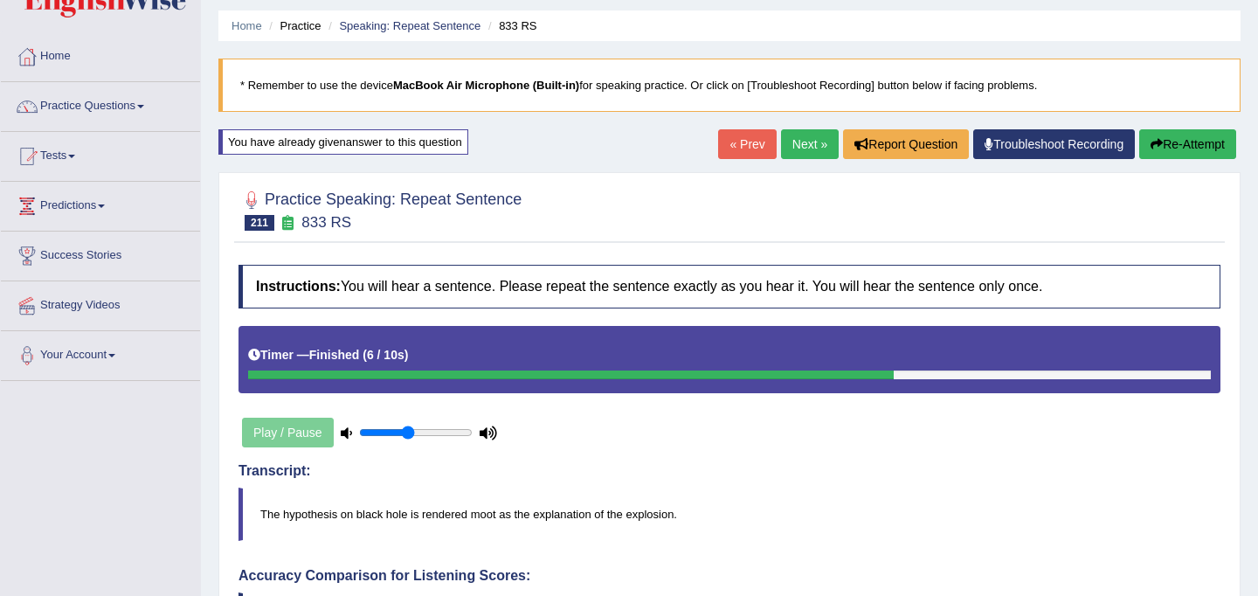
click at [793, 139] on link "Next »" at bounding box center [810, 144] width 58 height 30
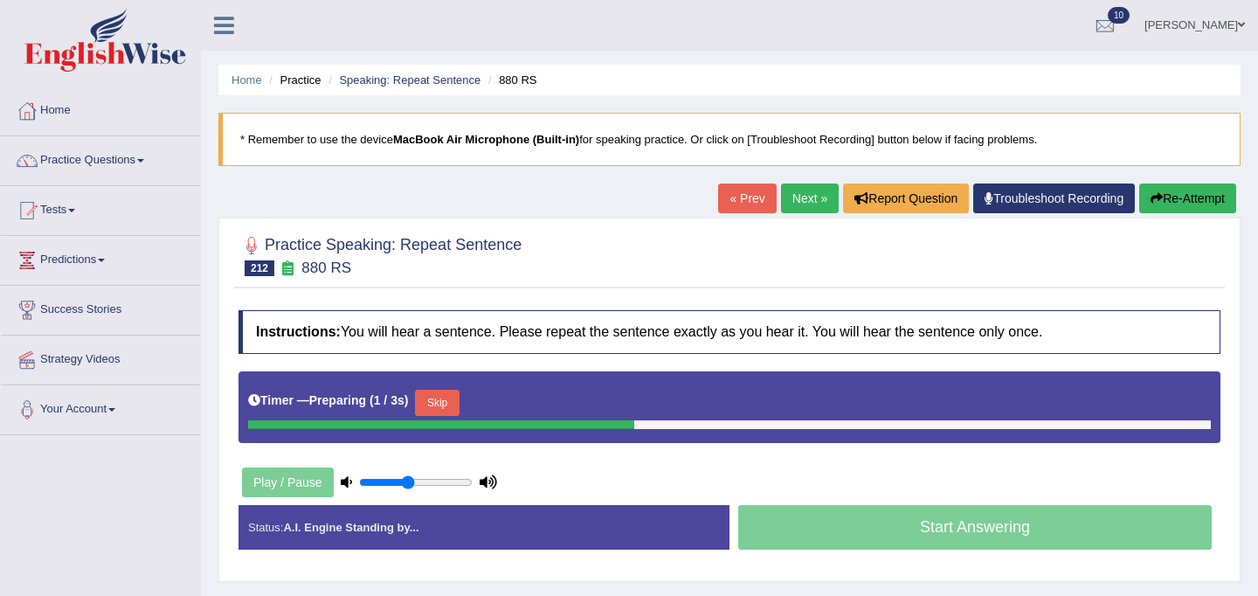
click at [459, 398] on button "Skip" at bounding box center [437, 403] width 44 height 26
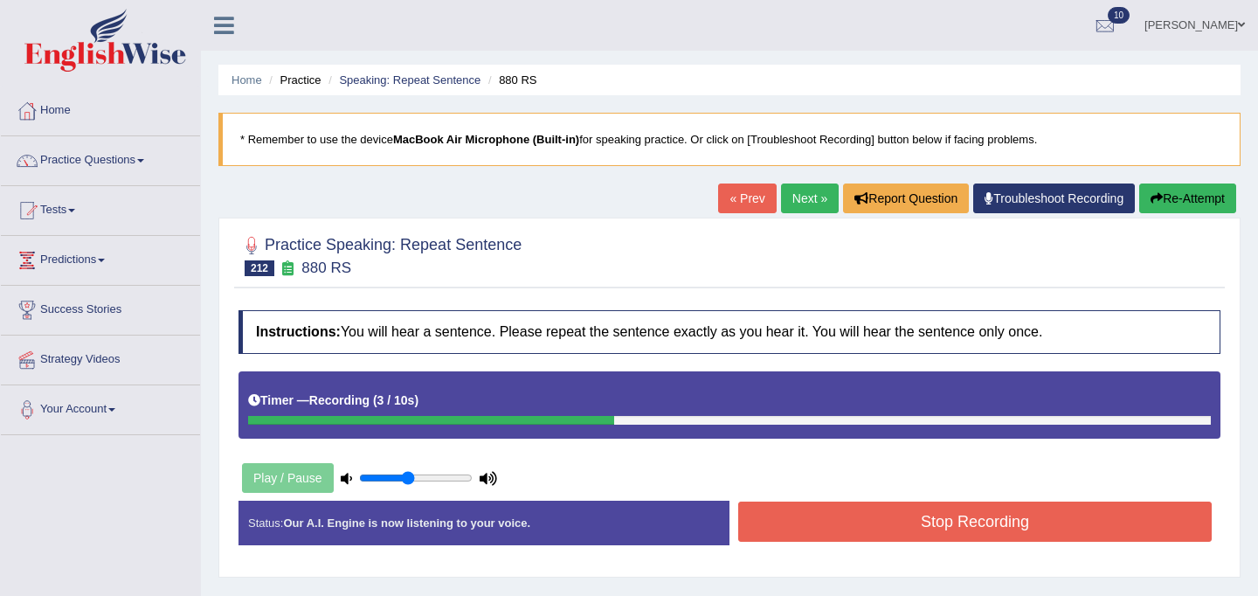
click at [915, 521] on button "Stop Recording" at bounding box center [974, 521] width 473 height 40
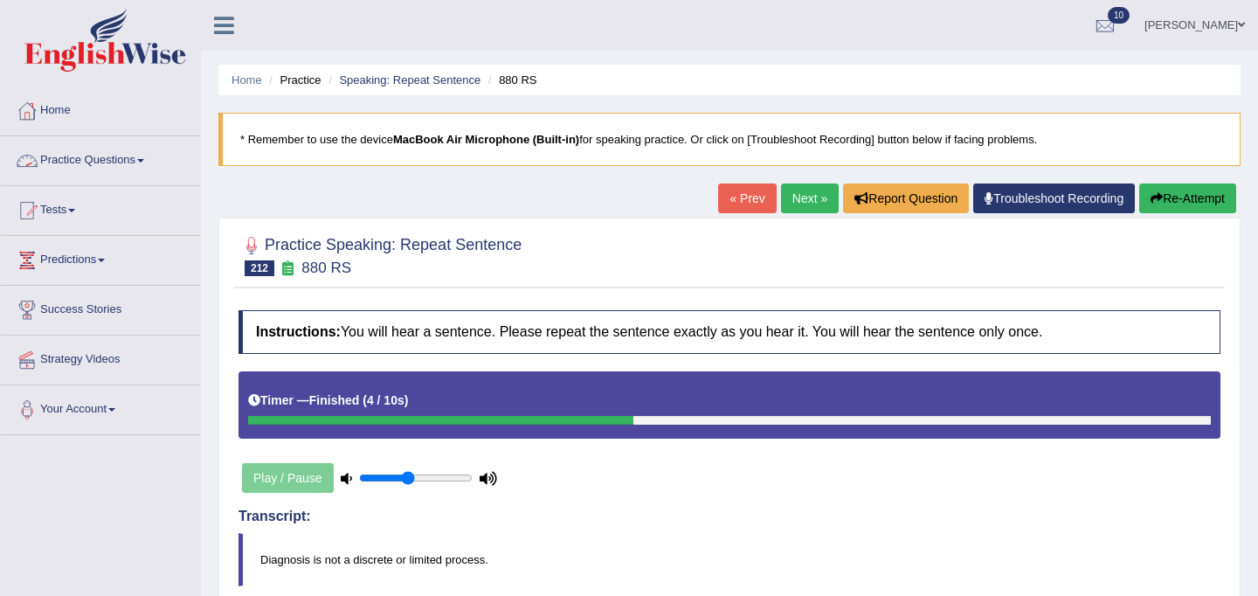
click at [101, 162] on link "Practice Questions" at bounding box center [100, 158] width 199 height 44
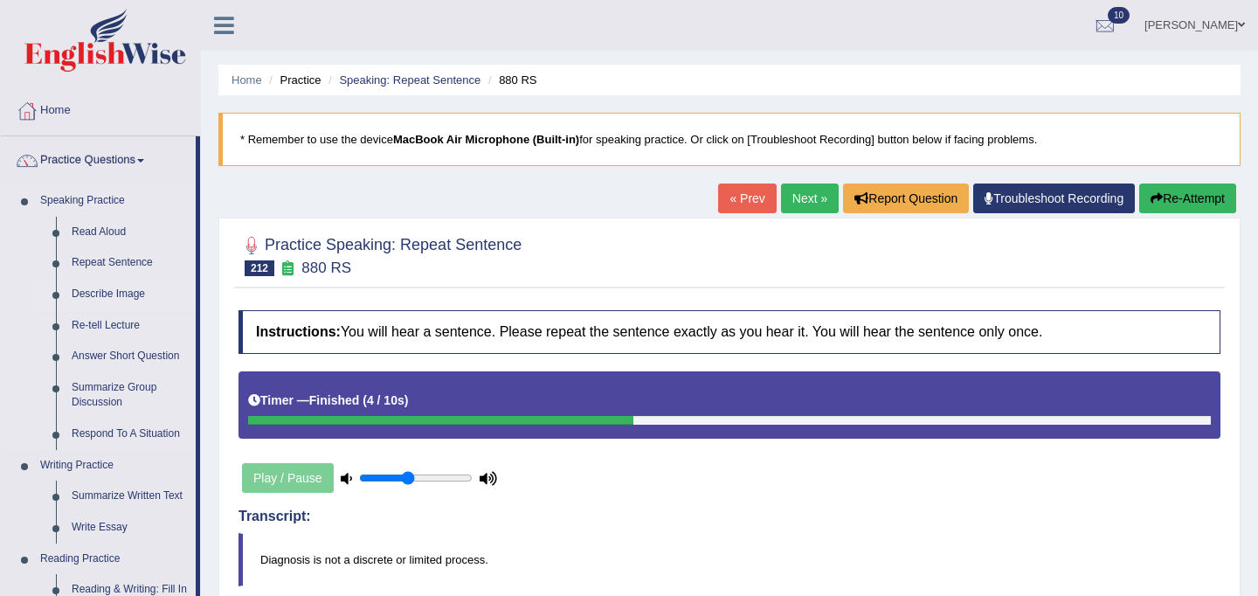
click at [128, 296] on link "Describe Image" at bounding box center [130, 294] width 132 height 31
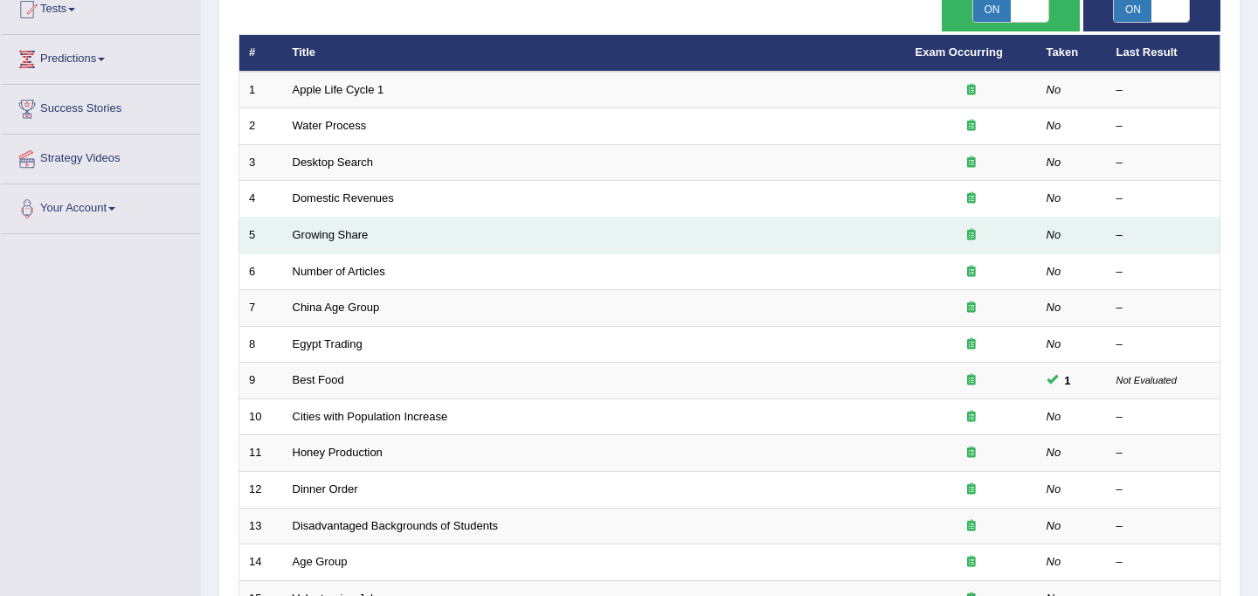
scroll to position [561, 0]
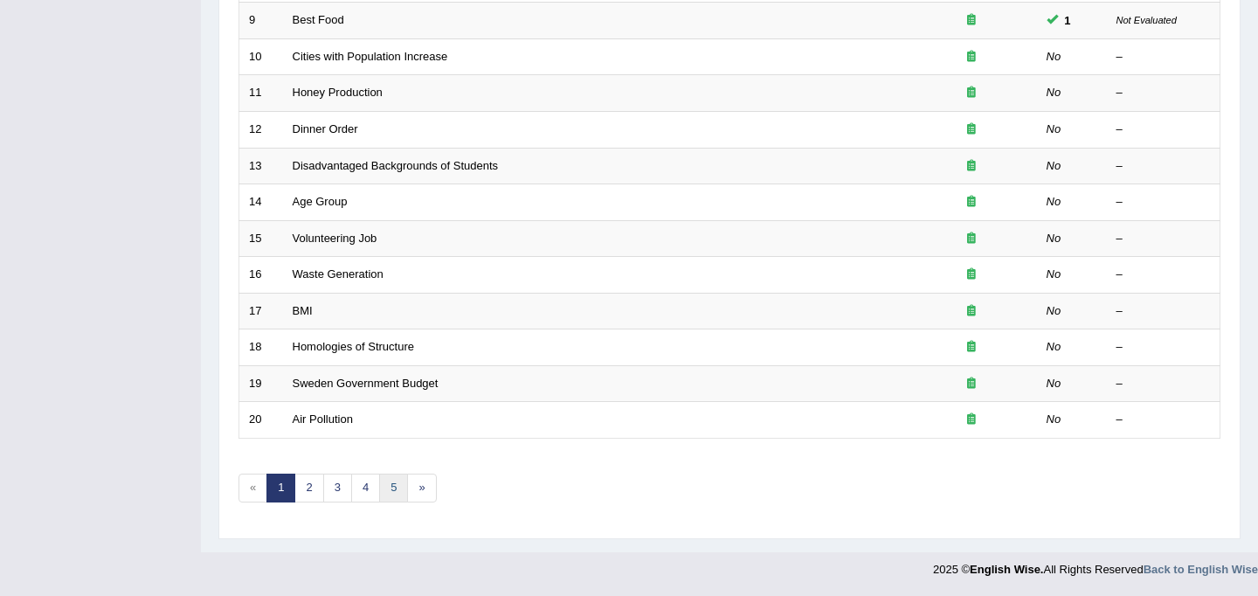
click at [394, 483] on link "5" at bounding box center [393, 487] width 29 height 29
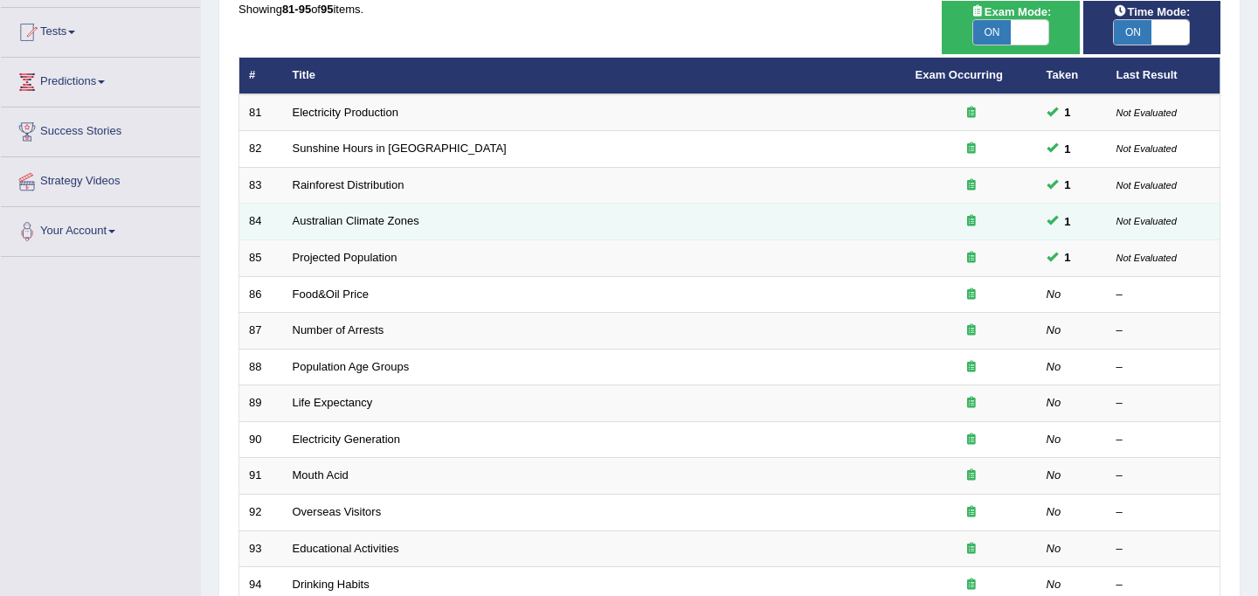
scroll to position [379, 0]
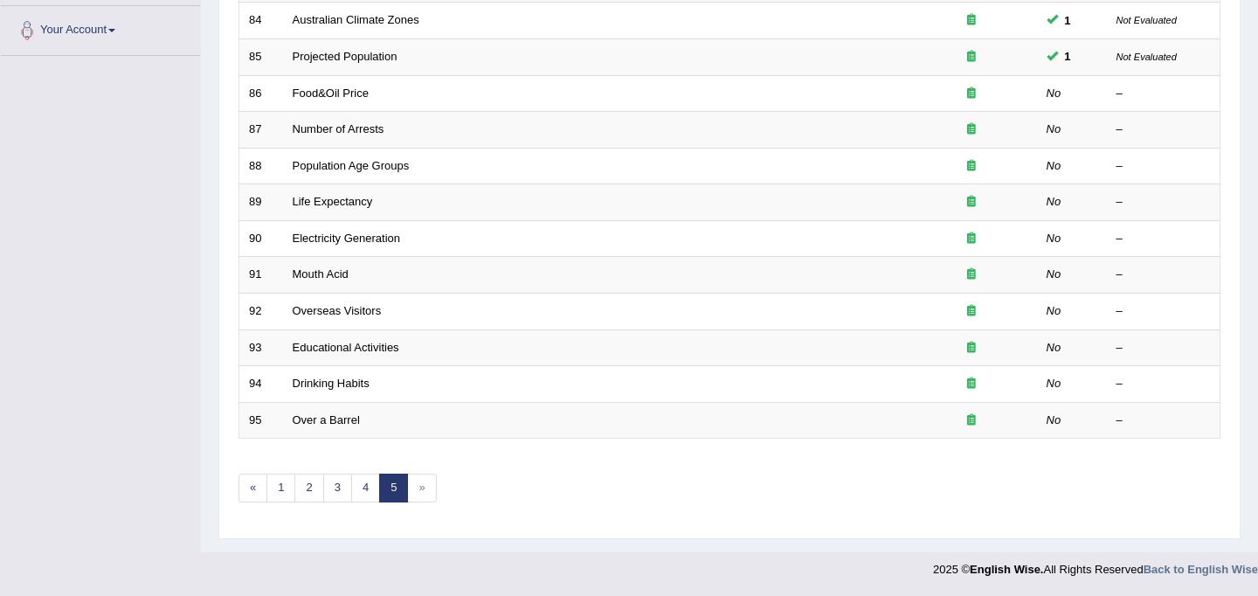
click at [422, 489] on span "»" at bounding box center [421, 487] width 29 height 29
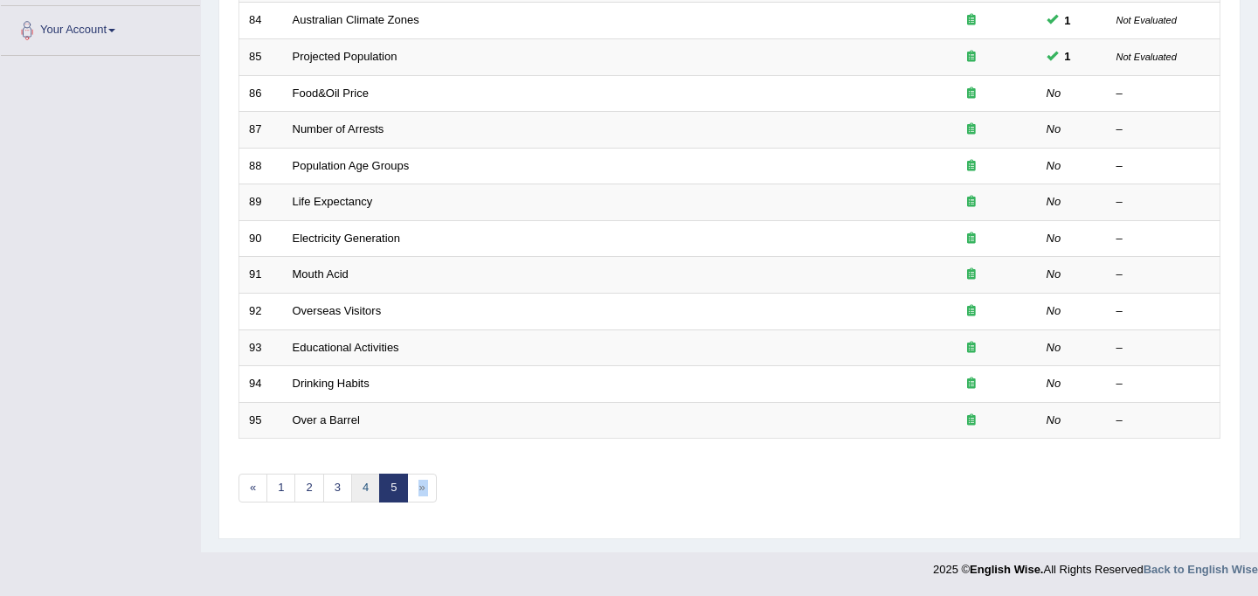
click at [373, 489] on link "4" at bounding box center [365, 487] width 29 height 29
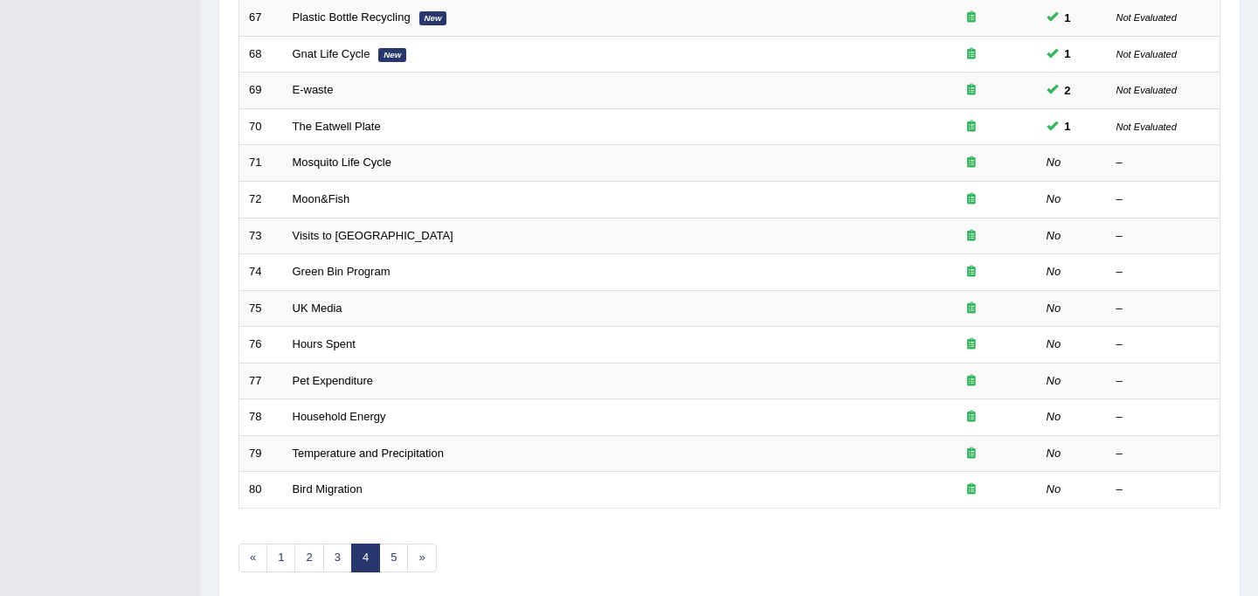
scroll to position [561, 0]
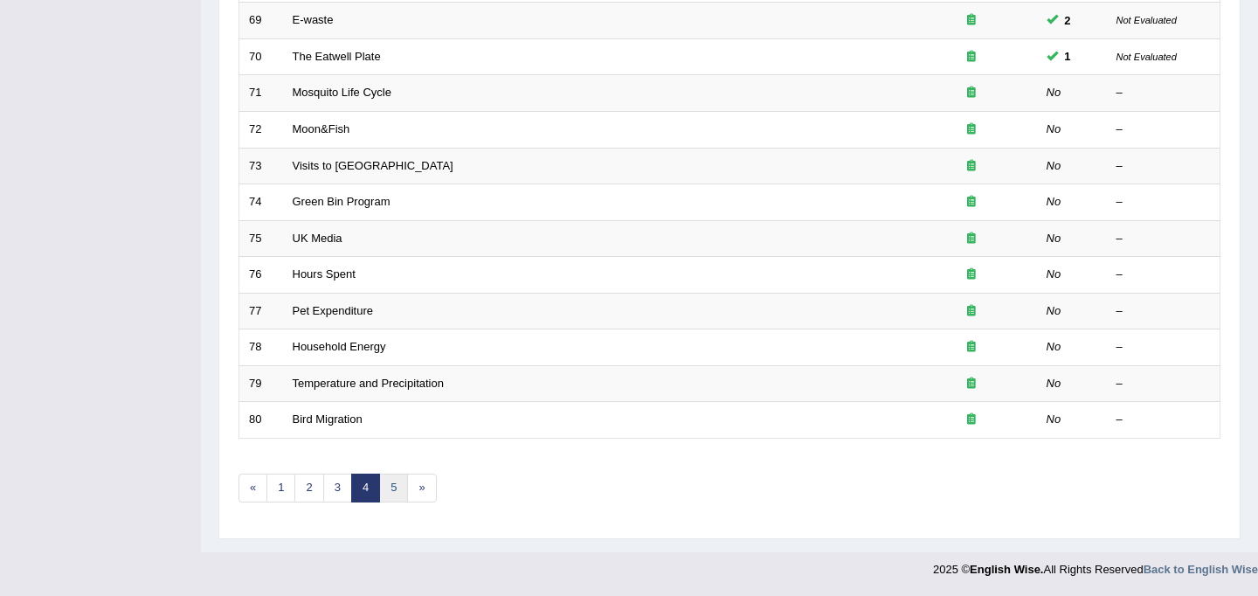
click at [403, 487] on link "5" at bounding box center [393, 487] width 29 height 29
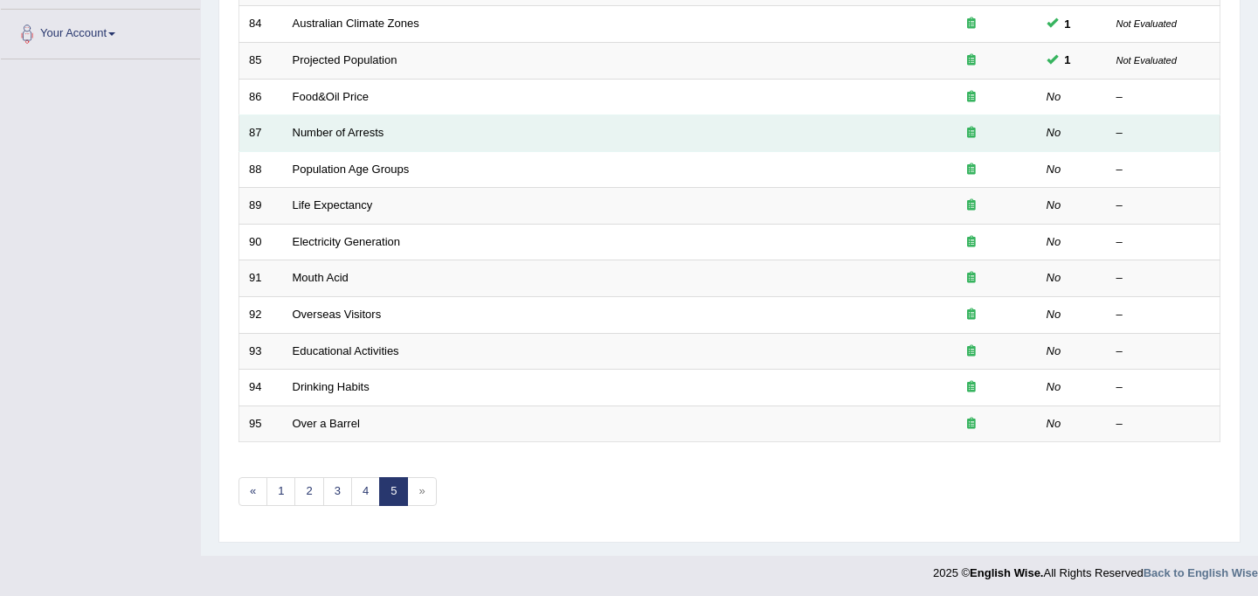
scroll to position [379, 0]
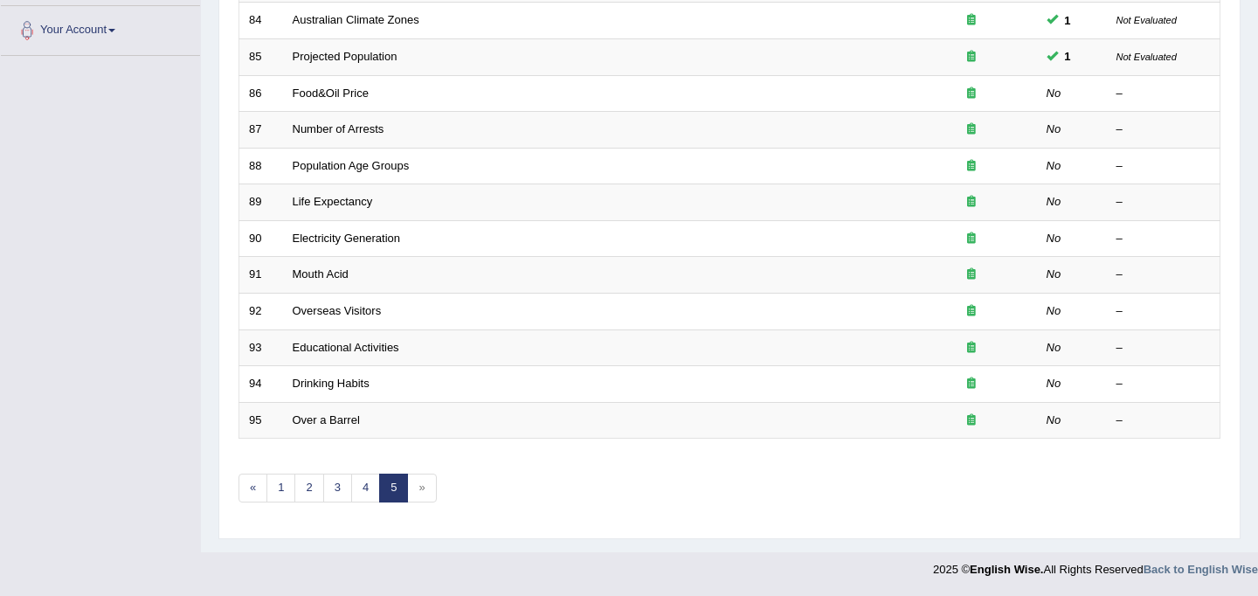
click at [421, 487] on span "»" at bounding box center [421, 487] width 29 height 29
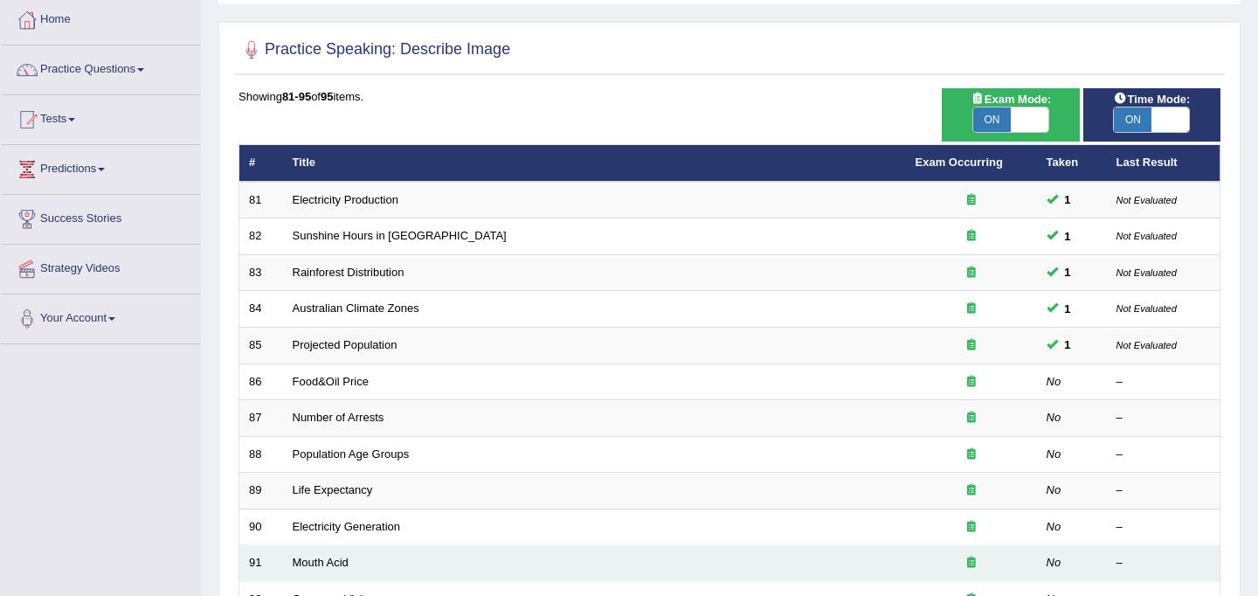
scroll to position [0, 0]
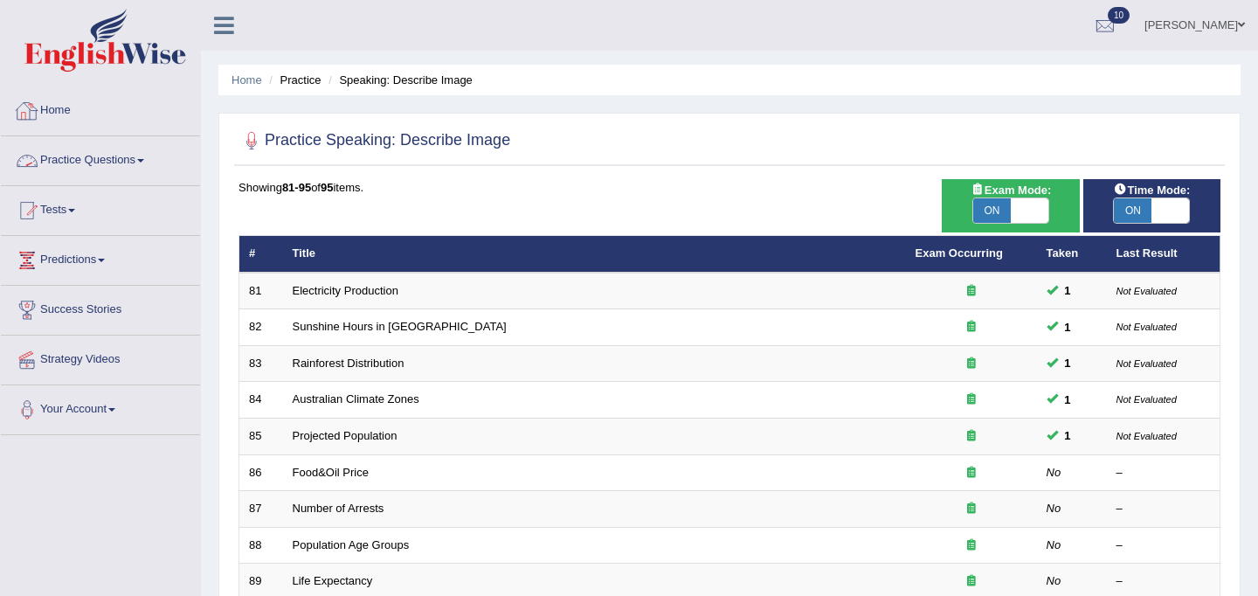
click at [63, 111] on link "Home" at bounding box center [100, 108] width 199 height 44
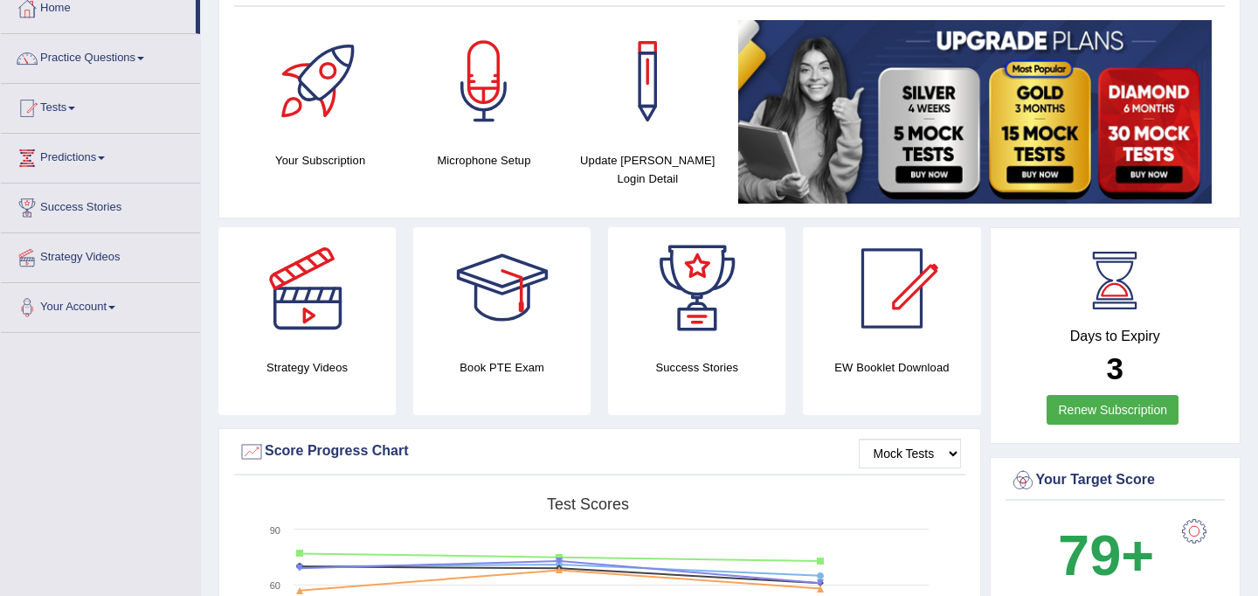
scroll to position [13, 0]
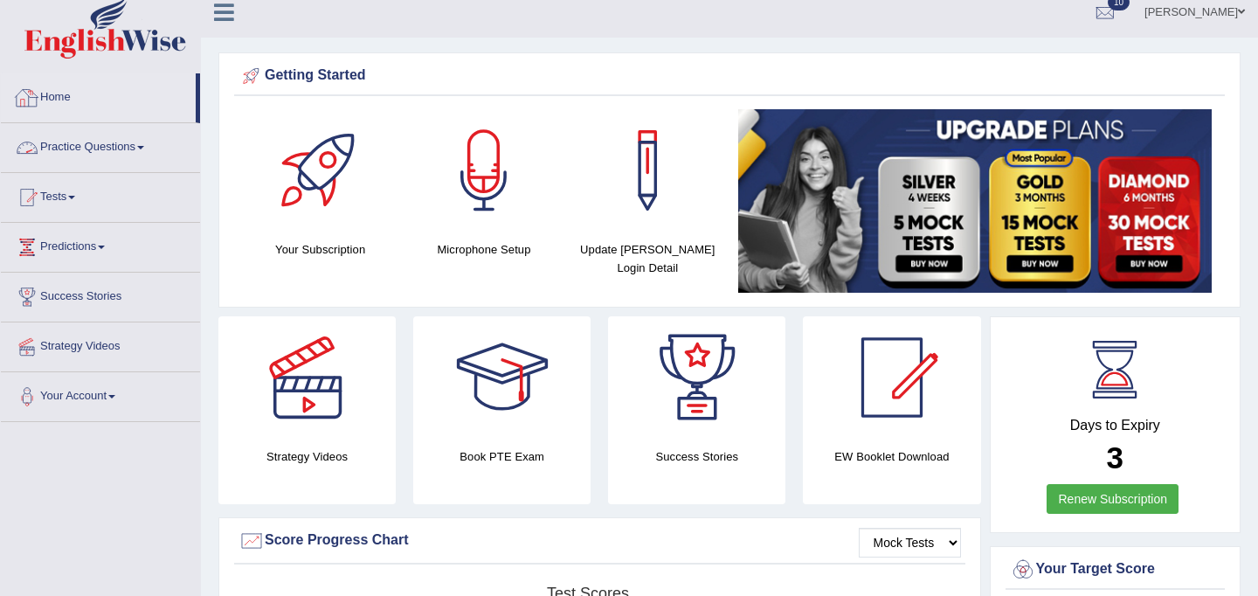
click at [84, 148] on link "Practice Questions" at bounding box center [100, 145] width 199 height 44
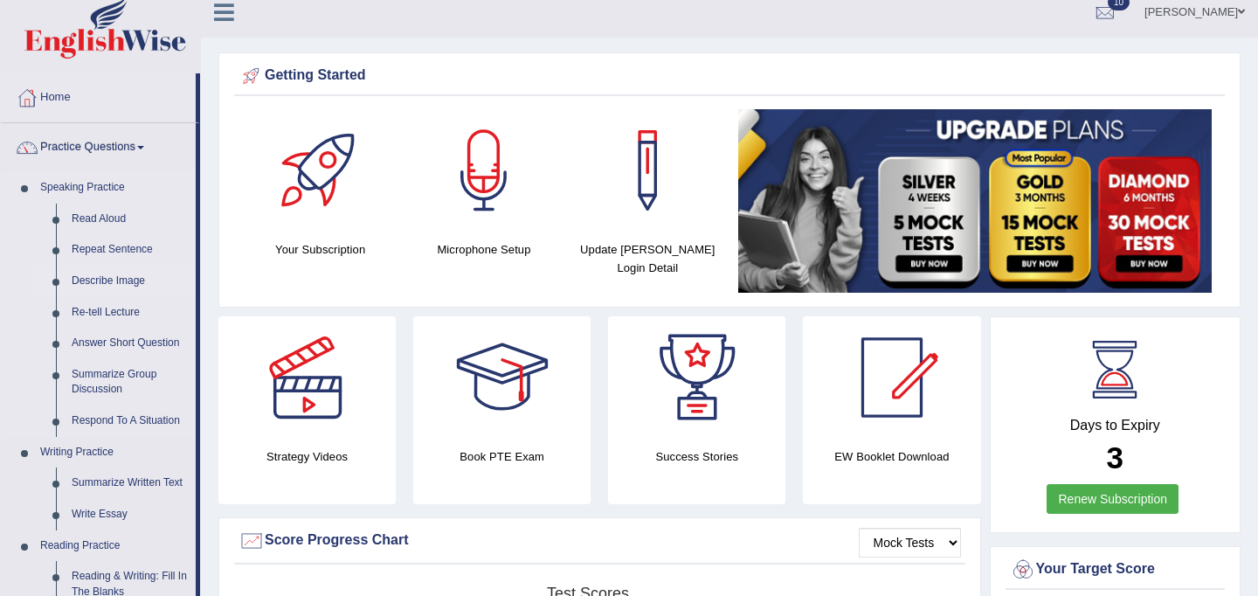
click at [123, 276] on link "Describe Image" at bounding box center [130, 280] width 132 height 31
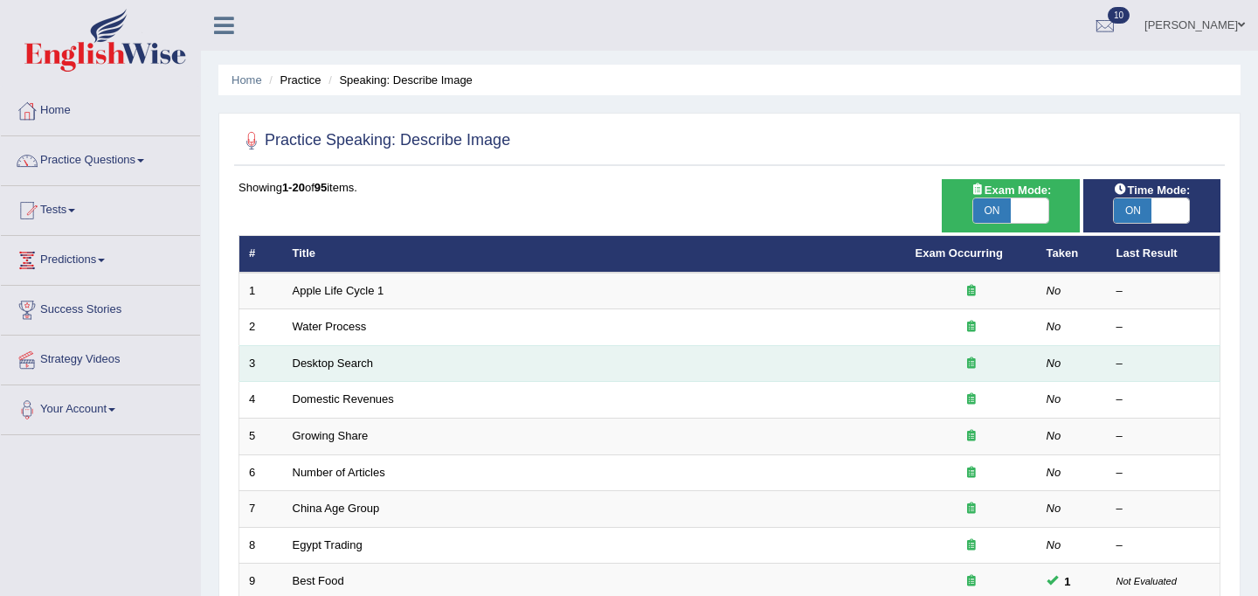
scroll to position [561, 0]
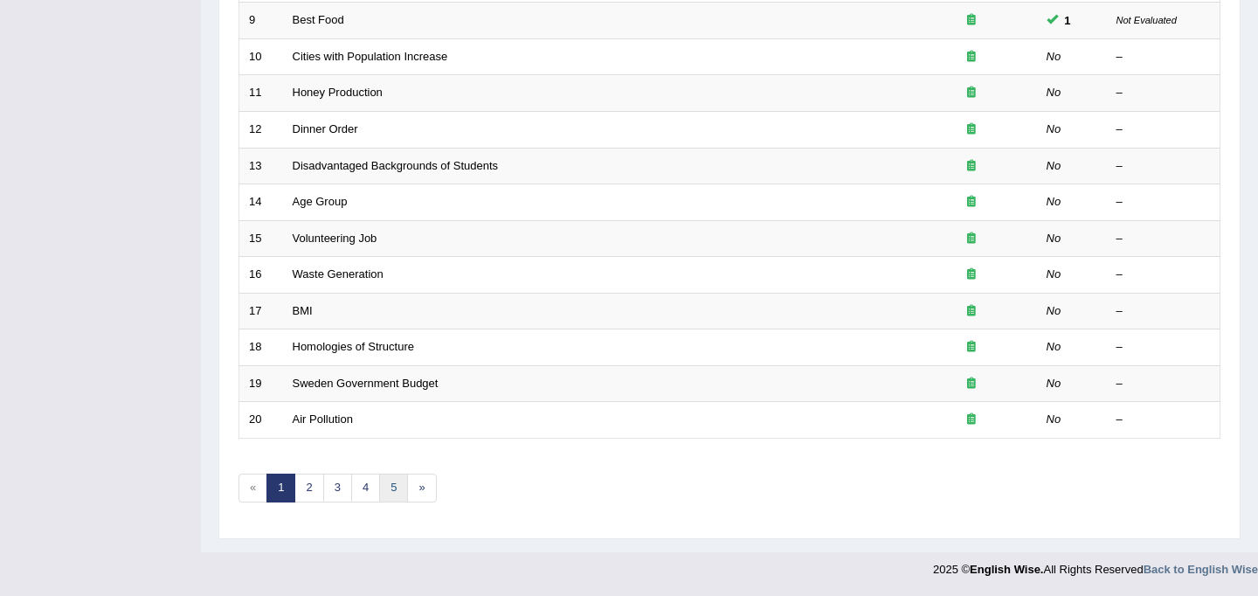
click at [390, 486] on link "5" at bounding box center [393, 487] width 29 height 29
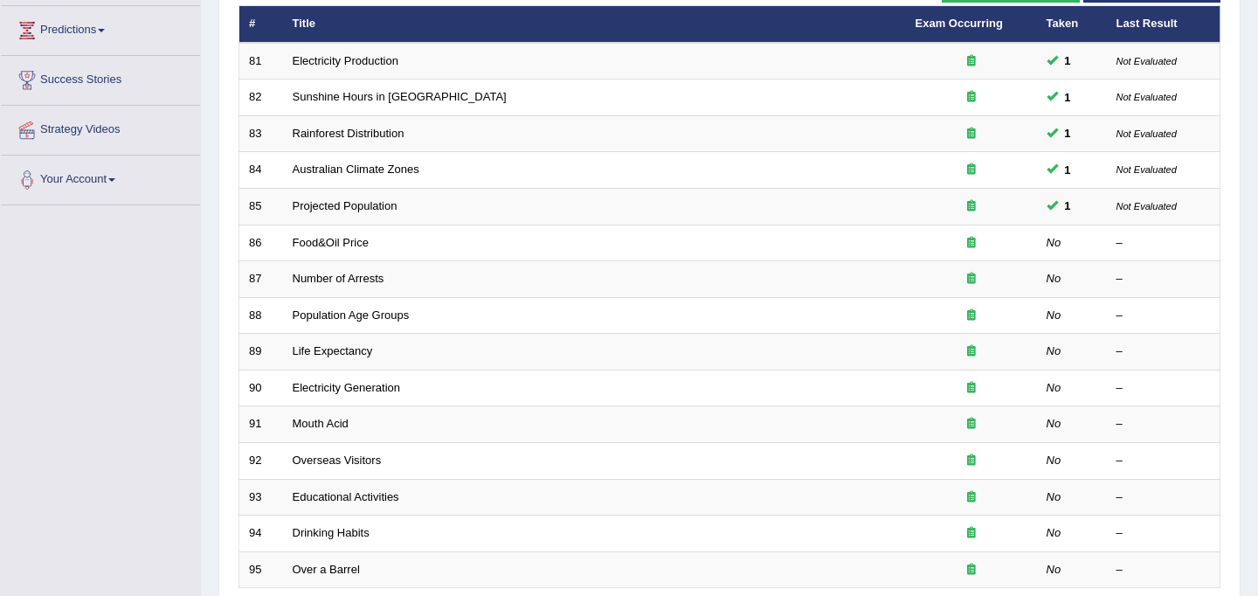
scroll to position [379, 0]
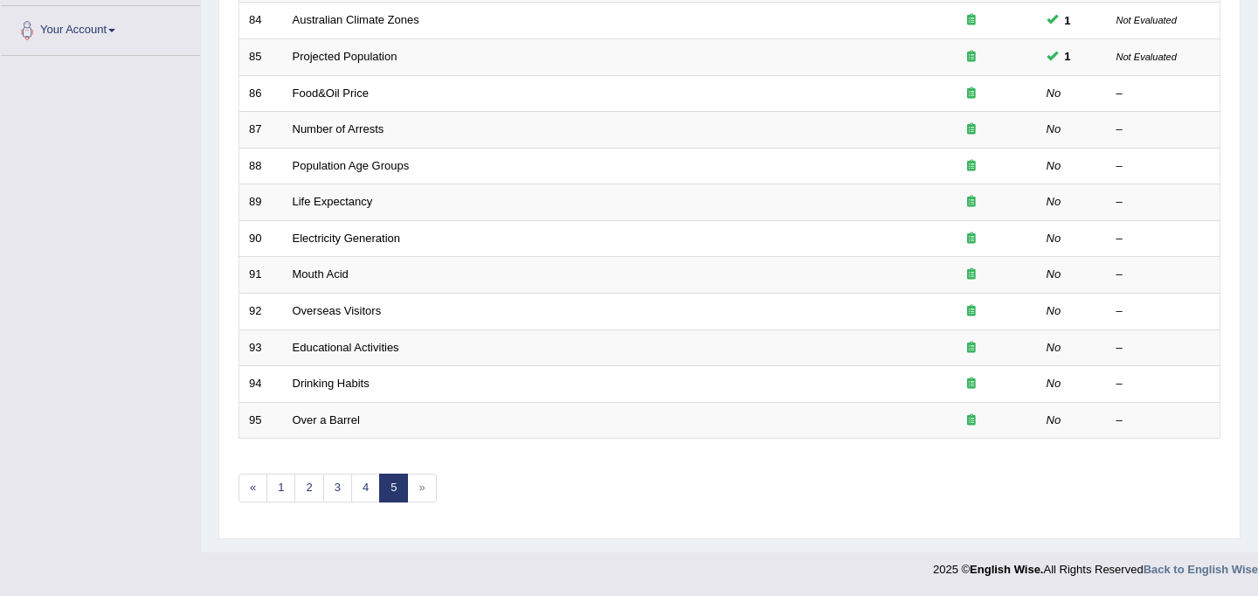
click at [390, 486] on link "5" at bounding box center [393, 487] width 29 height 29
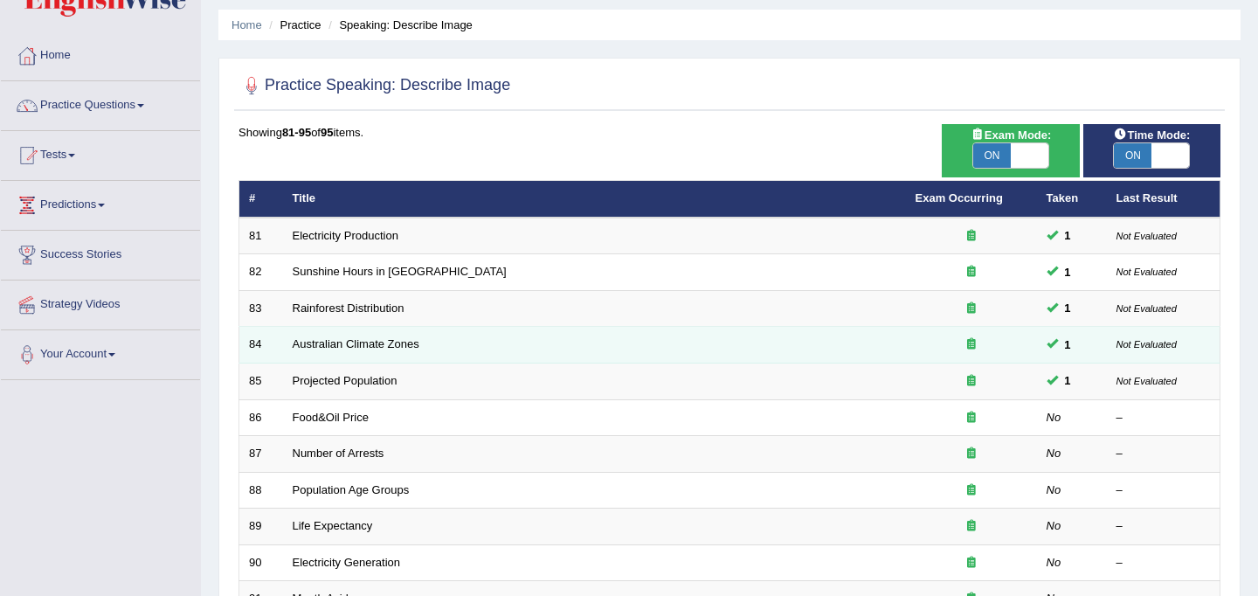
scroll to position [56, 0]
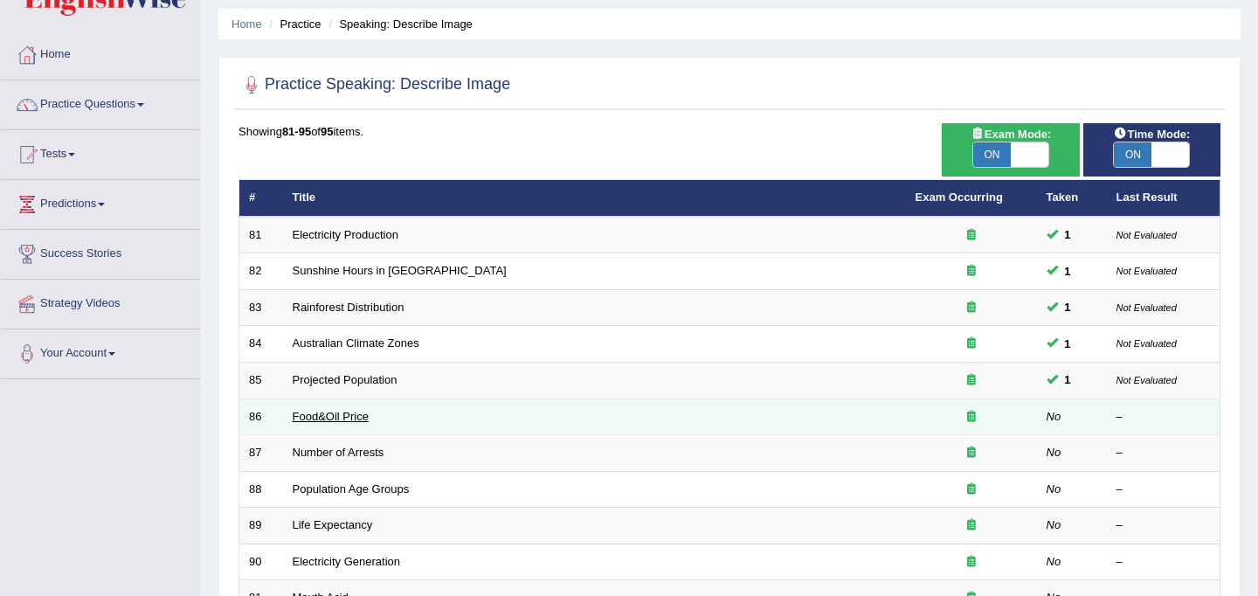
click at [338, 415] on link "Food&Oil Price" at bounding box center [331, 416] width 76 height 13
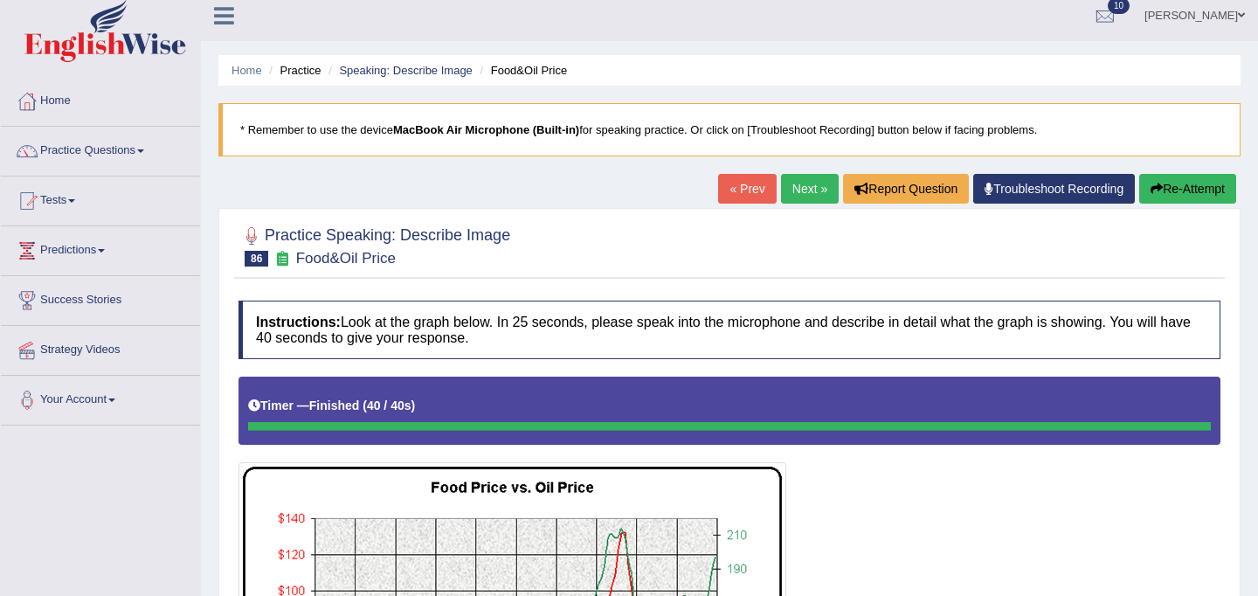
scroll to position [4, 0]
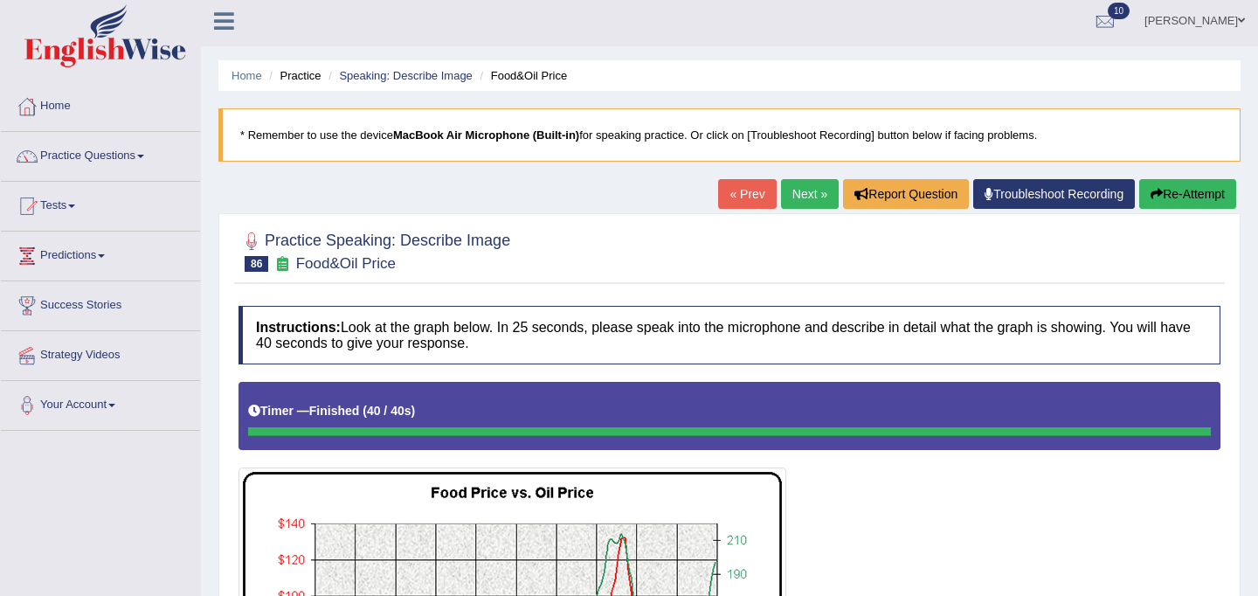
click at [790, 190] on link "Next »" at bounding box center [810, 194] width 58 height 30
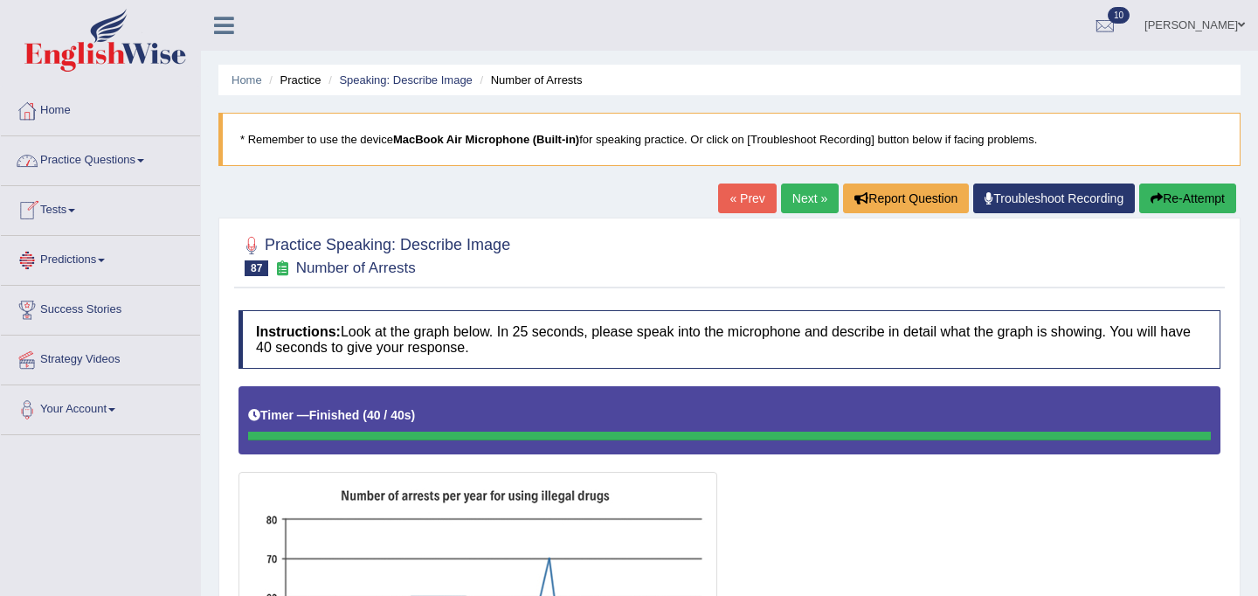
click at [117, 155] on link "Practice Questions" at bounding box center [100, 158] width 199 height 44
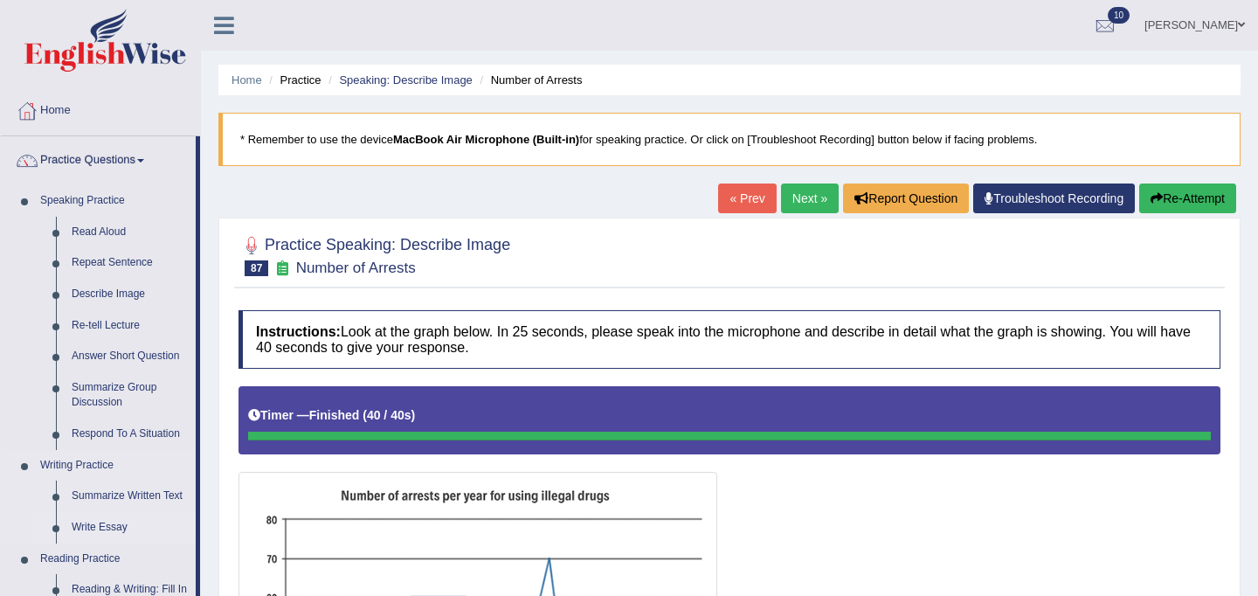
click at [99, 529] on link "Write Essay" at bounding box center [130, 527] width 132 height 31
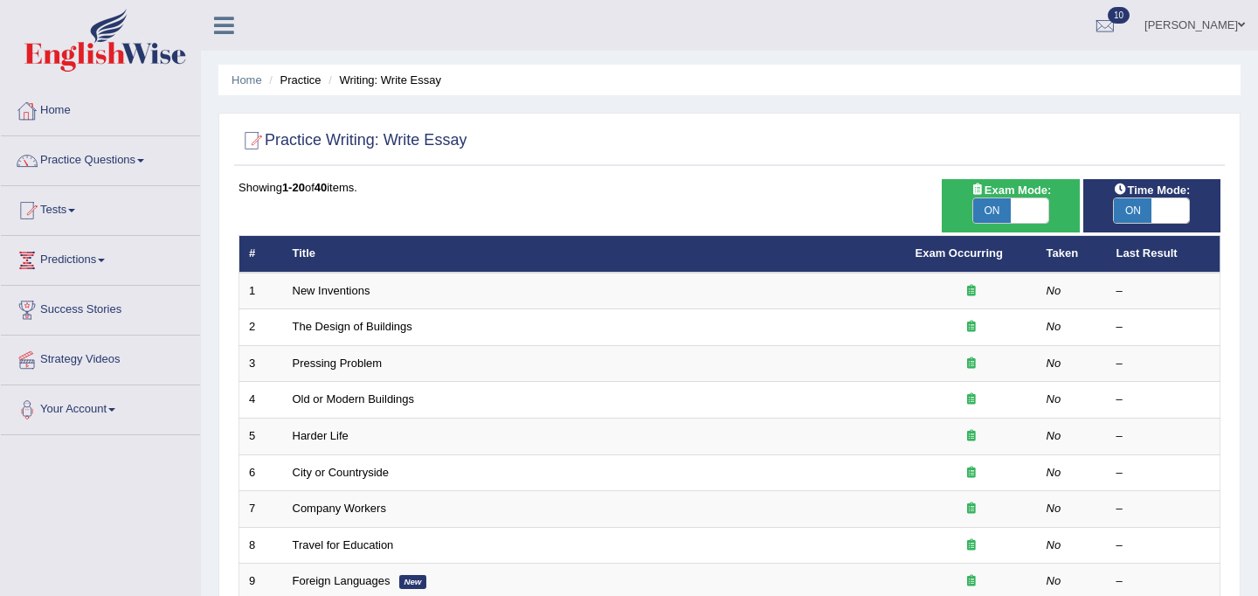
click at [71, 105] on link "Home" at bounding box center [100, 108] width 199 height 44
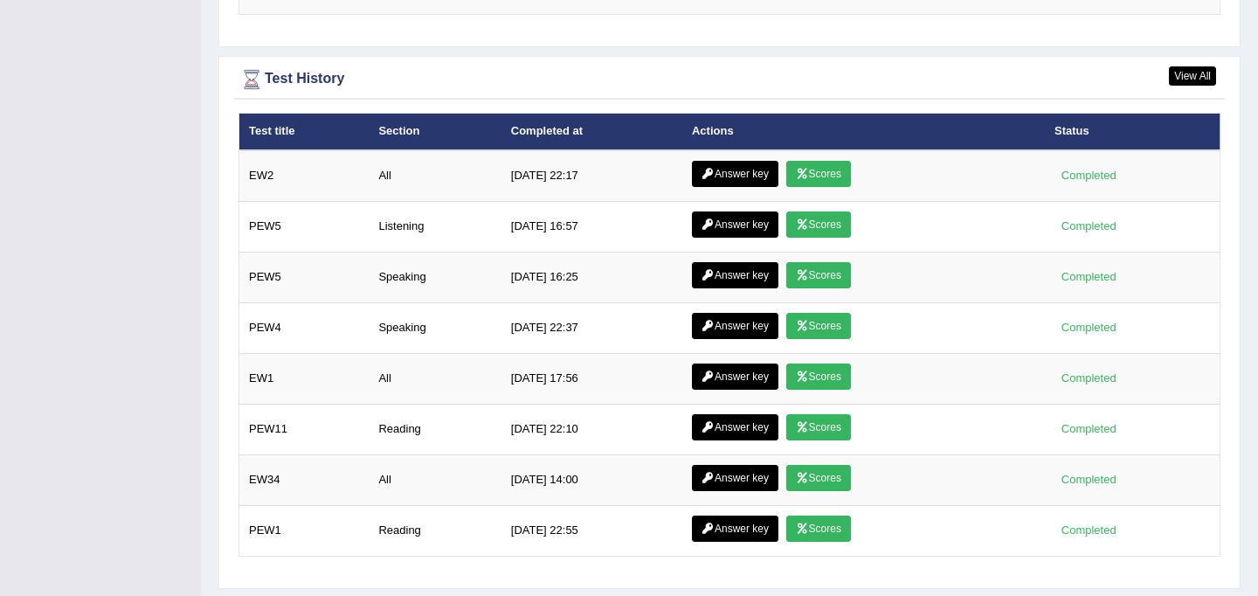
scroll to position [2406, 0]
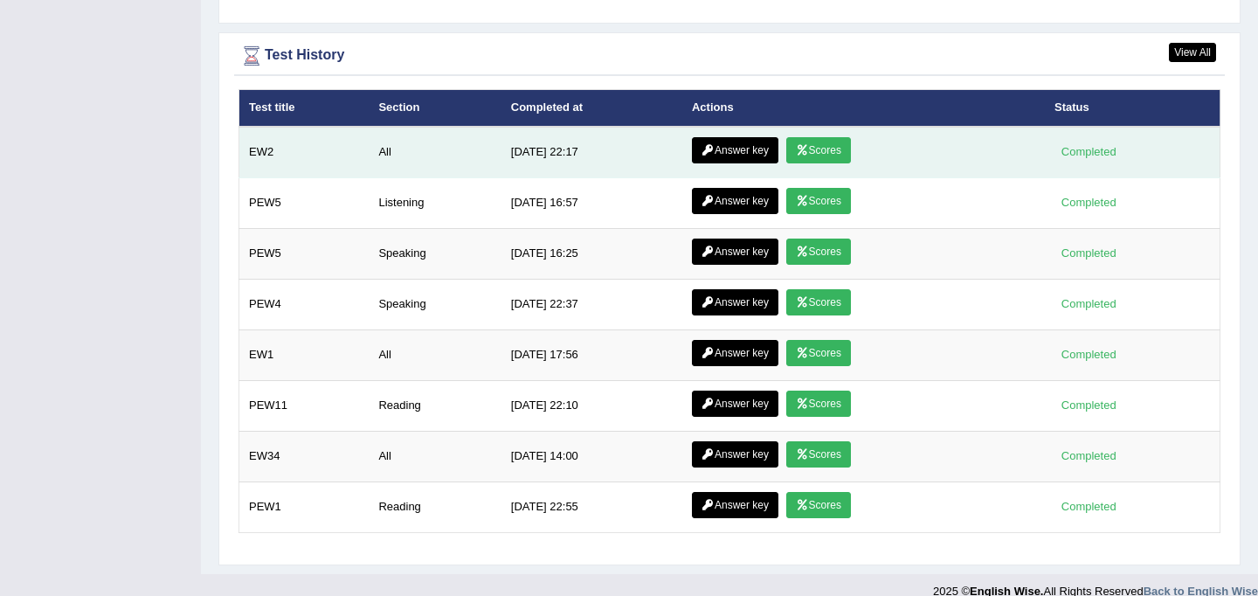
click at [729, 153] on link "Answer key" at bounding box center [735, 150] width 86 height 26
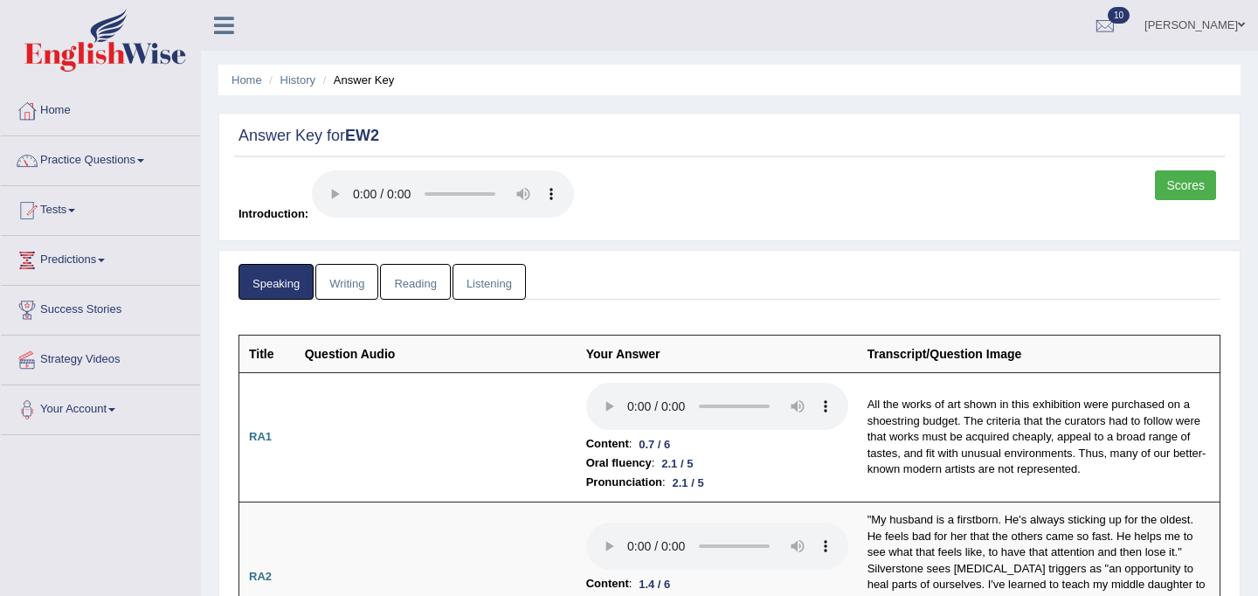
click at [351, 276] on link "Writing" at bounding box center [346, 282] width 63 height 36
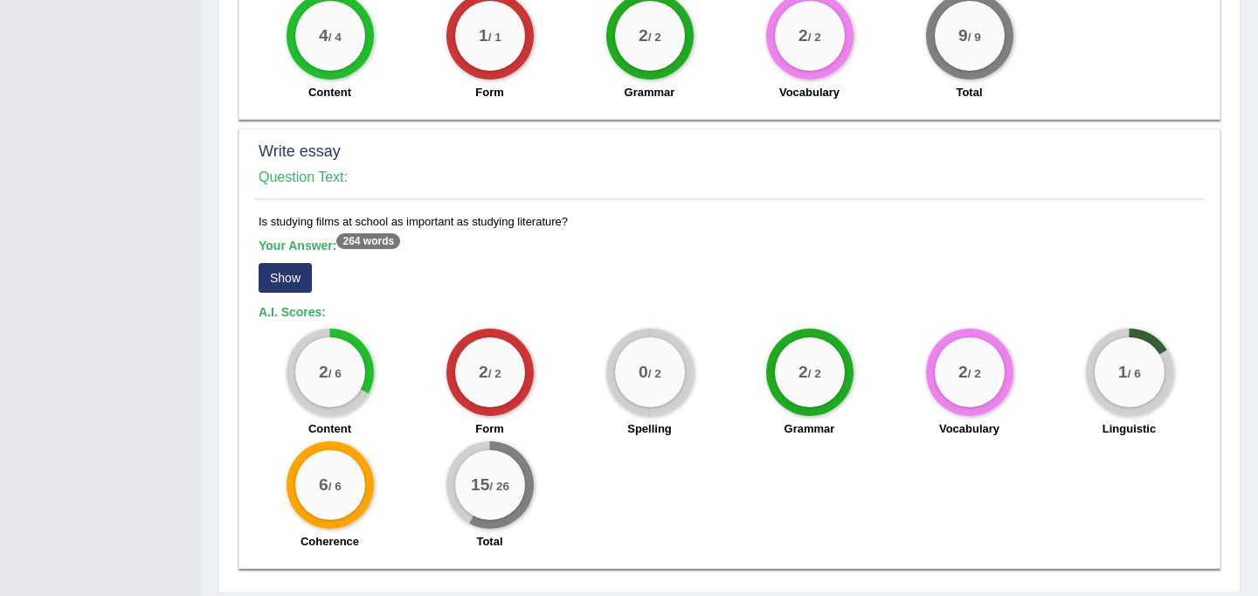
scroll to position [1192, 0]
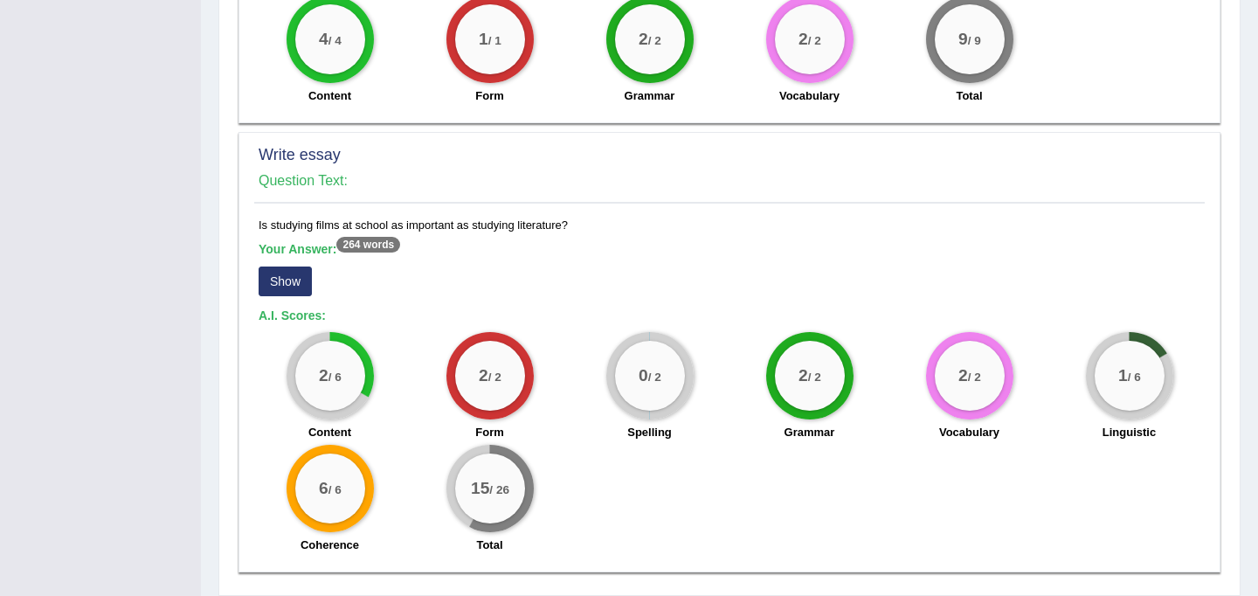
click at [290, 286] on button "Show" at bounding box center [285, 281] width 53 height 30
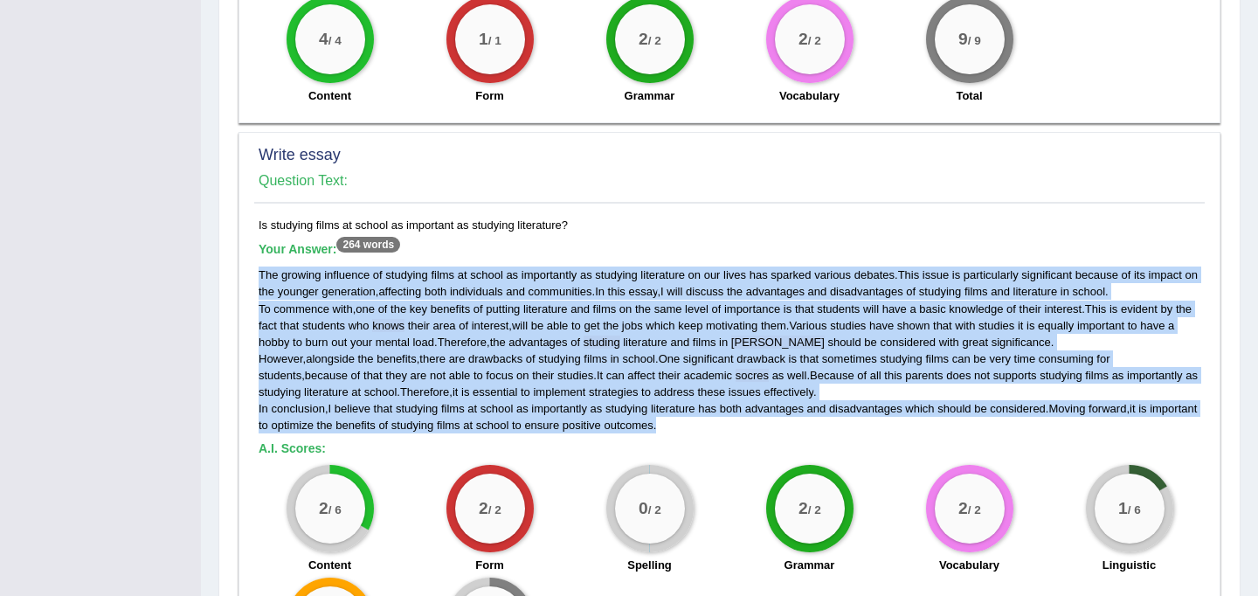
drag, startPoint x: 259, startPoint y: 272, endPoint x: 1065, endPoint y: 427, distance: 819.9
click at [1065, 427] on div "The growing influence of studying films at school as importantly as studying li…" at bounding box center [729, 349] width 941 height 167
copy div "The growing influence of studying films at school as importantly as studying li…"
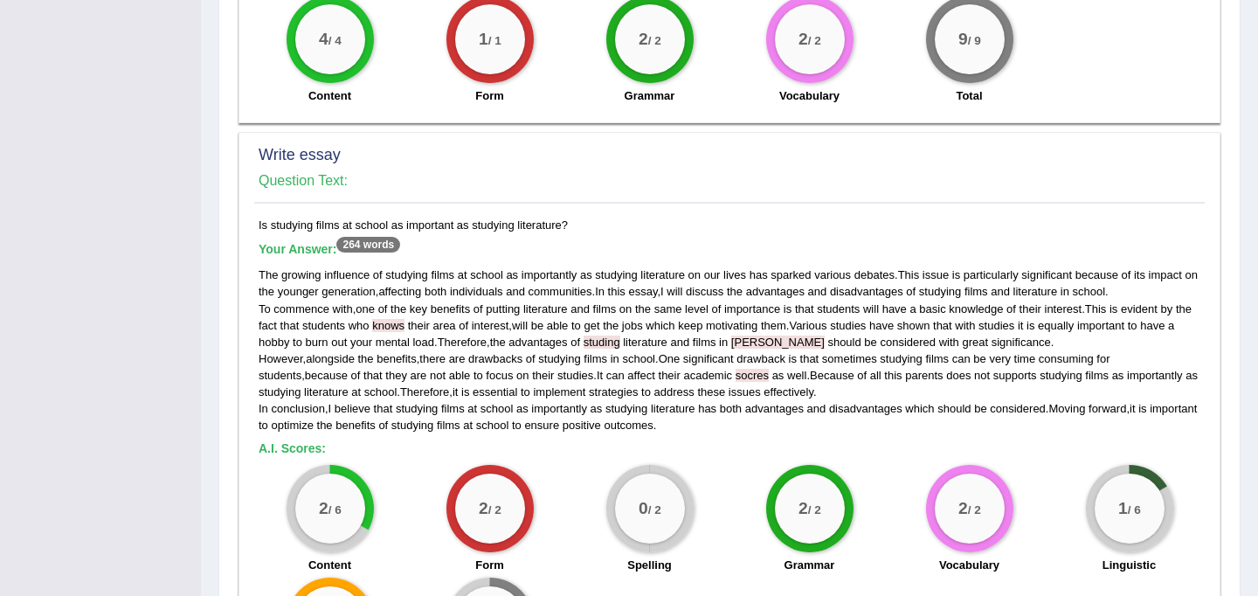
click at [561, 253] on h5 "Your Answer: 264 words" at bounding box center [729, 250] width 941 height 16
